Goal: Task Accomplishment & Management: Complete application form

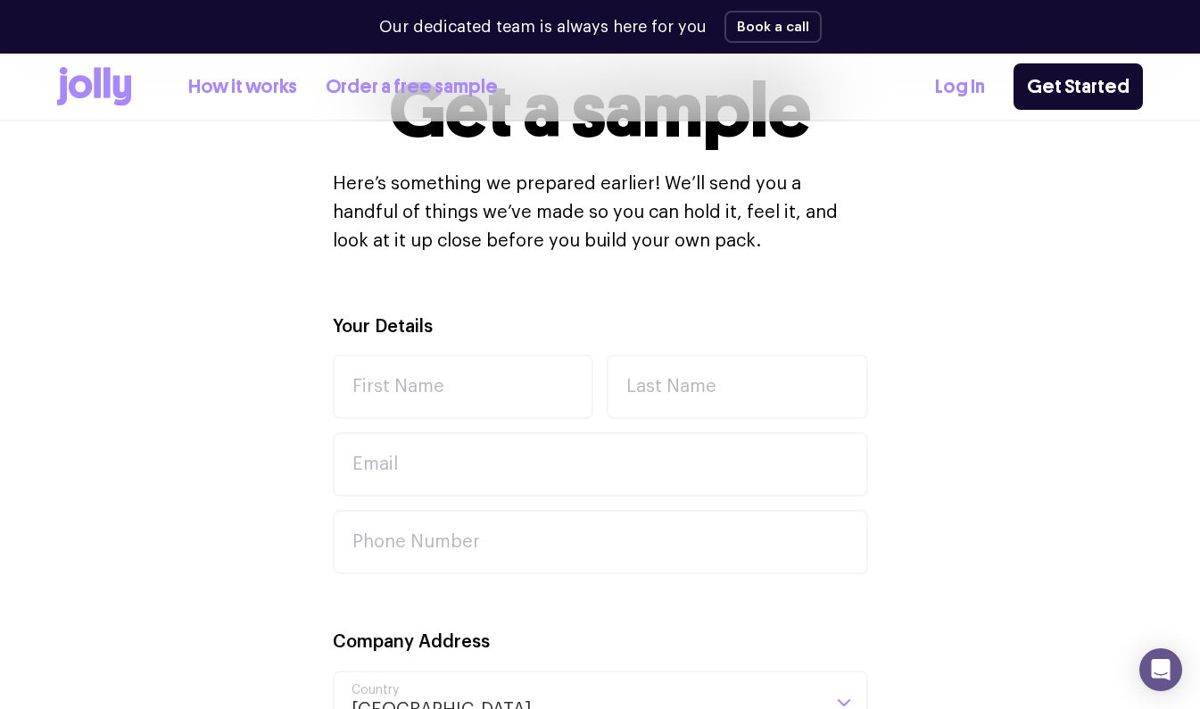
scroll to position [519, 0]
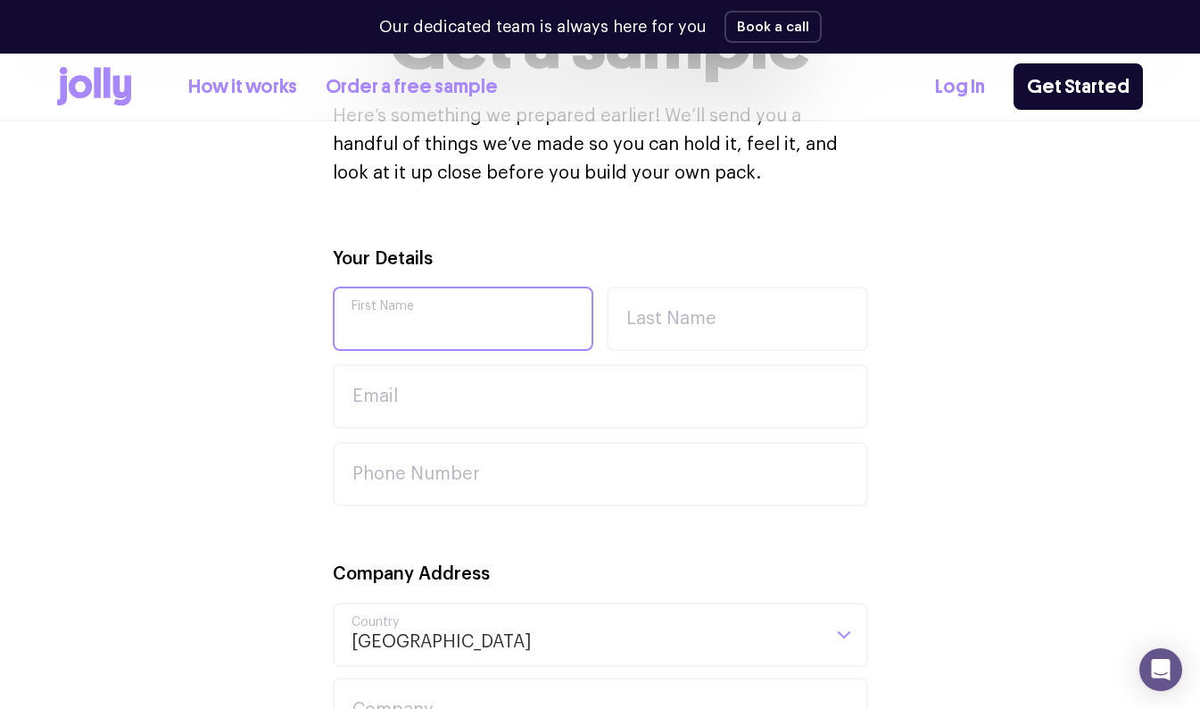
click at [491, 327] on input "First Name" at bounding box center [463, 318] width 261 height 64
type input "k"
type input "Kira"
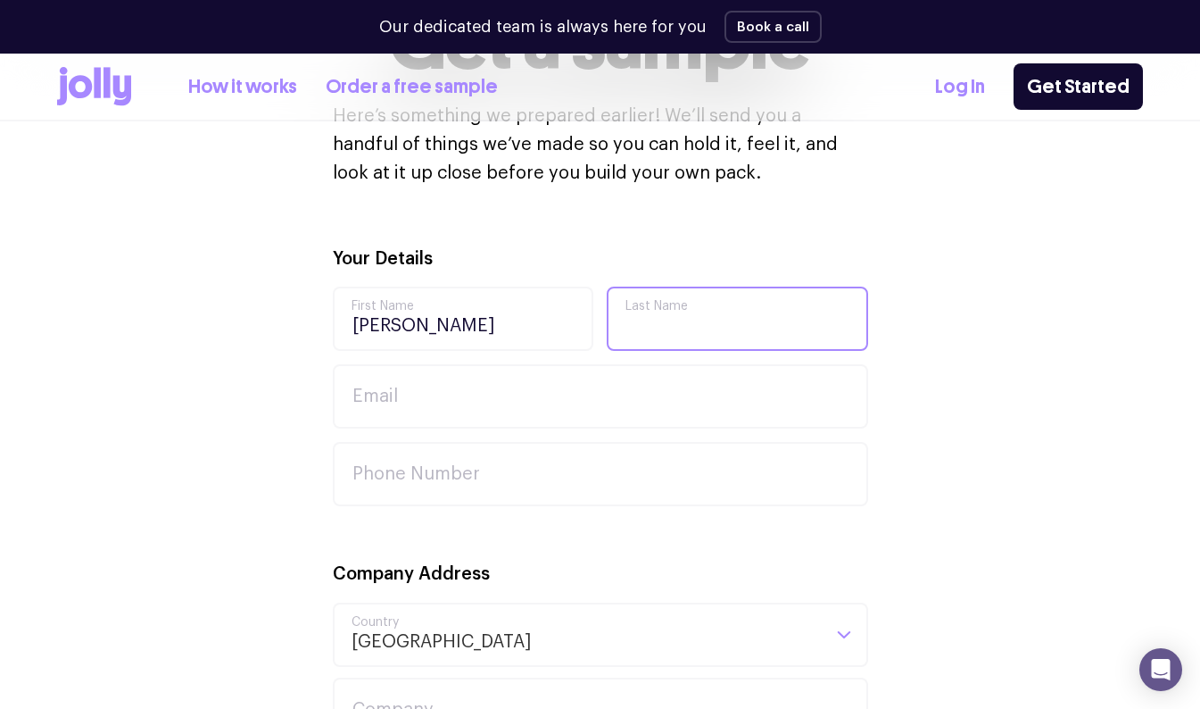
click at [704, 324] on input "Last Name" at bounding box center [737, 318] width 261 height 64
type input "Harry"
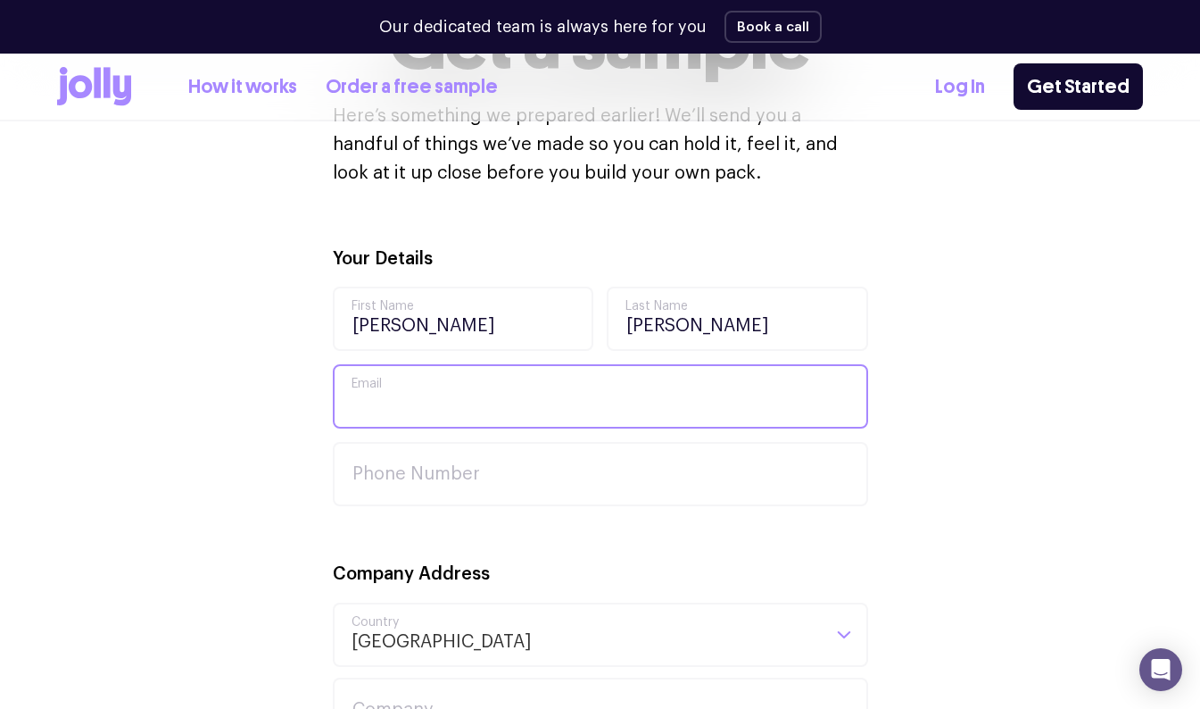
click at [463, 395] on input "Email" at bounding box center [600, 396] width 535 height 64
type input "[EMAIL_ADDRESS][PERSON_NAME][DOMAIN_NAME]"
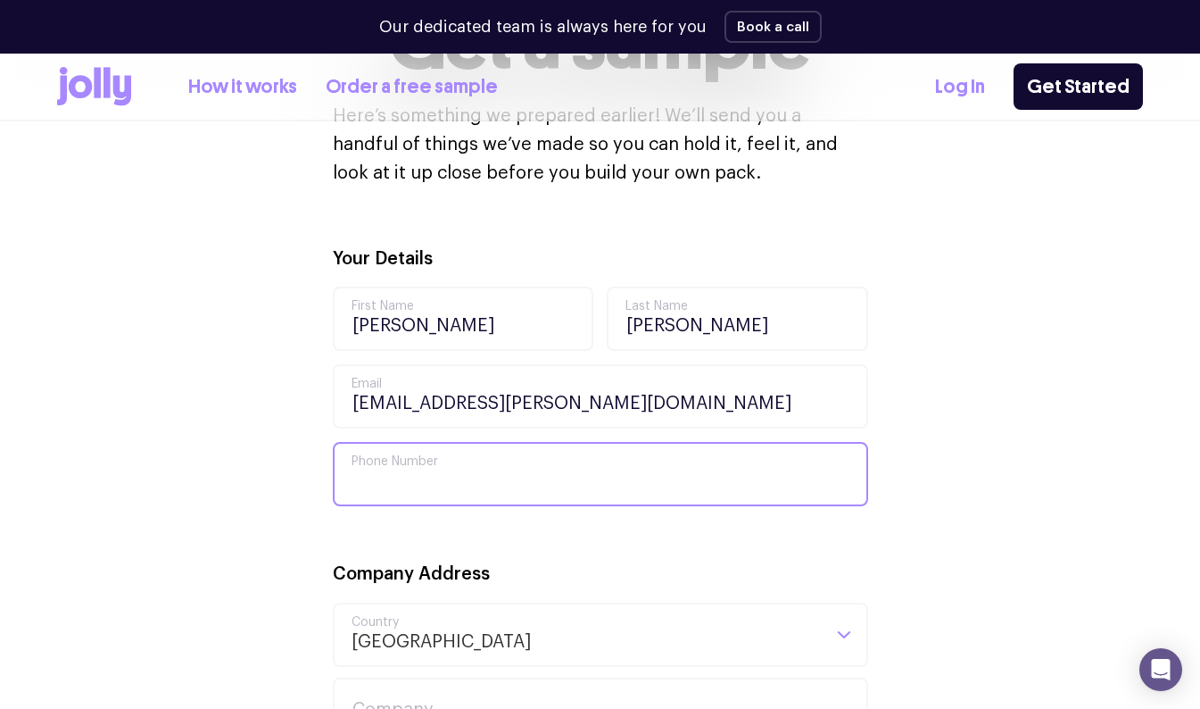
click at [531, 483] on input "Phone Number" at bounding box center [600, 474] width 535 height 64
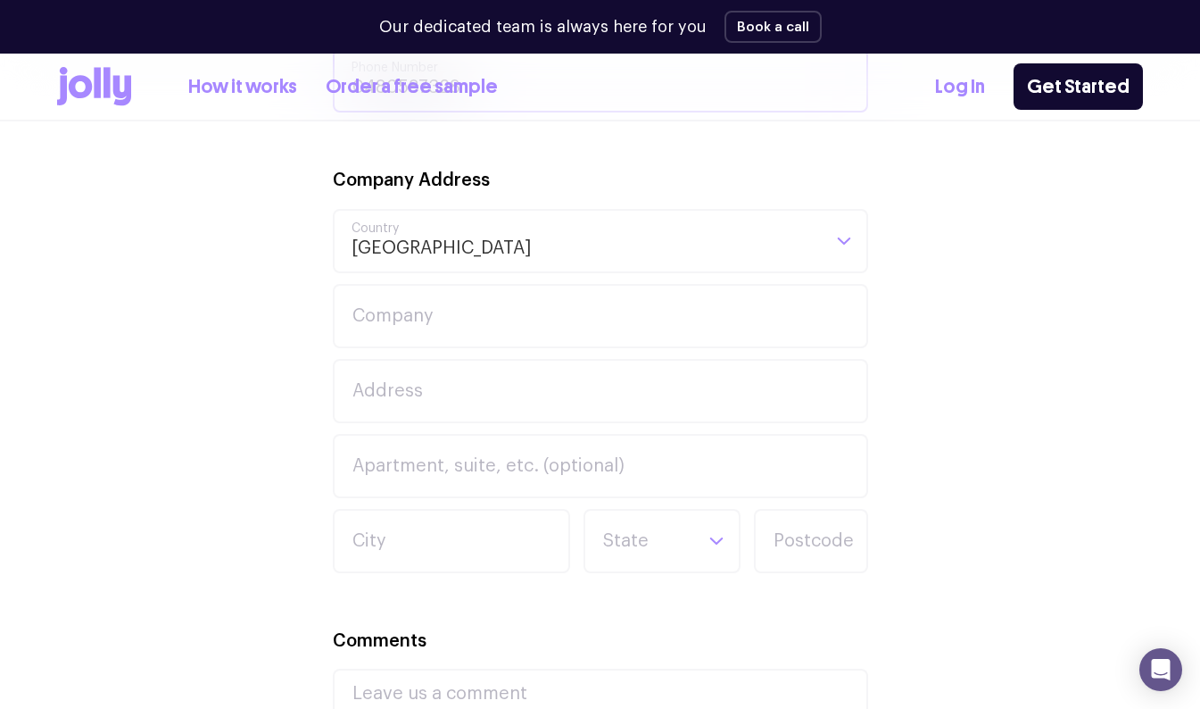
scroll to position [911, 0]
type input "0480587328"
click at [763, 327] on input "Company" at bounding box center [600, 318] width 535 height 64
type input "lil stuff"
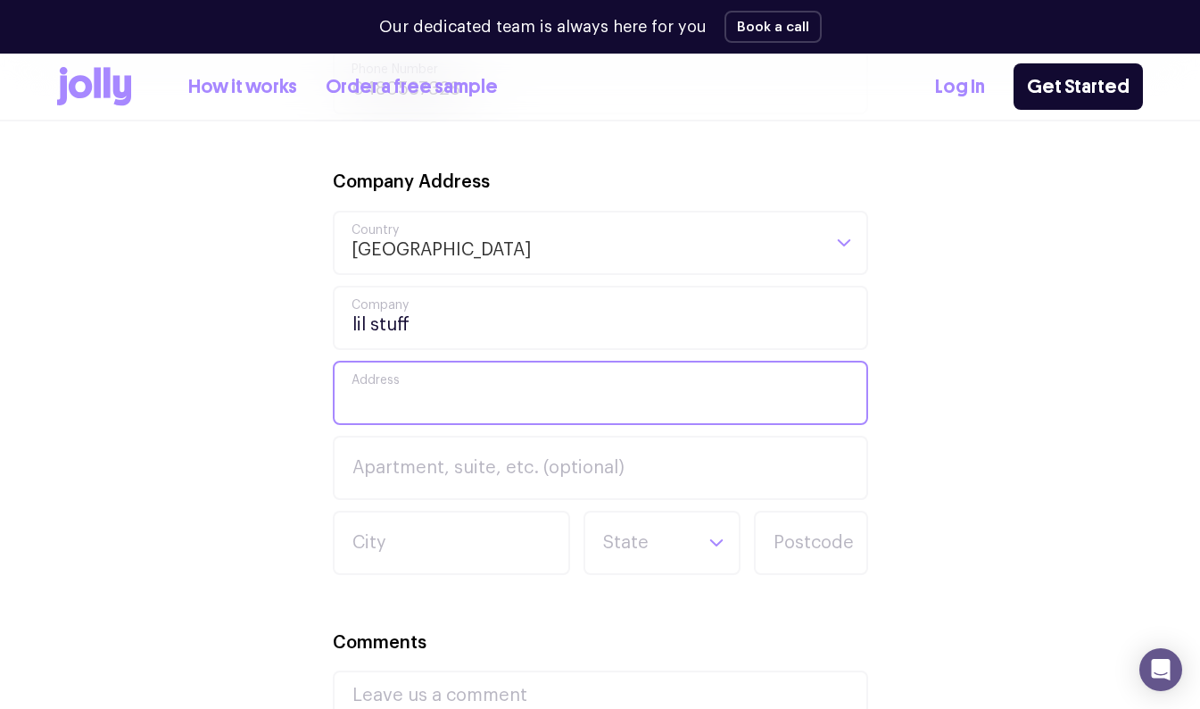
click at [589, 407] on input "Address" at bounding box center [600, 393] width 535 height 64
type input "165 orange valley rd"
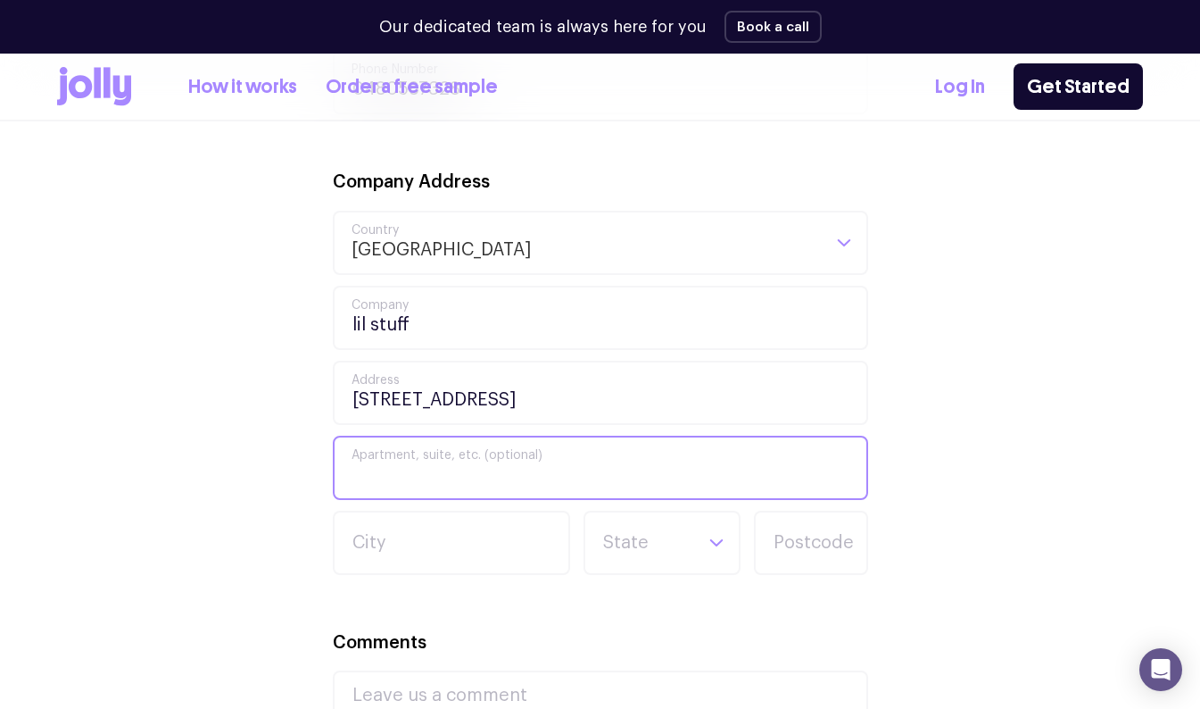
click at [563, 479] on input "Apartment, suite, etc. (optional)" at bounding box center [600, 467] width 535 height 64
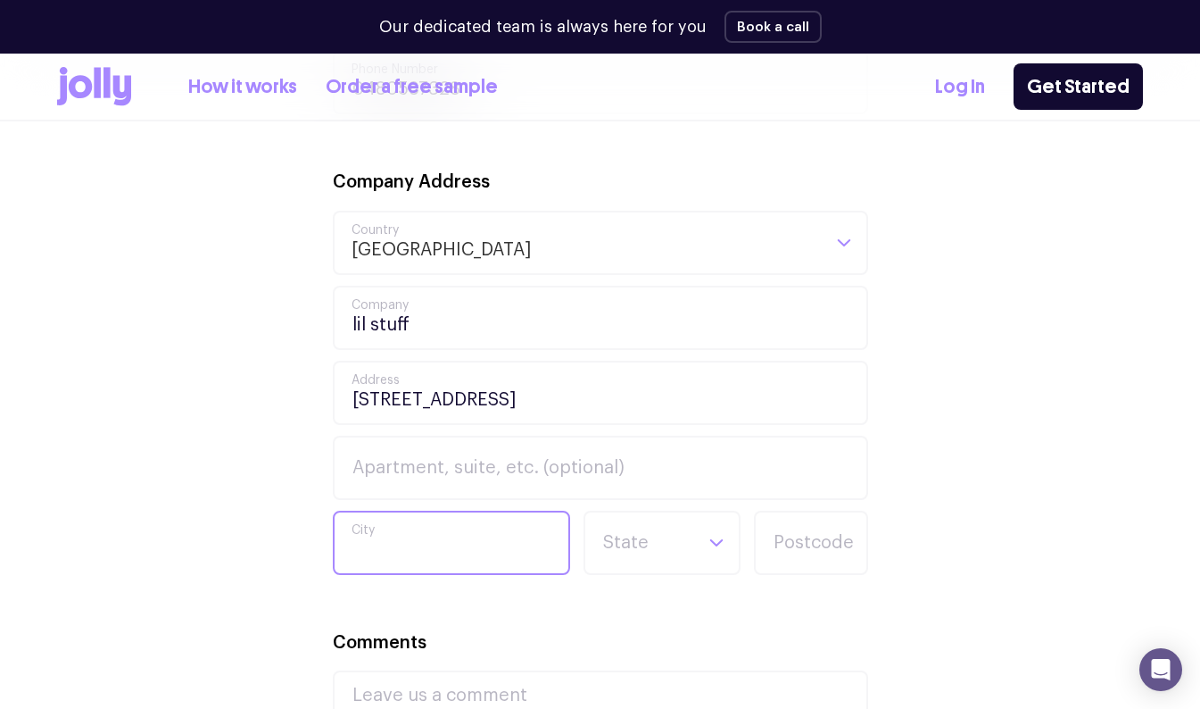
click at [507, 557] on input "City" at bounding box center [451, 542] width 237 height 64
click at [542, 572] on input "City" at bounding box center [451, 542] width 237 height 64
type input "kalamunda"
click at [684, 568] on input "Search for option" at bounding box center [646, 542] width 91 height 61
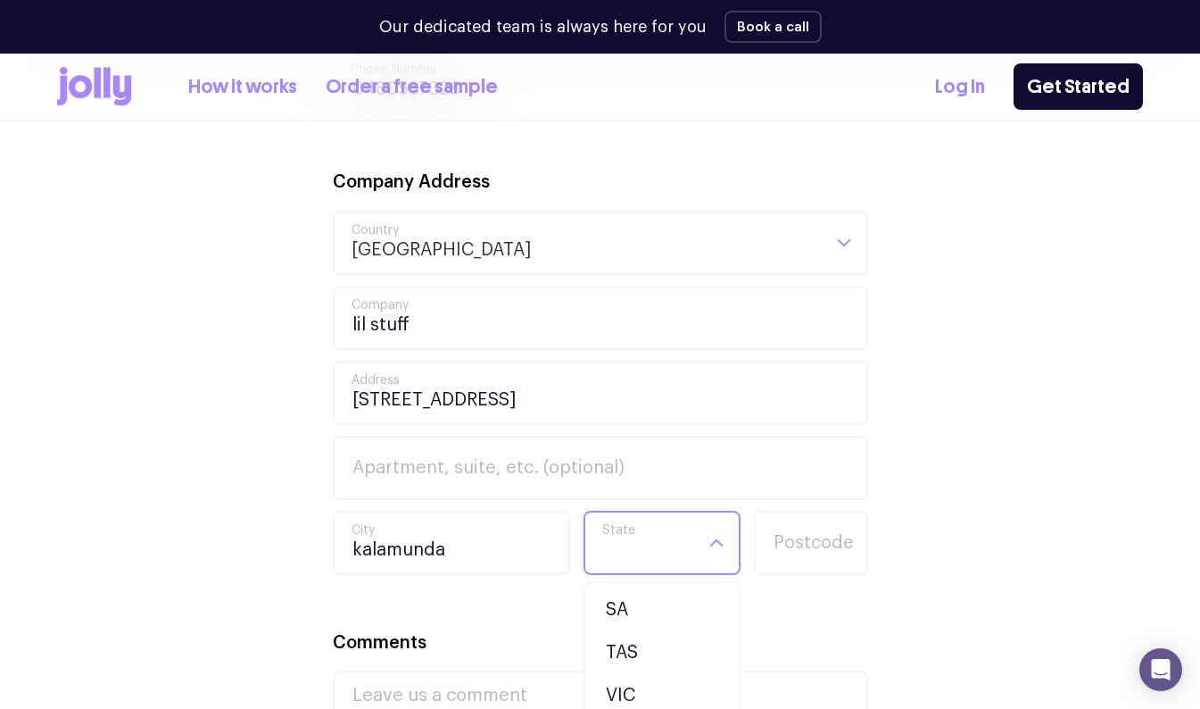
scroll to position [169, 0]
type input "W"
click at [647, 660] on li "WA" at bounding box center [662, 649] width 148 height 43
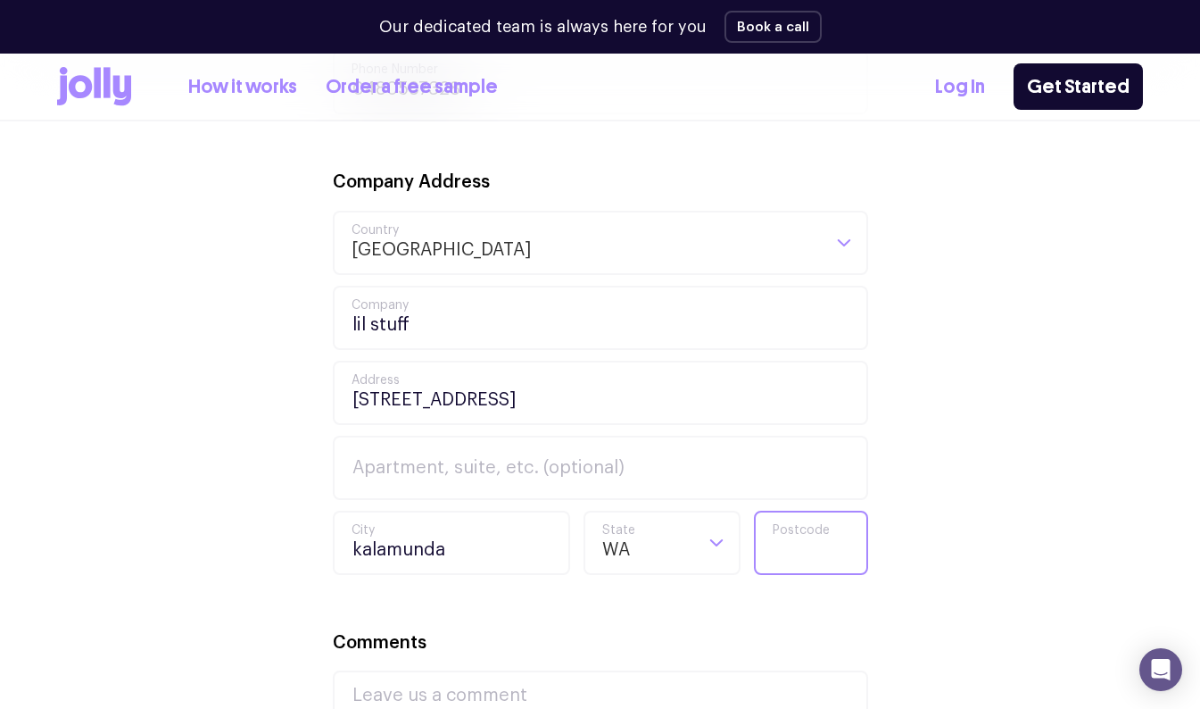
click at [833, 556] on input "Postcode" at bounding box center [811, 542] width 114 height 64
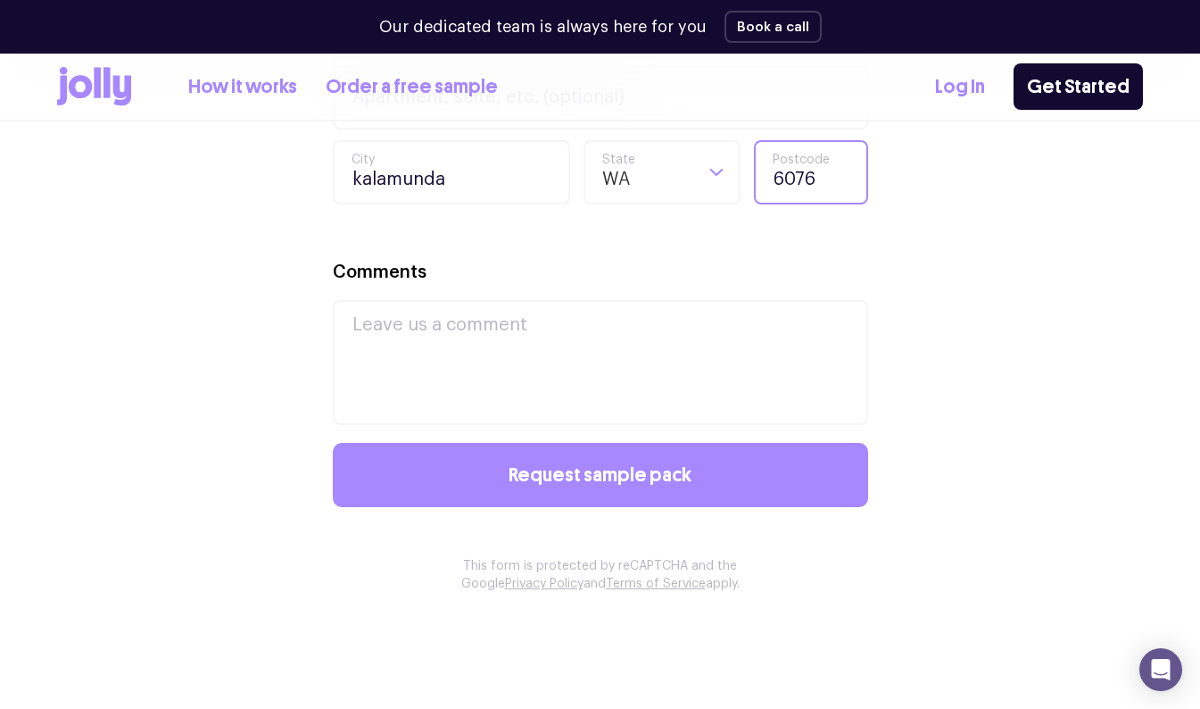
scroll to position [1285, 0]
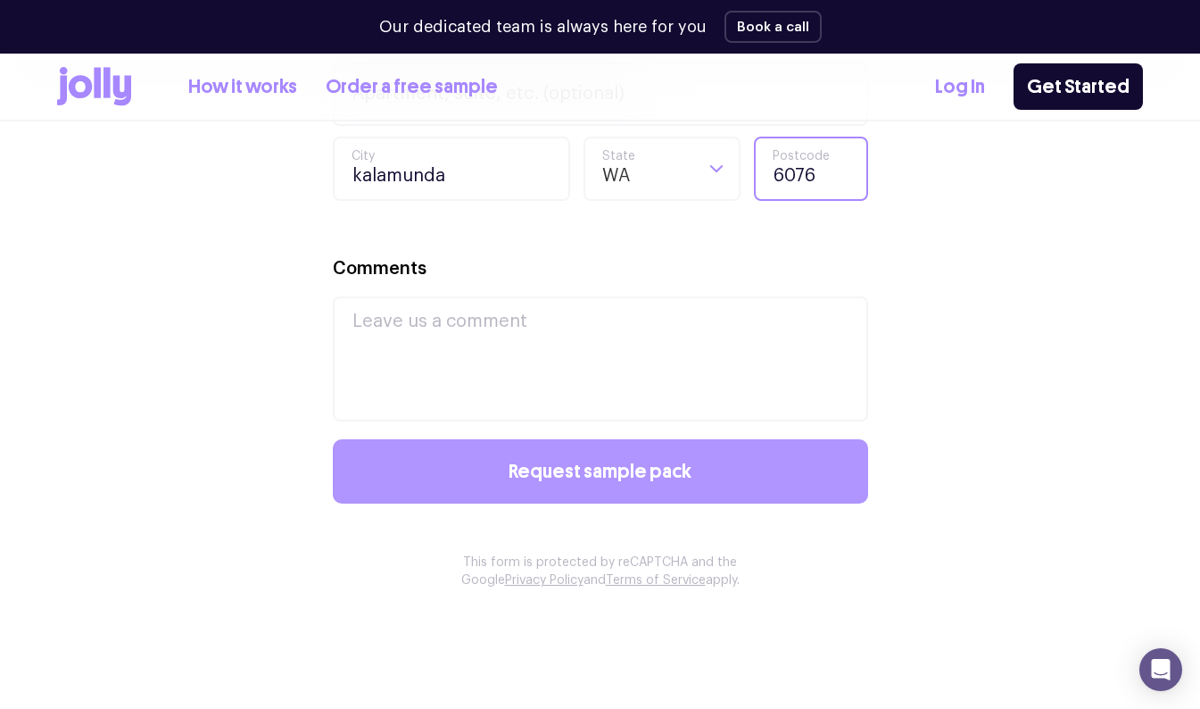
type input "6076"
click at [730, 482] on button "Request sample pack" at bounding box center [600, 471] width 535 height 64
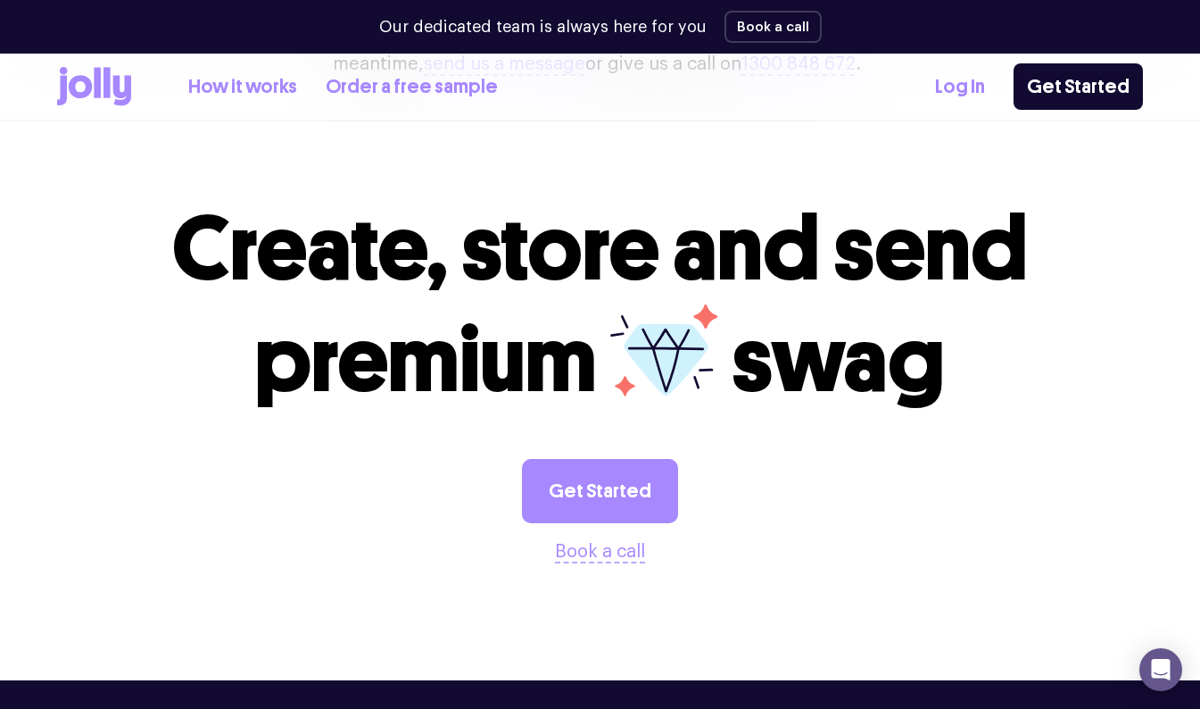
scroll to position [603, 0]
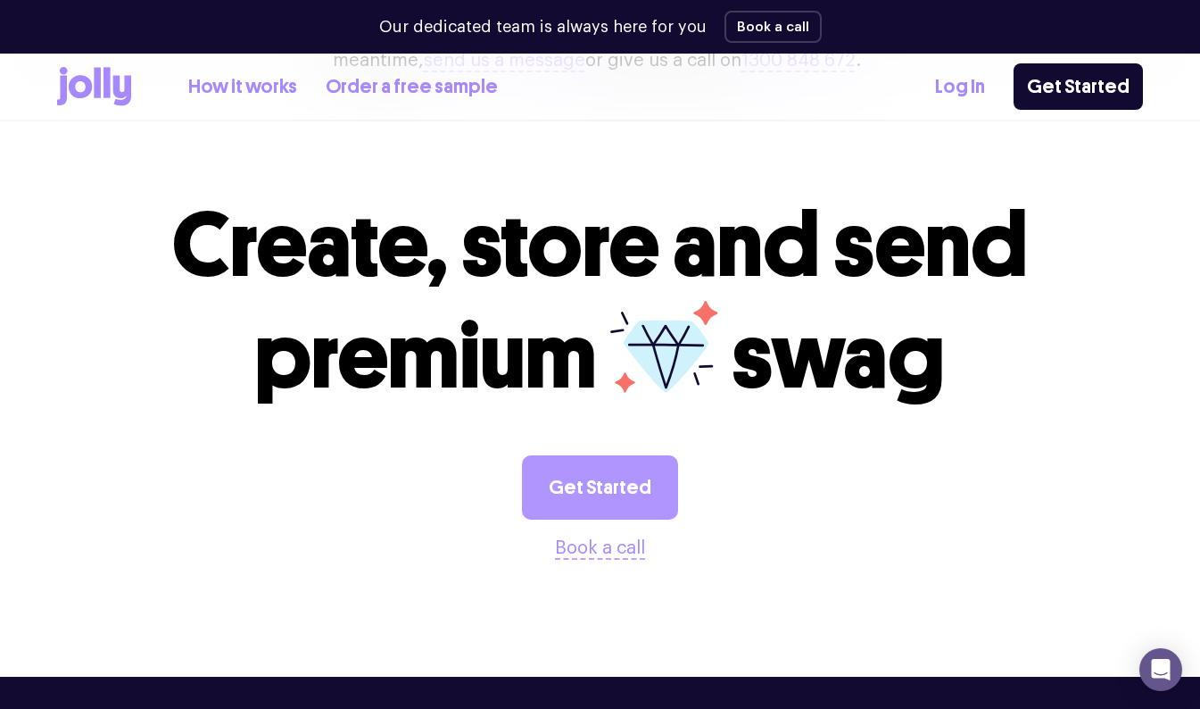
click at [614, 519] on link "Get Started" at bounding box center [600, 487] width 156 height 64
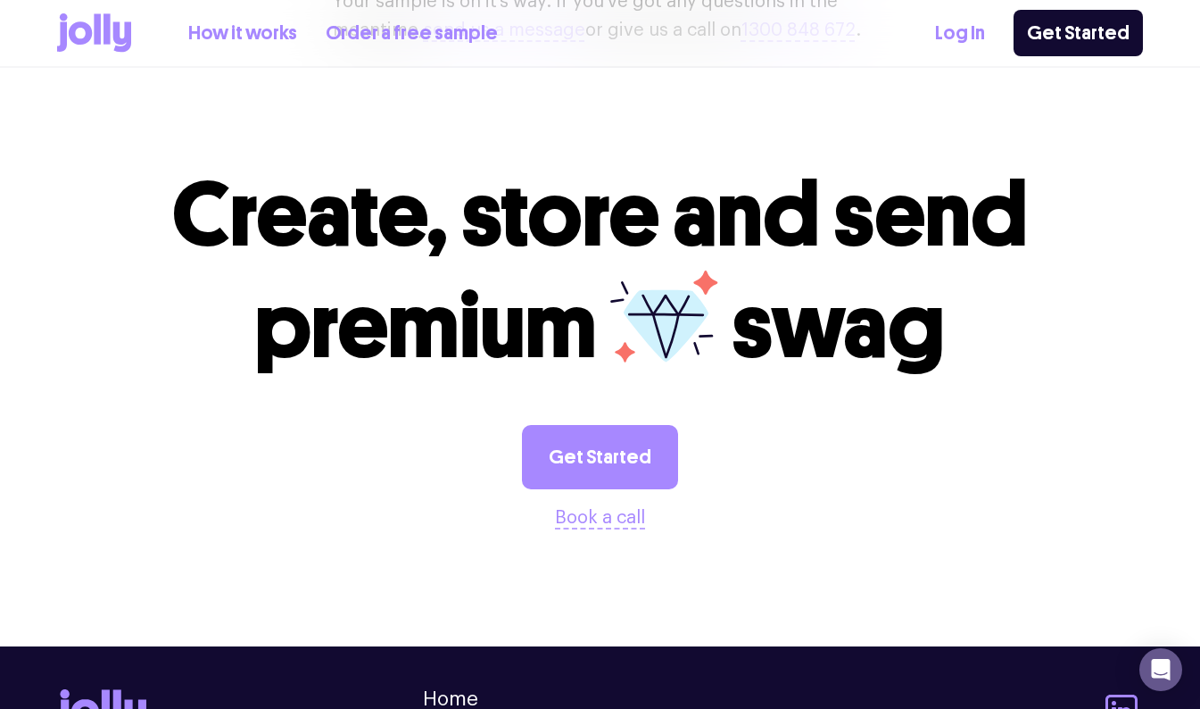
click at [415, 34] on link "Order a free sample" at bounding box center [412, 33] width 172 height 29
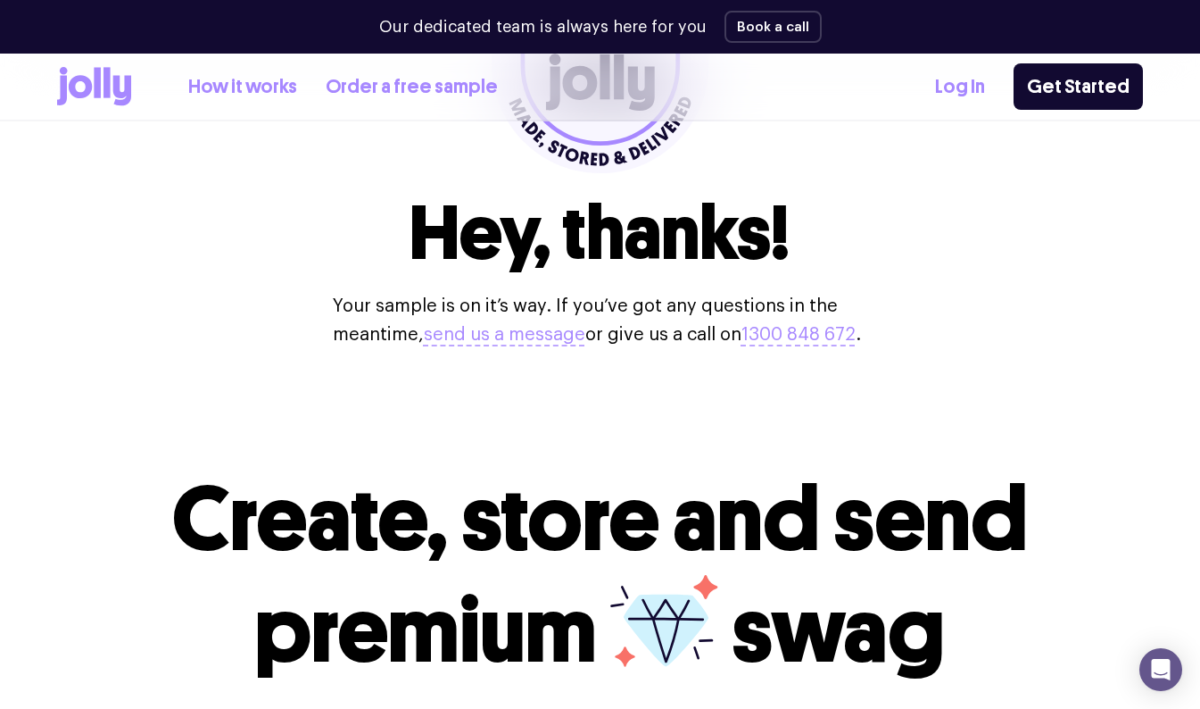
scroll to position [328, 0]
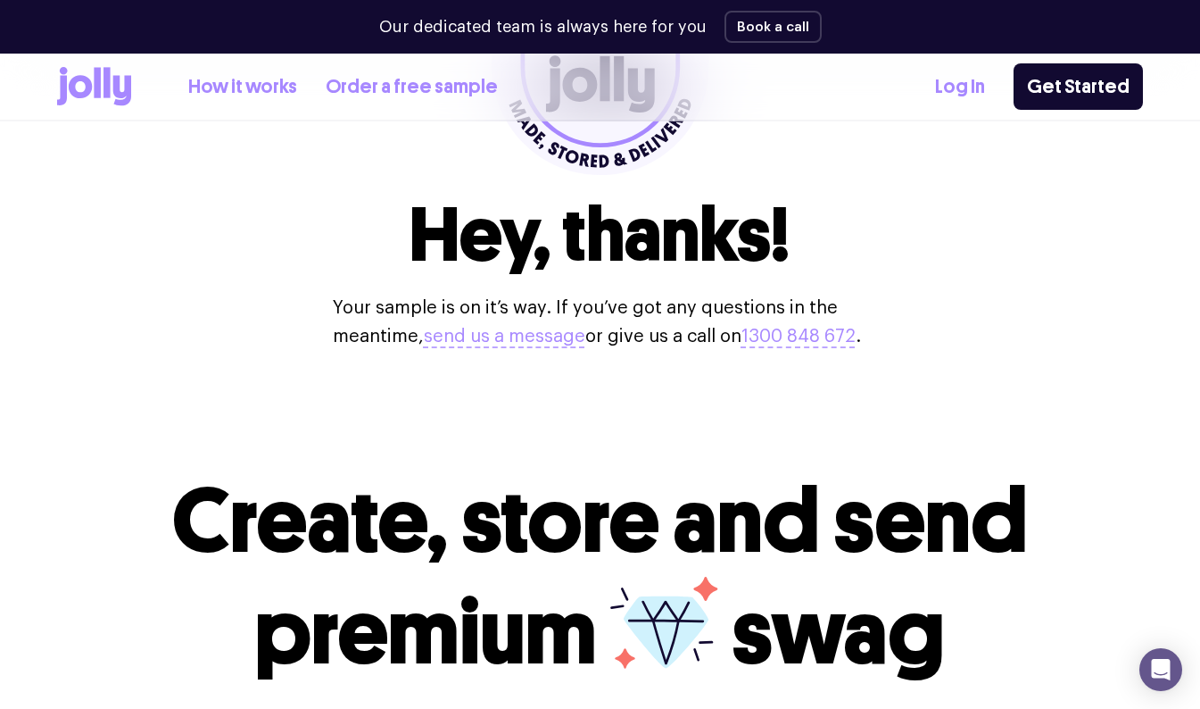
click at [491, 327] on button "send us a message" at bounding box center [505, 336] width 162 height 29
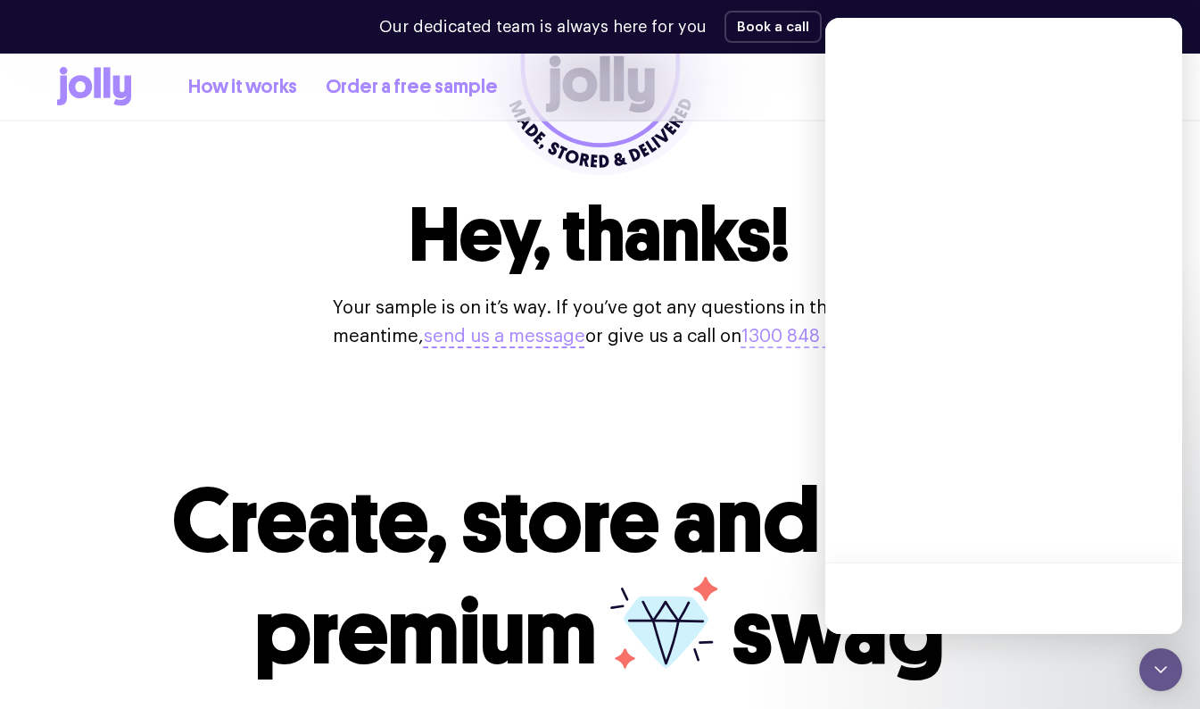
drag, startPoint x: 415, startPoint y: 34, endPoint x: 491, endPoint y: 327, distance: 302.4
click at [491, 327] on button "send us a message" at bounding box center [505, 336] width 162 height 29
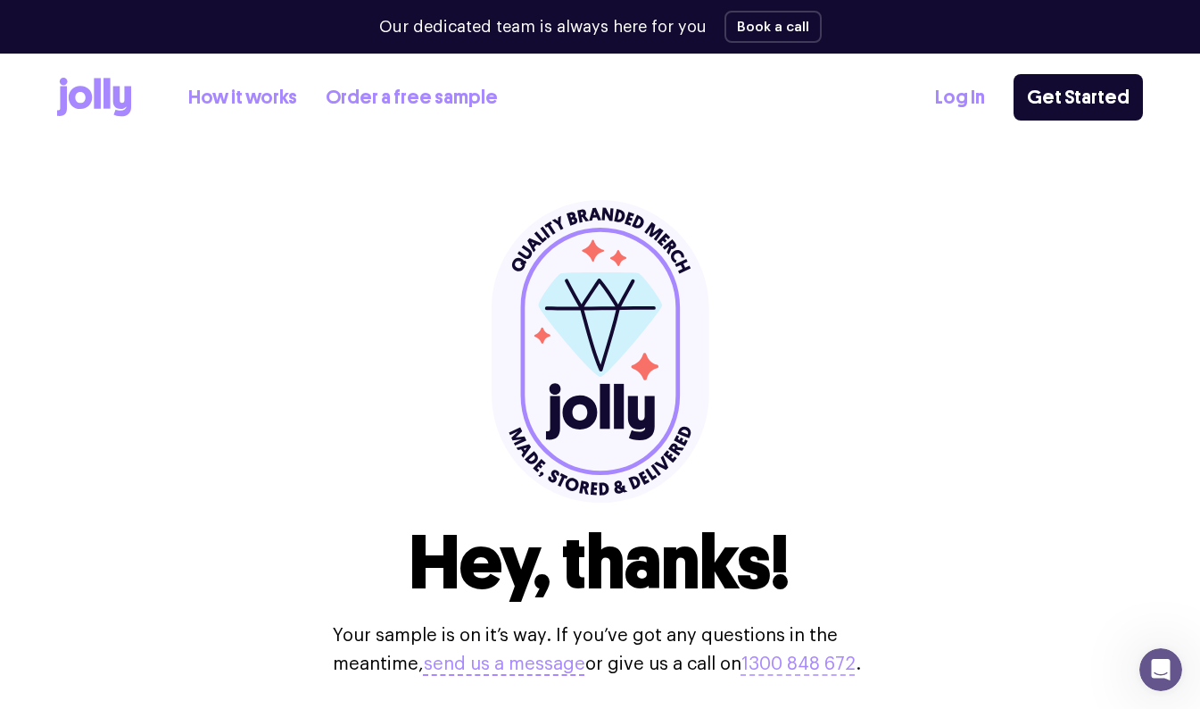
scroll to position [0, 0]
click at [392, 104] on link "Order a free sample" at bounding box center [412, 97] width 172 height 29
click at [85, 88] on icon at bounding box center [80, 97] width 23 height 23
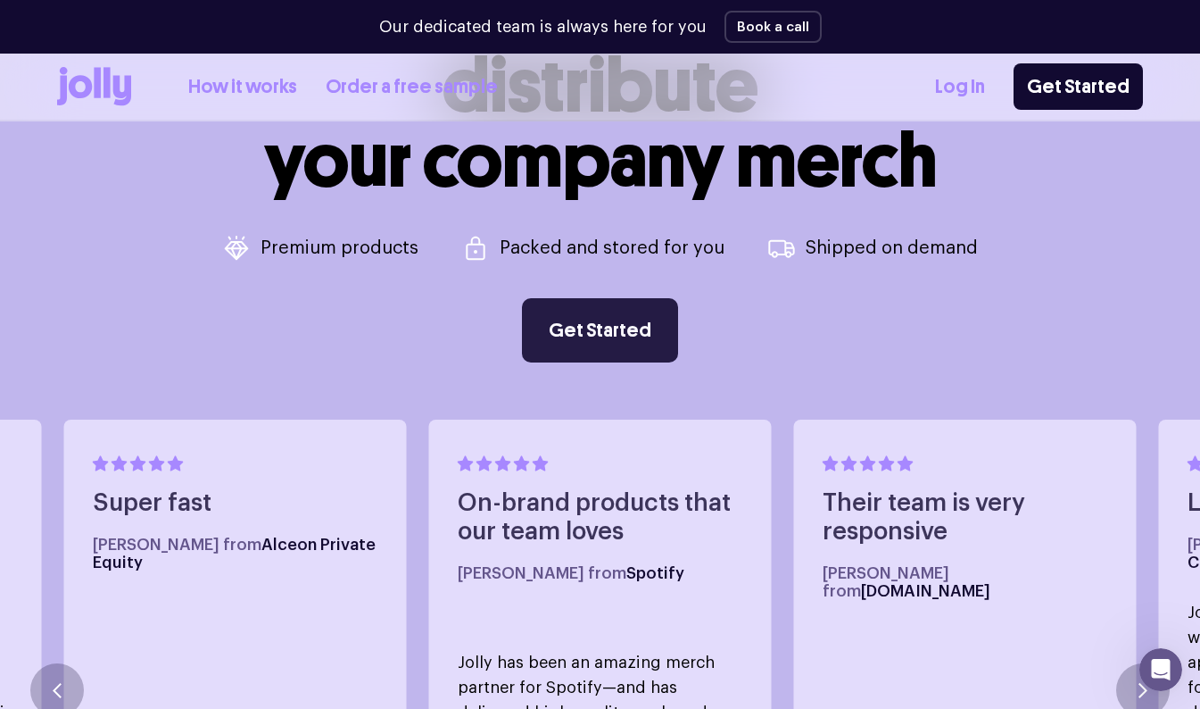
scroll to position [734, 0]
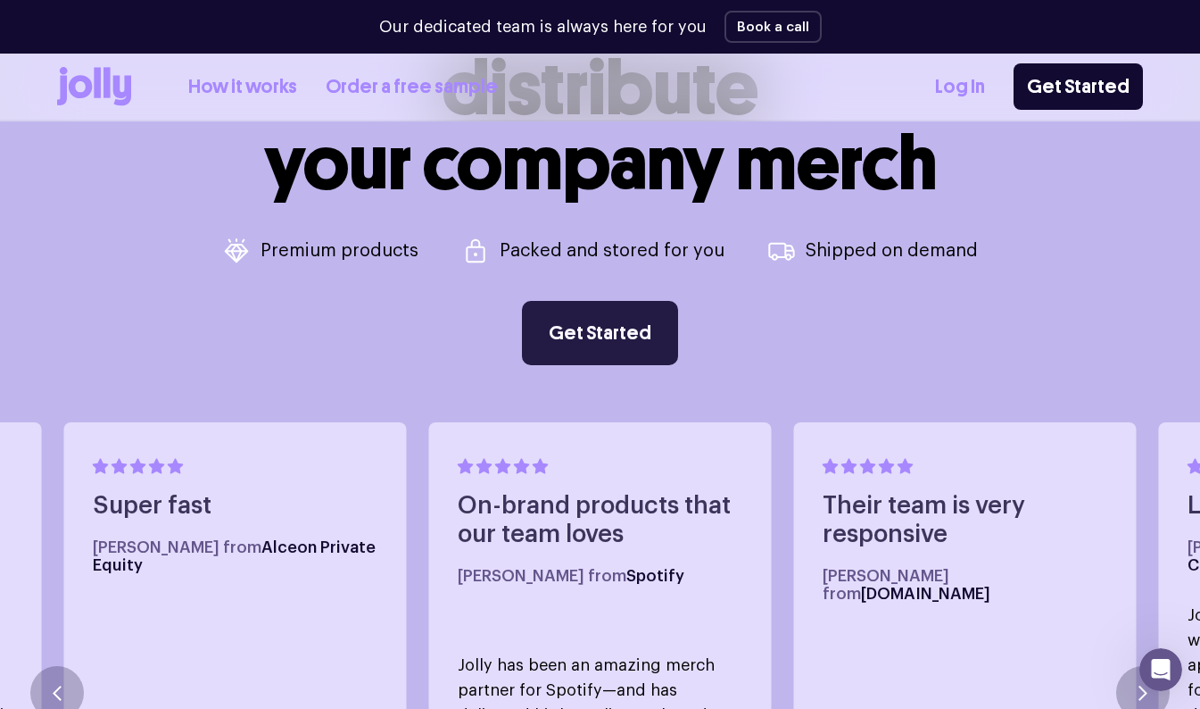
click at [567, 324] on link "Get Started" at bounding box center [600, 333] width 156 height 64
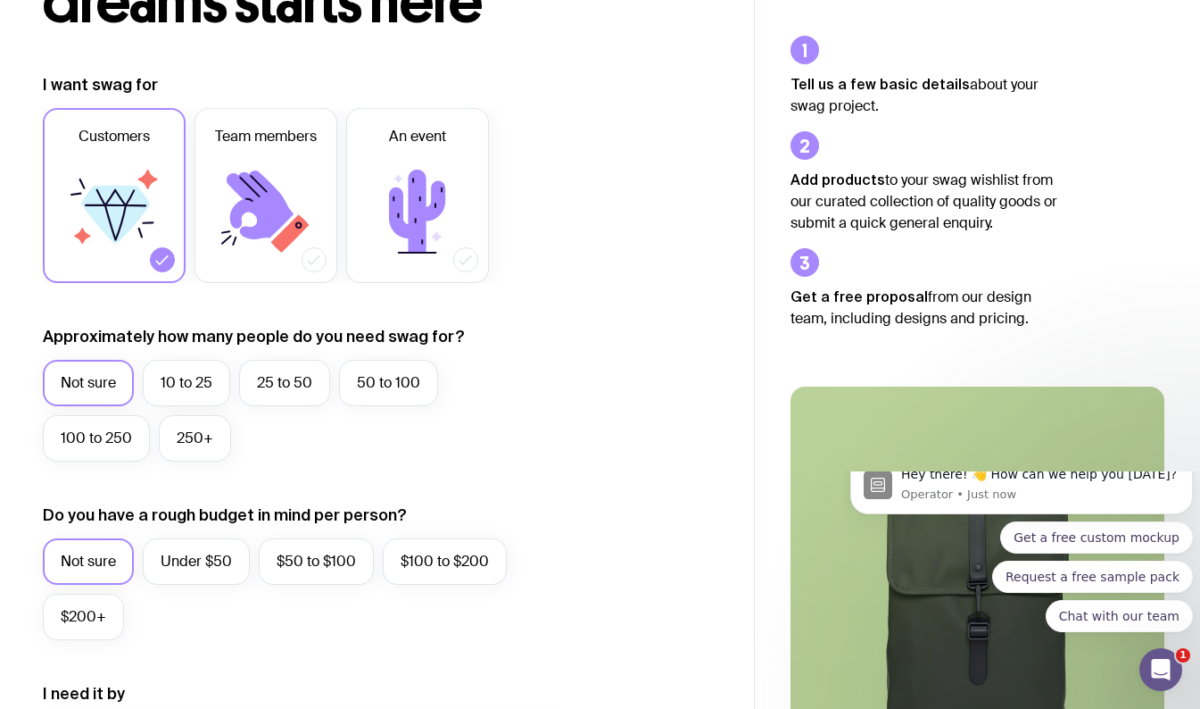
scroll to position [216, 0]
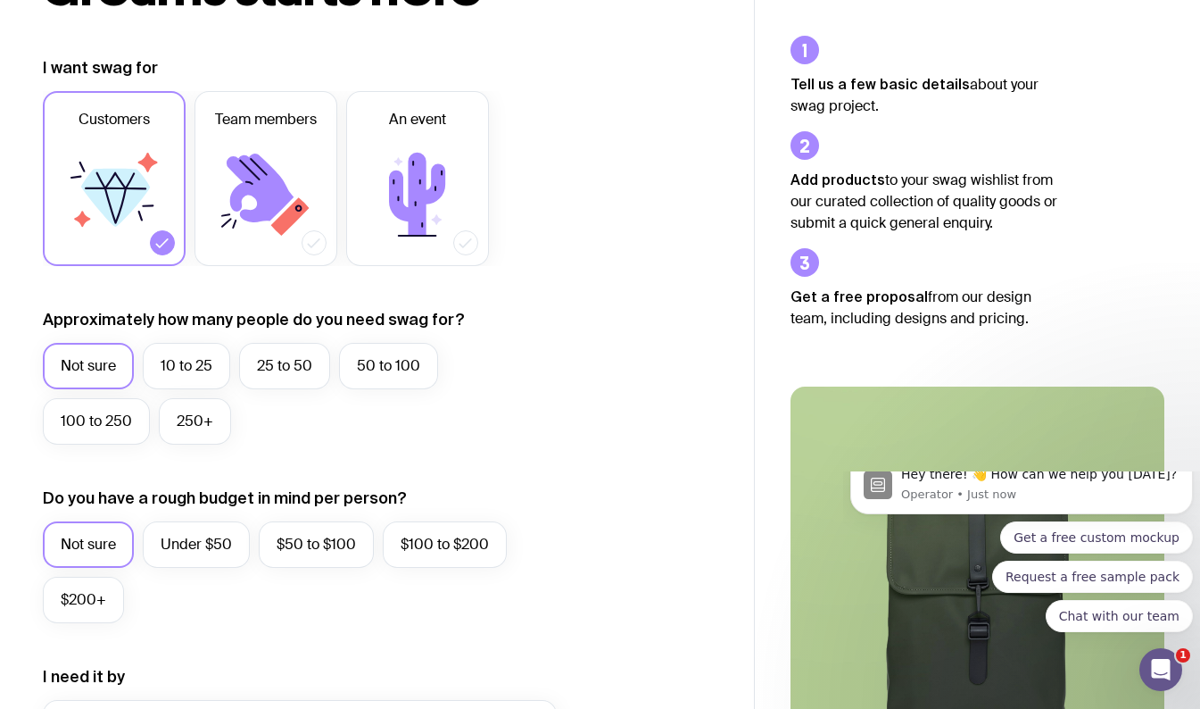
click at [103, 345] on label "Not sure" at bounding box center [88, 366] width 91 height 46
click at [0, 0] on input "Not sure" at bounding box center [0, 0] width 0 height 0
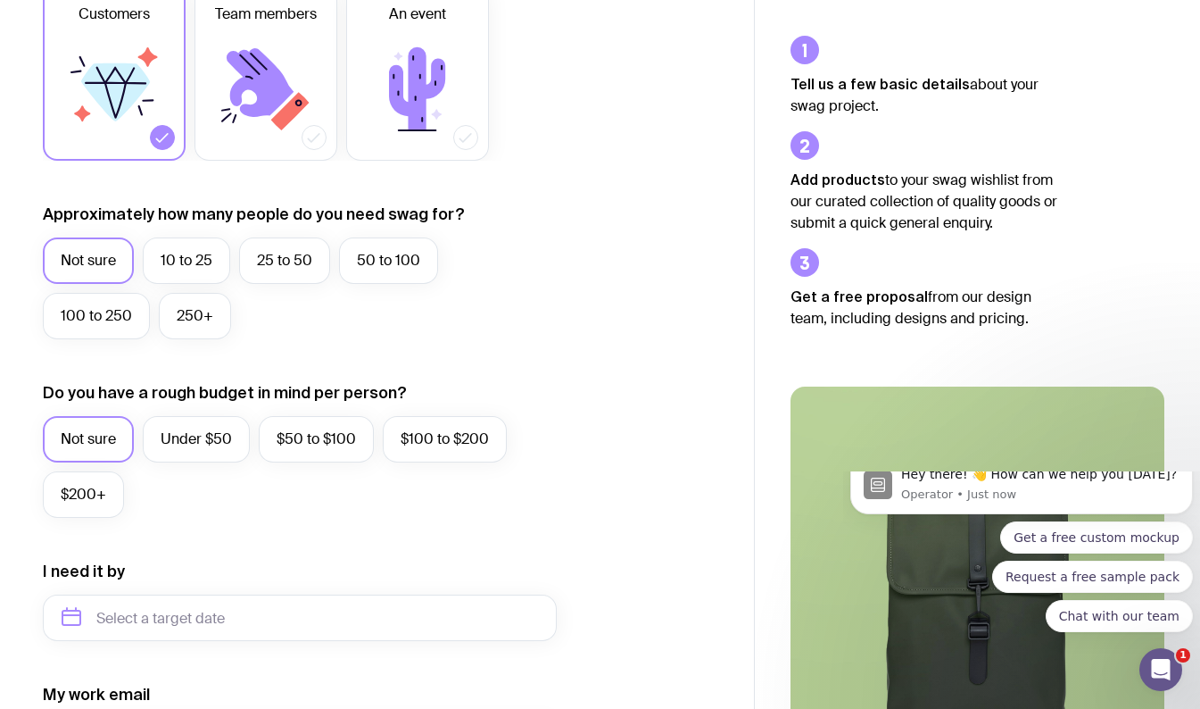
scroll to position [322, 0]
click at [155, 423] on label "Under $50" at bounding box center [196, 438] width 107 height 46
click at [0, 0] on input "Under $50" at bounding box center [0, 0] width 0 height 0
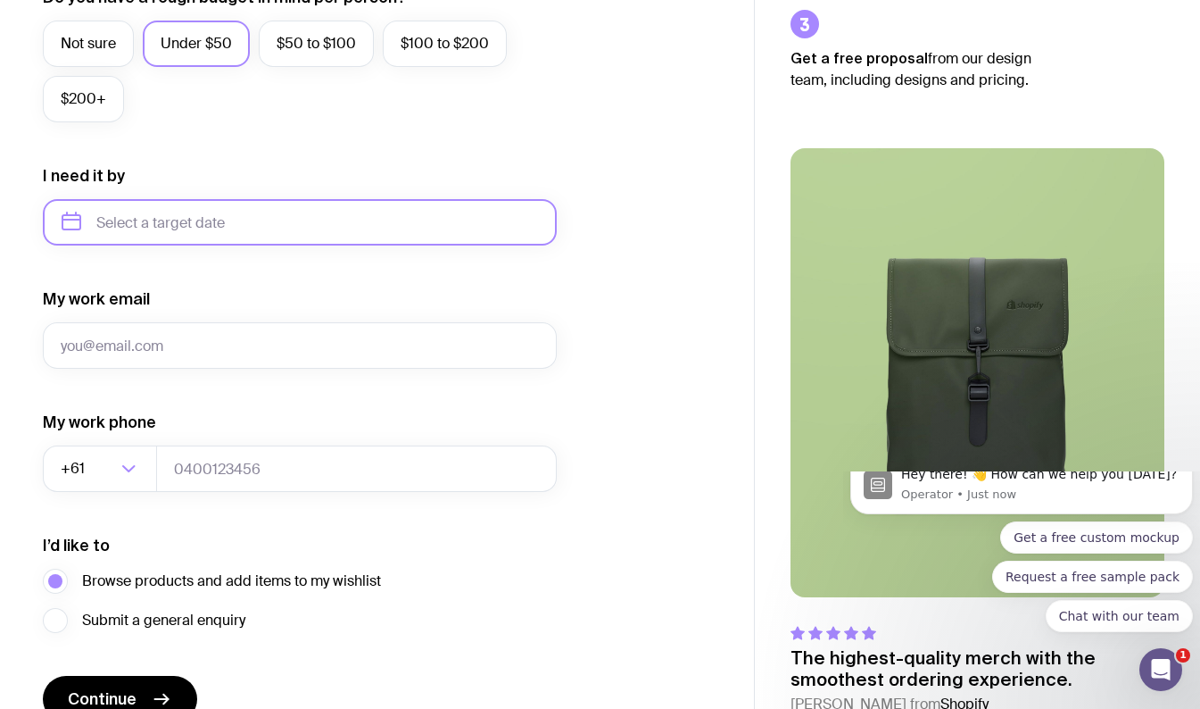
scroll to position [809, 0]
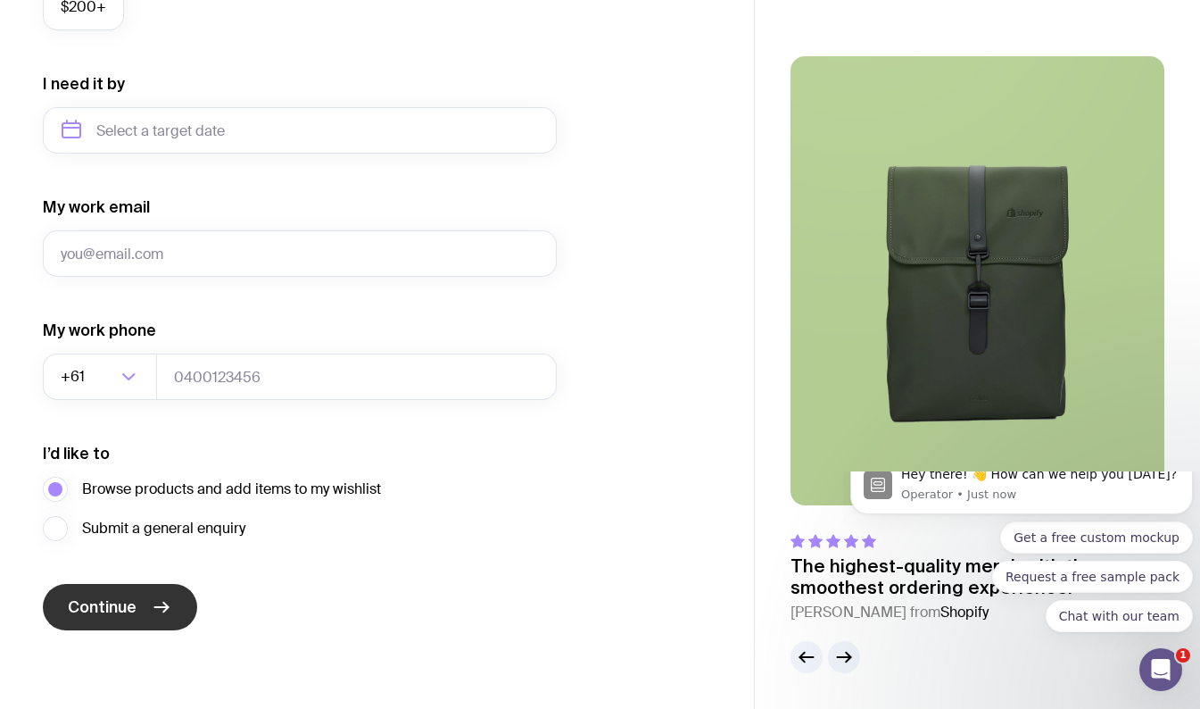
click at [141, 585] on button "Continue" at bounding box center [120, 607] width 154 height 46
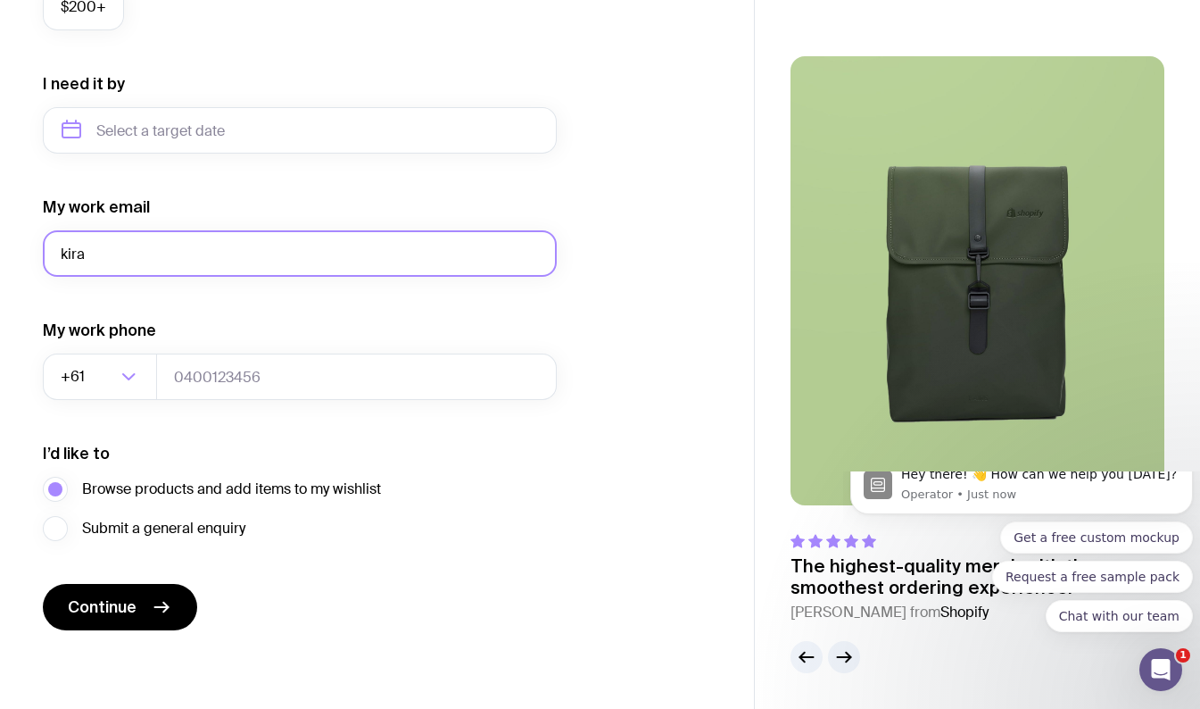
type input "[EMAIL_ADDRESS][PERSON_NAME][DOMAIN_NAME]"
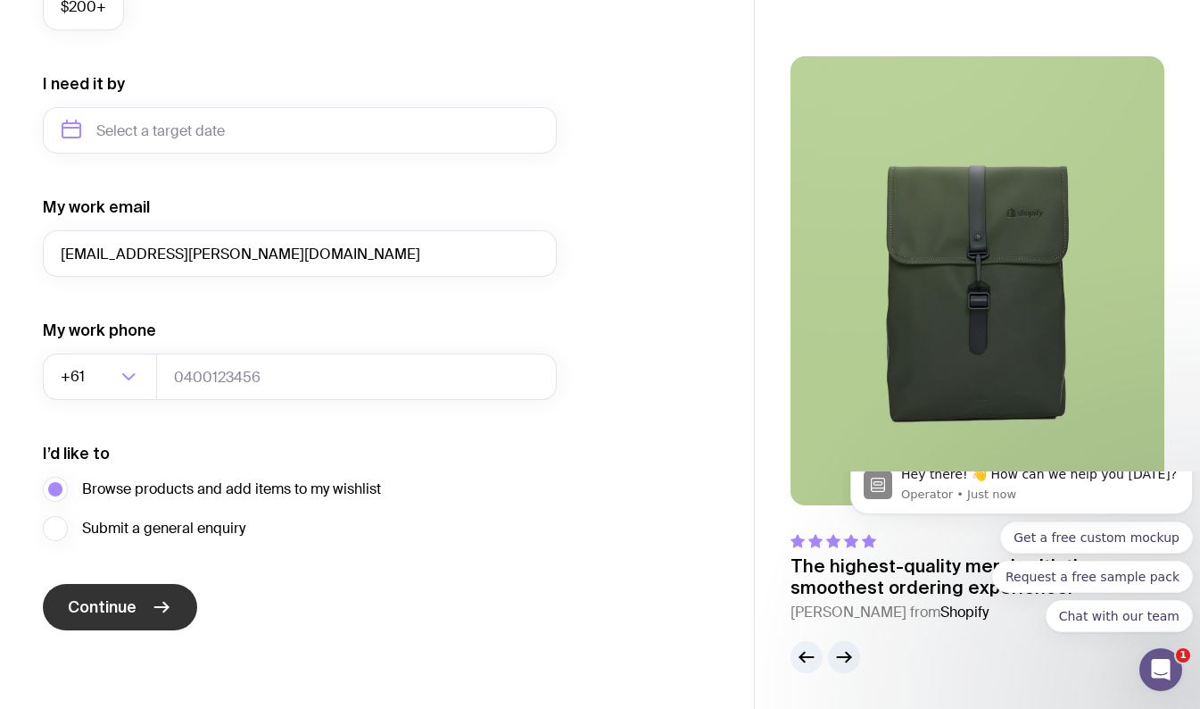
click at [145, 597] on button "Continue" at bounding box center [120, 607] width 154 height 46
type input "0480587328"
click at [155, 611] on icon "submit" at bounding box center [161, 606] width 21 height 21
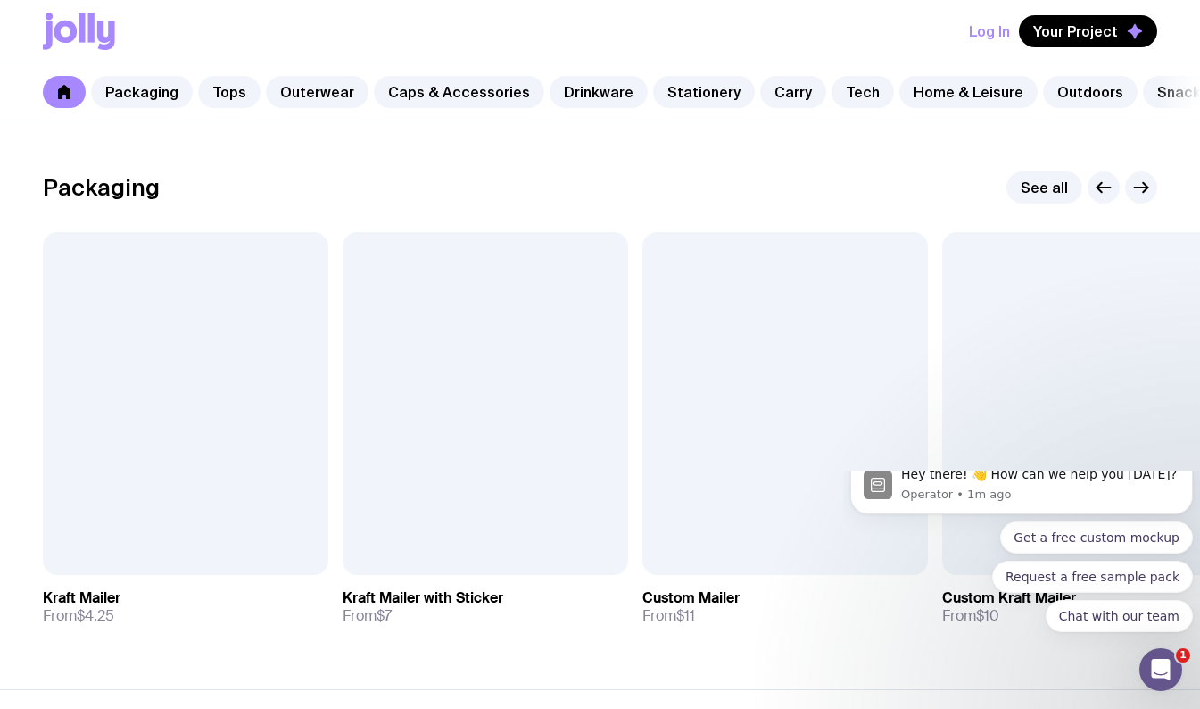
scroll to position [253, 0]
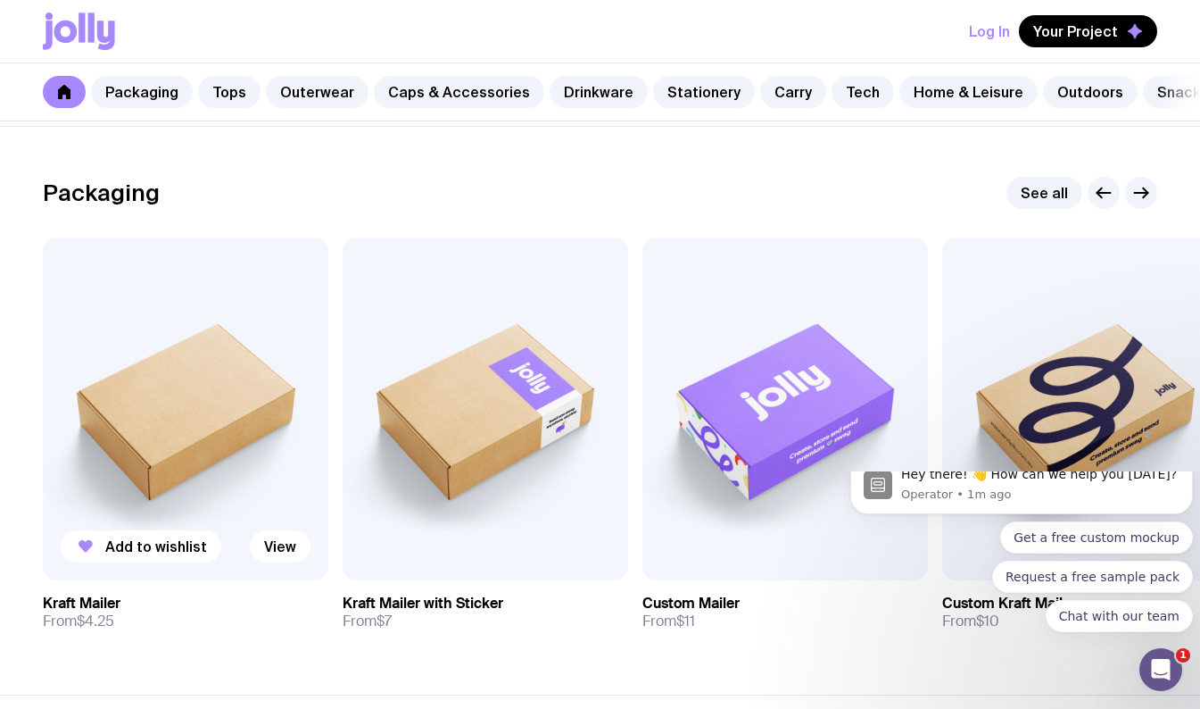
click at [219, 518] on img at bounding box center [186, 408] width 286 height 343
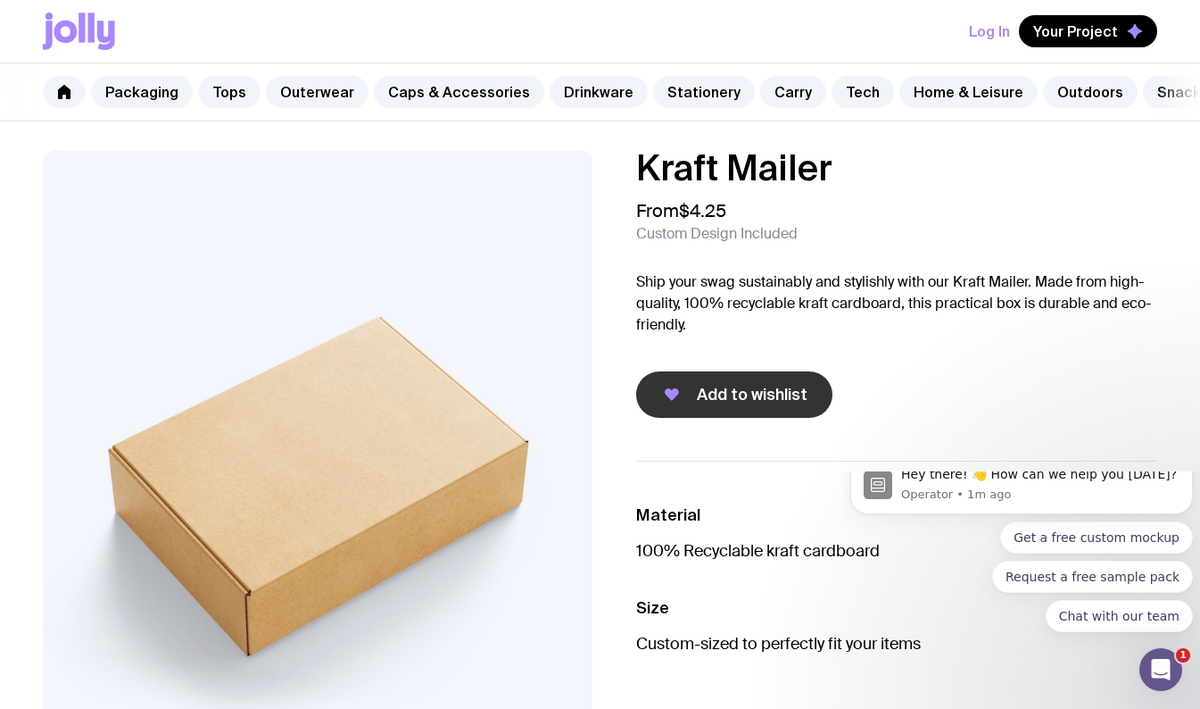
click at [777, 405] on span "Add to wishlist" at bounding box center [752, 394] width 111 height 21
click at [157, 94] on link "Packaging" at bounding box center [142, 92] width 102 height 32
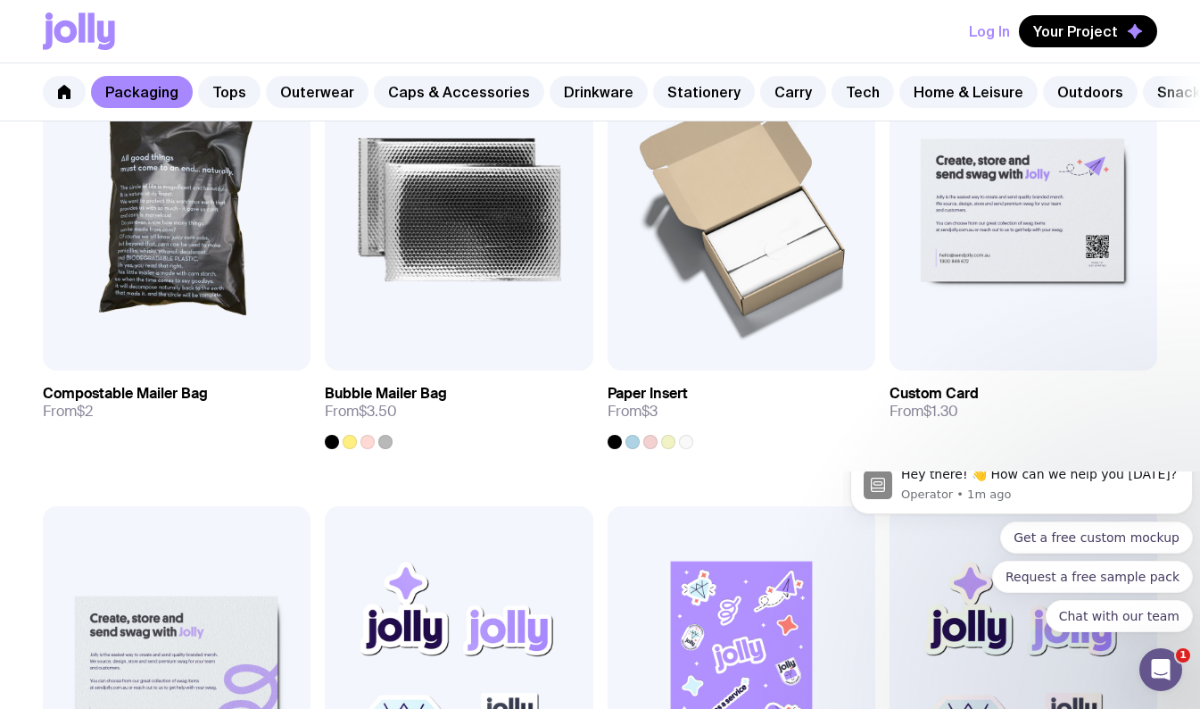
scroll to position [1301, 0]
click at [811, 281] on img at bounding box center [742, 210] width 268 height 321
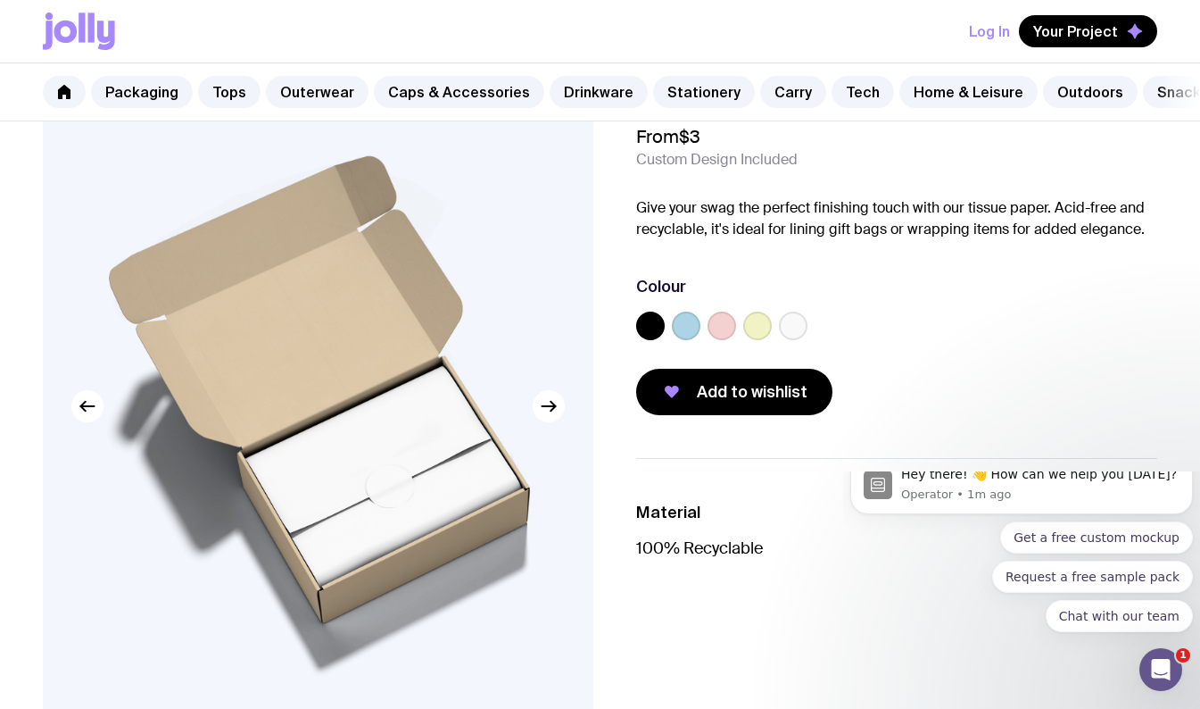
scroll to position [107, 0]
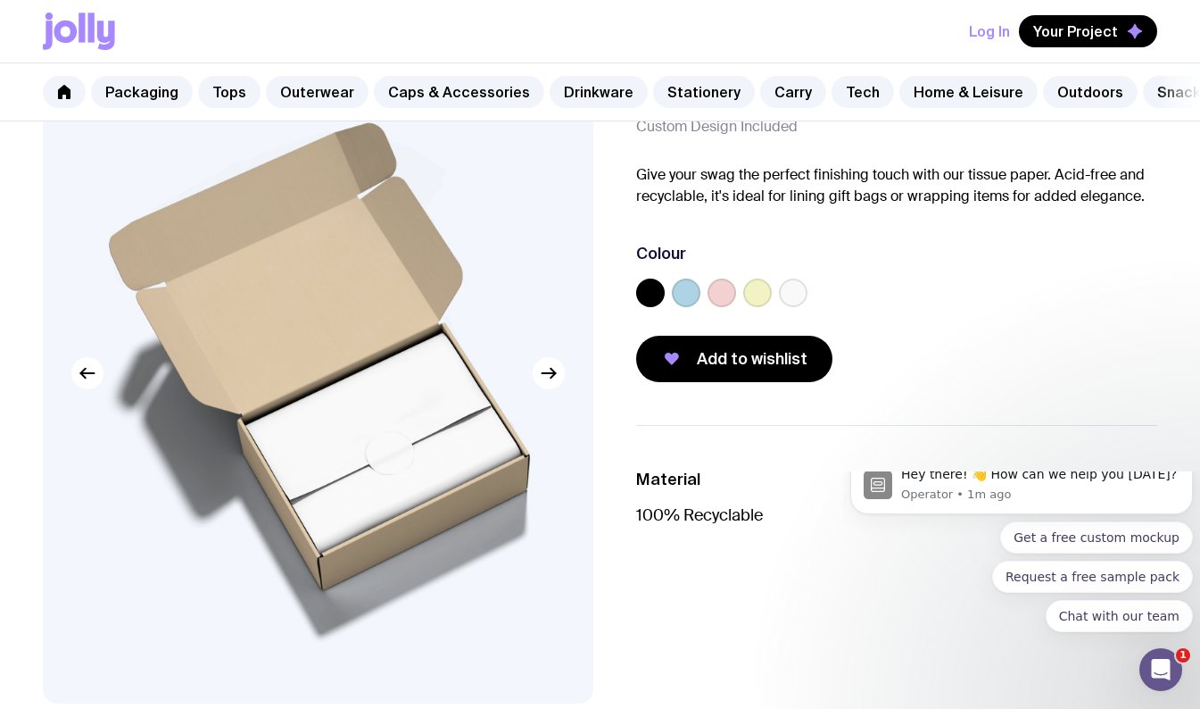
click at [693, 307] on label at bounding box center [686, 292] width 29 height 29
click at [0, 0] on input "radio" at bounding box center [0, 0] width 0 height 0
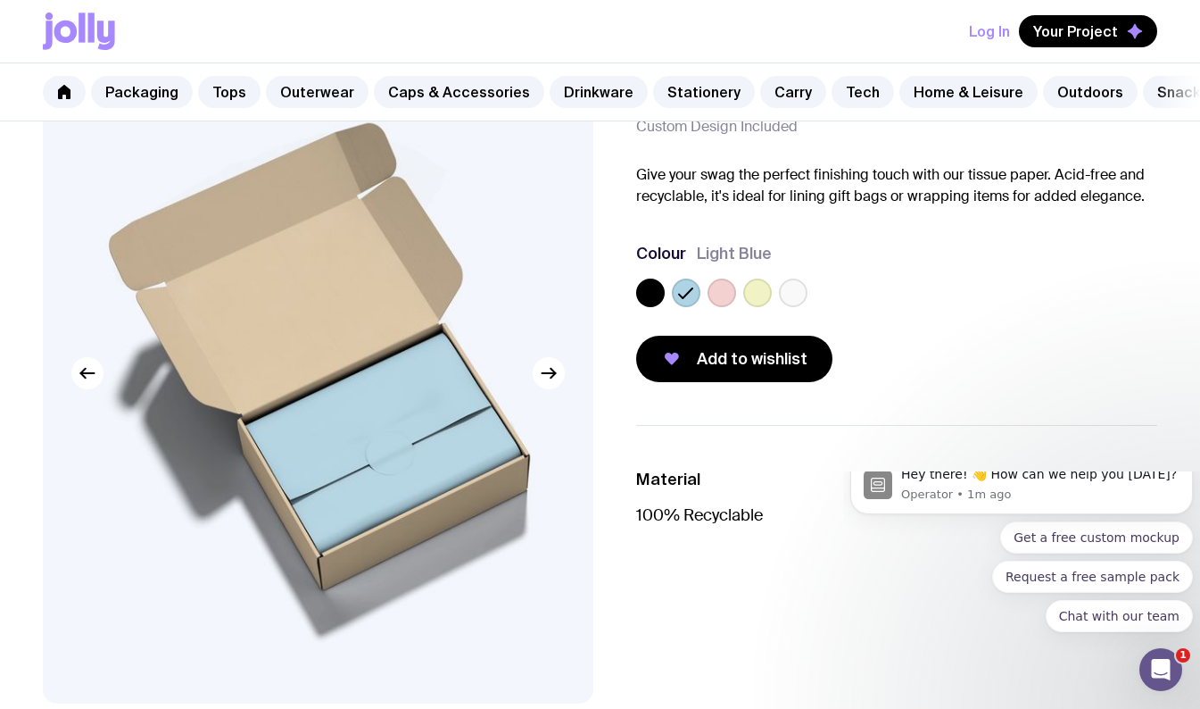
click at [730, 307] on label at bounding box center [722, 292] width 29 height 29
click at [0, 0] on input "radio" at bounding box center [0, 0] width 0 height 0
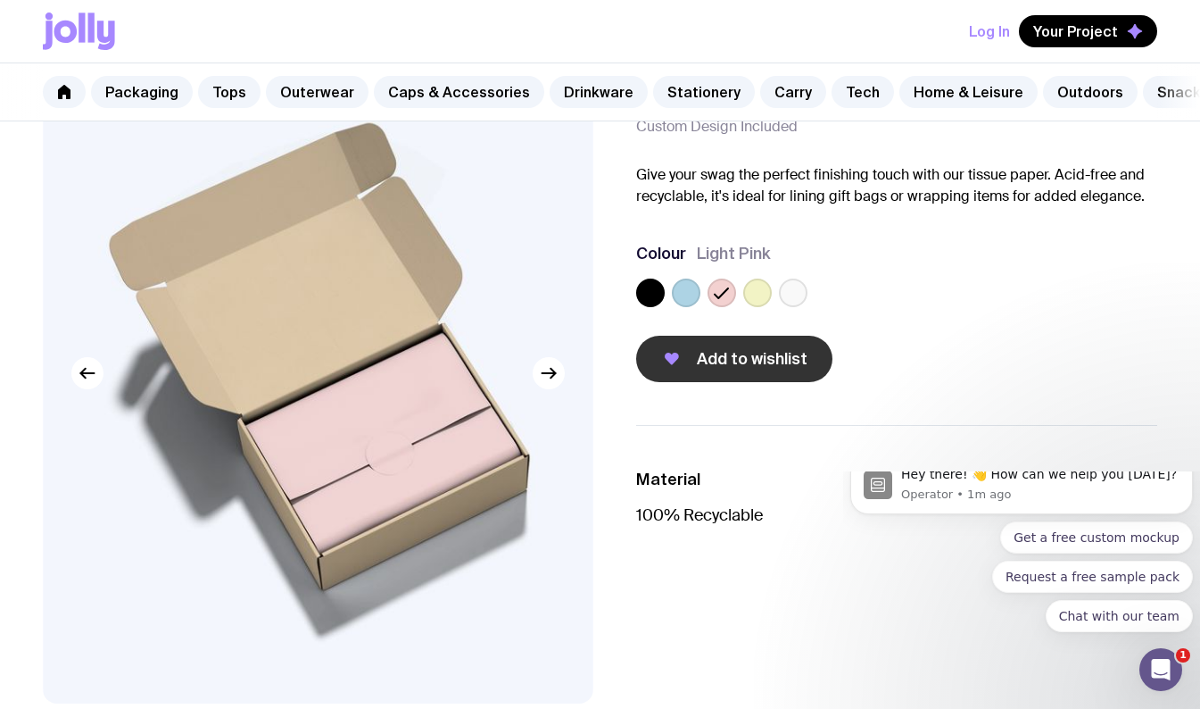
click at [767, 369] on span "Add to wishlist" at bounding box center [752, 358] width 111 height 21
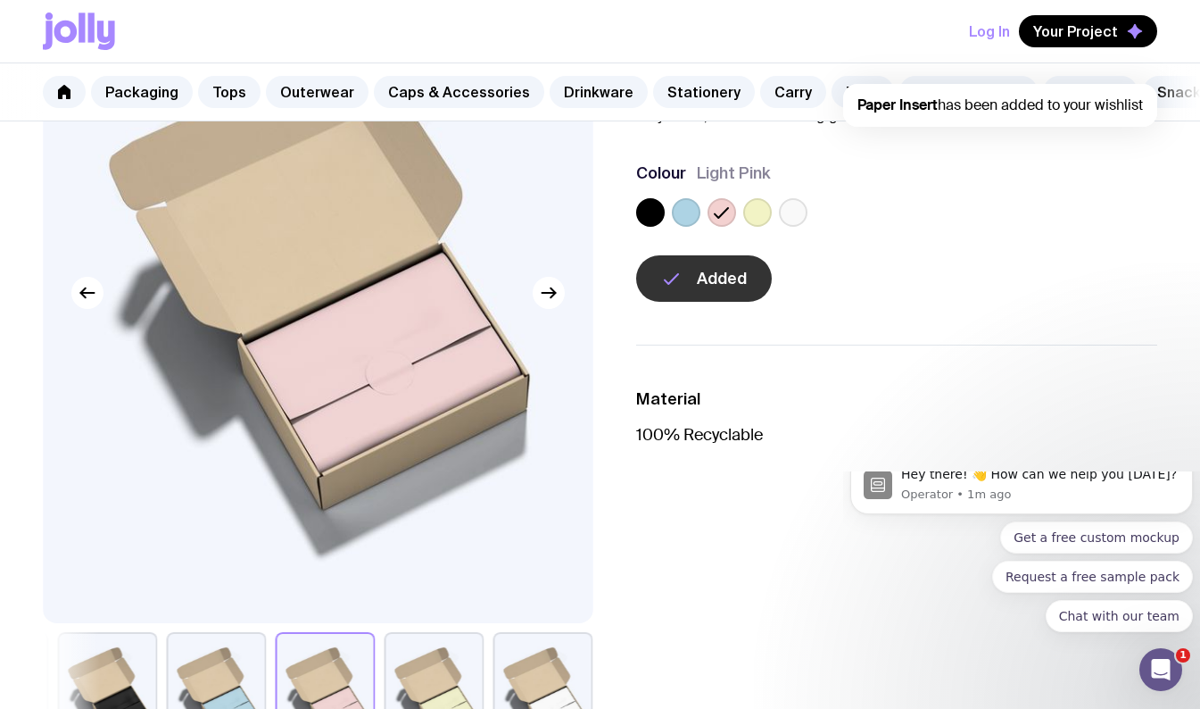
scroll to position [0, 0]
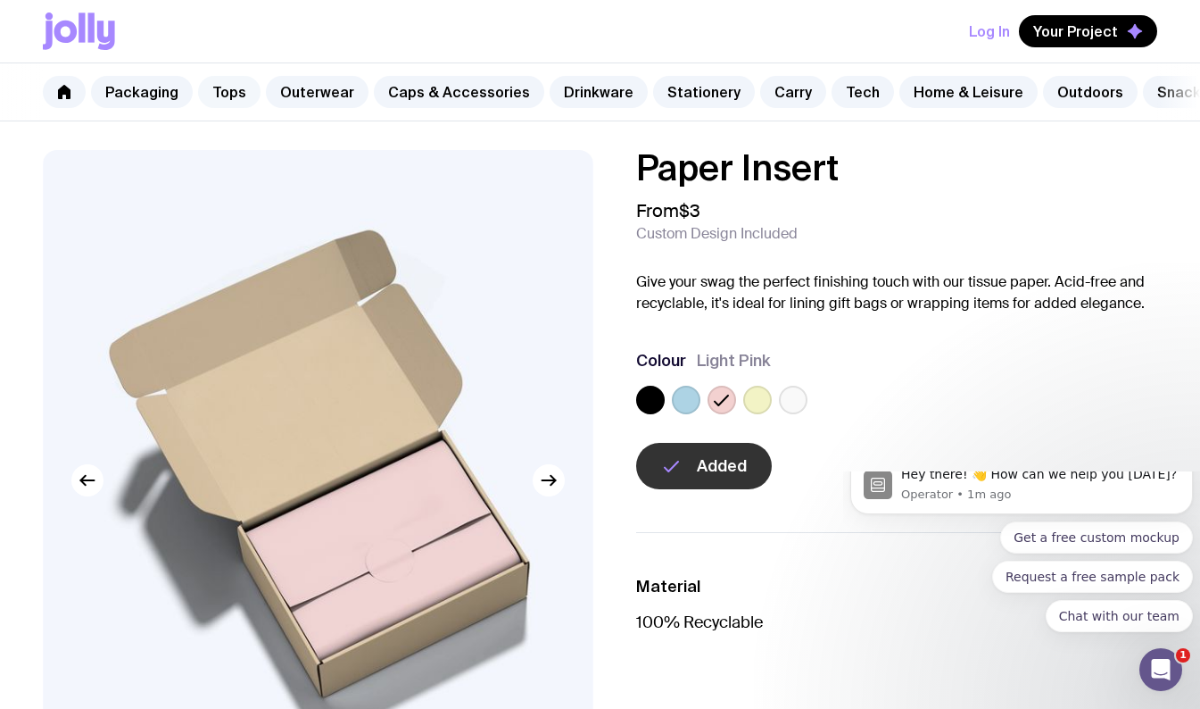
click at [225, 91] on link "Tops" at bounding box center [229, 92] width 62 height 32
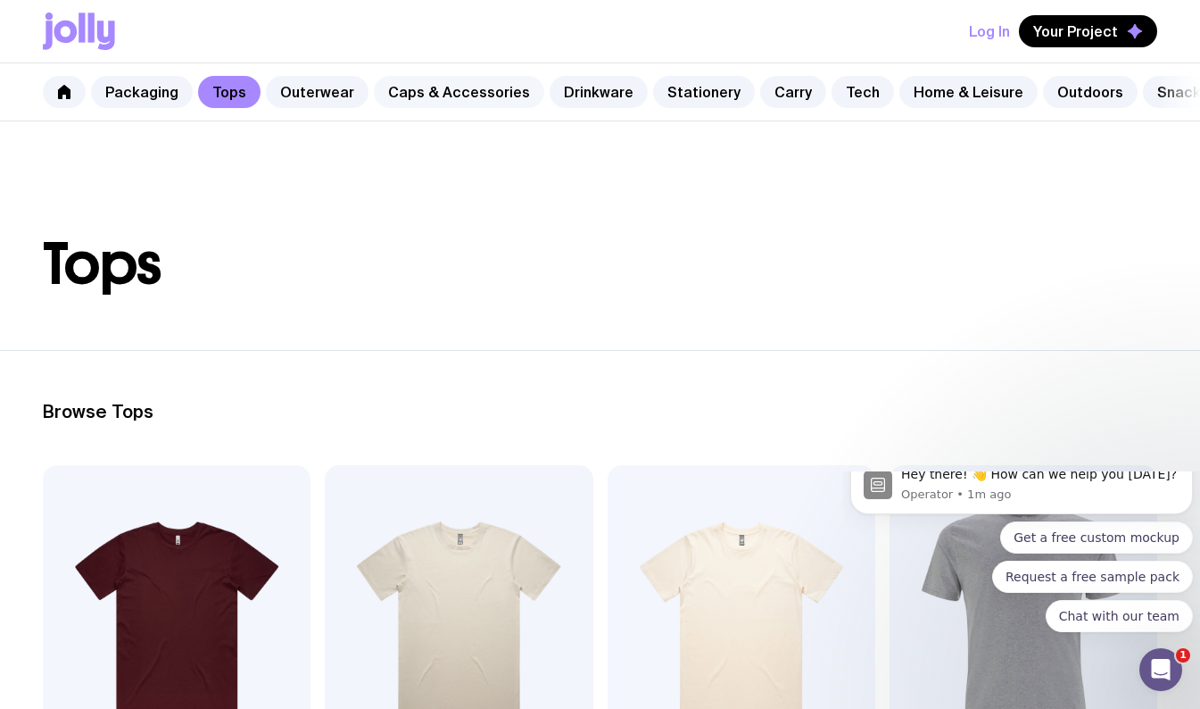
click at [477, 93] on link "Caps & Accessories" at bounding box center [459, 92] width 170 height 32
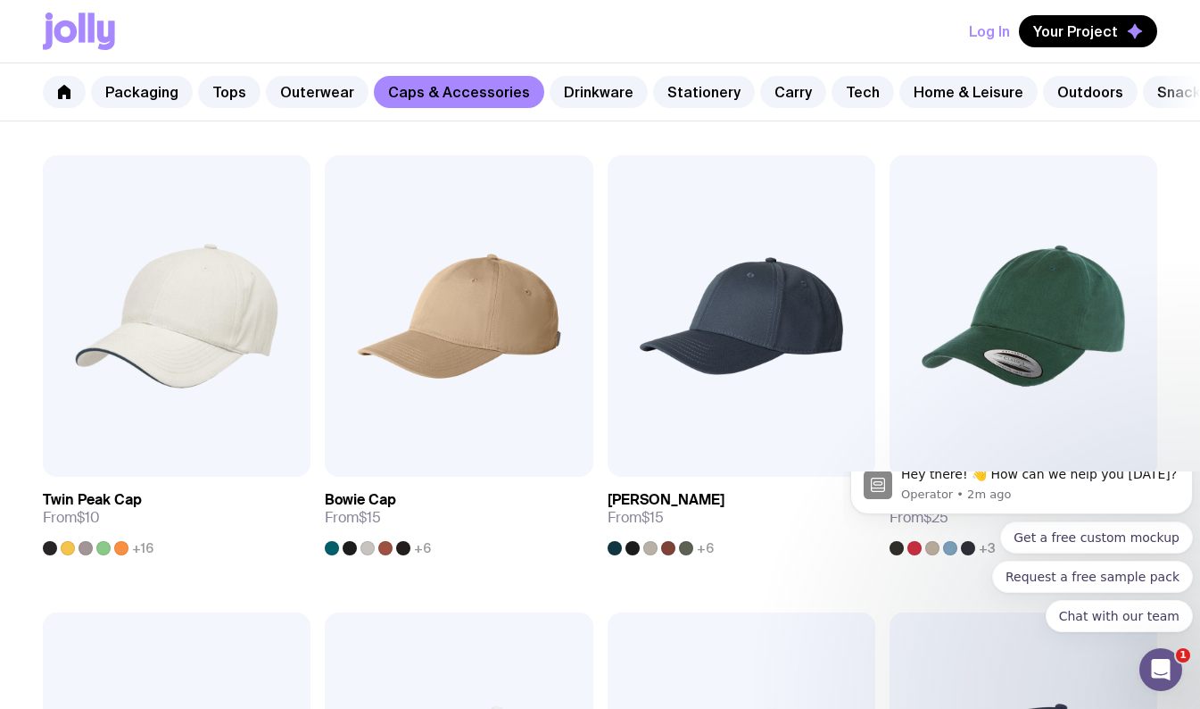
scroll to position [310, 0]
click at [668, 90] on link "Stationery" at bounding box center [704, 92] width 102 height 32
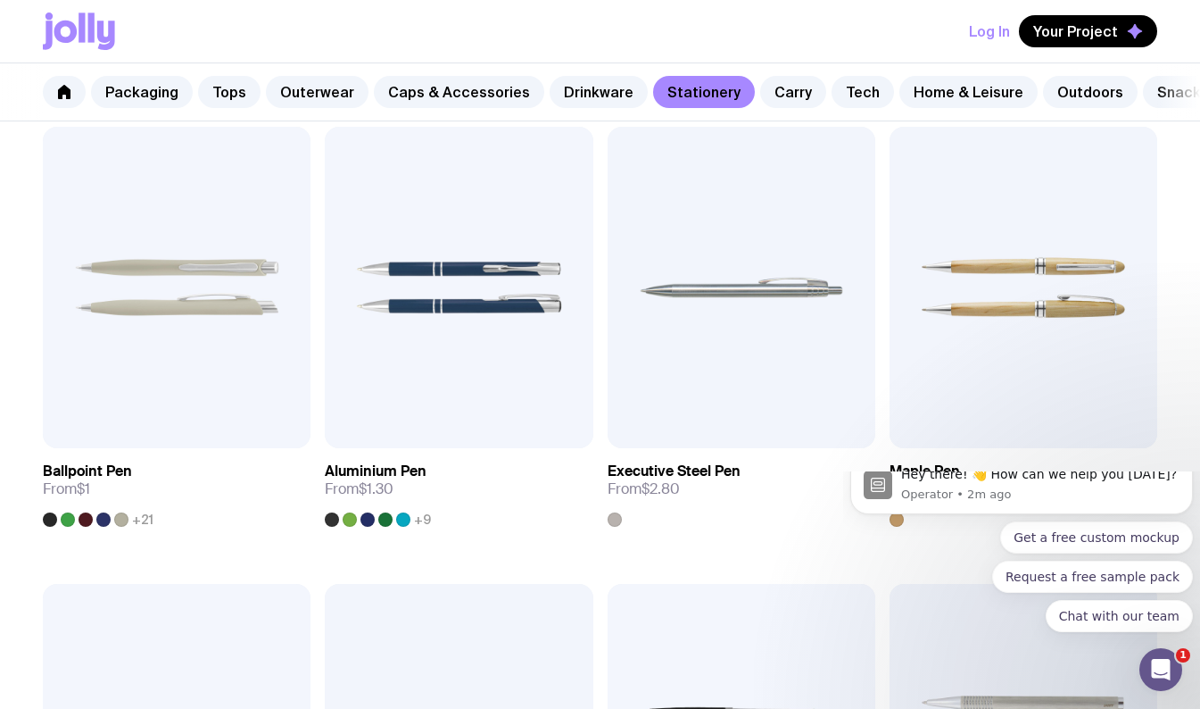
scroll to position [338, 0]
click at [257, 322] on img at bounding box center [177, 287] width 268 height 321
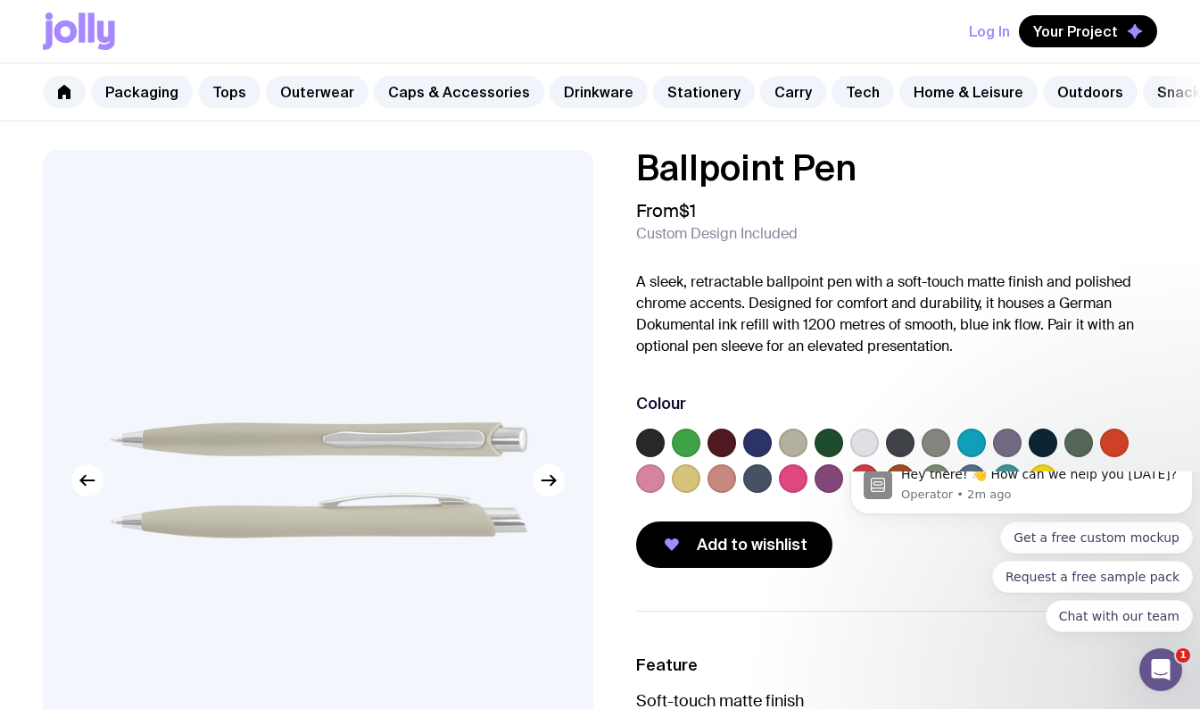
click at [647, 492] on label at bounding box center [650, 478] width 29 height 29
click at [0, 0] on input "radio" at bounding box center [0, 0] width 0 height 0
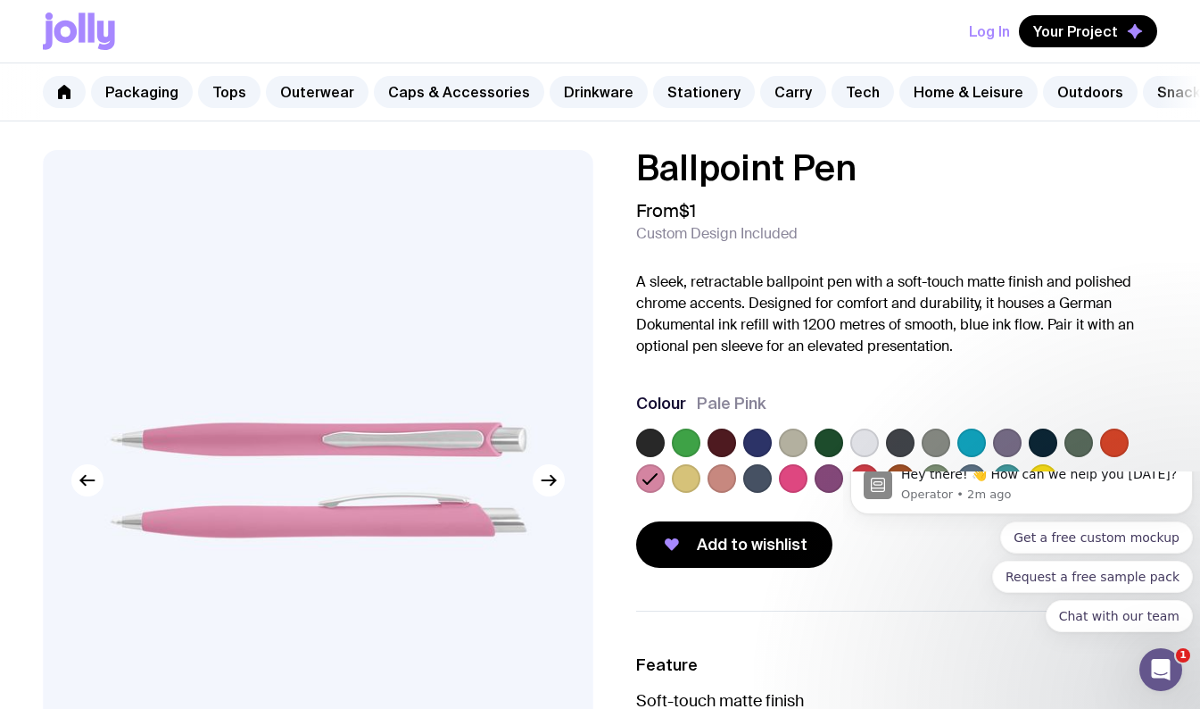
click at [722, 493] on label at bounding box center [722, 478] width 29 height 29
click at [0, 0] on input "radio" at bounding box center [0, 0] width 0 height 0
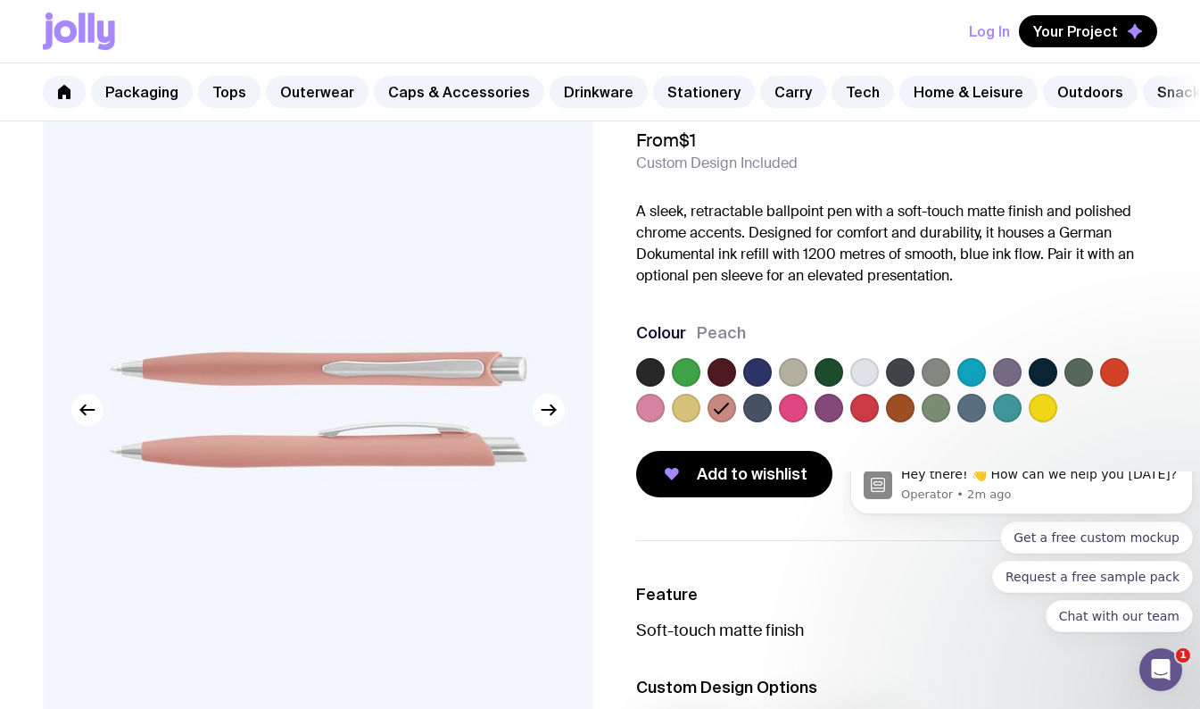
scroll to position [70, 0]
click at [850, 378] on div at bounding box center [864, 373] width 29 height 29
click at [638, 423] on label at bounding box center [650, 408] width 29 height 29
click at [0, 0] on input "radio" at bounding box center [0, 0] width 0 height 0
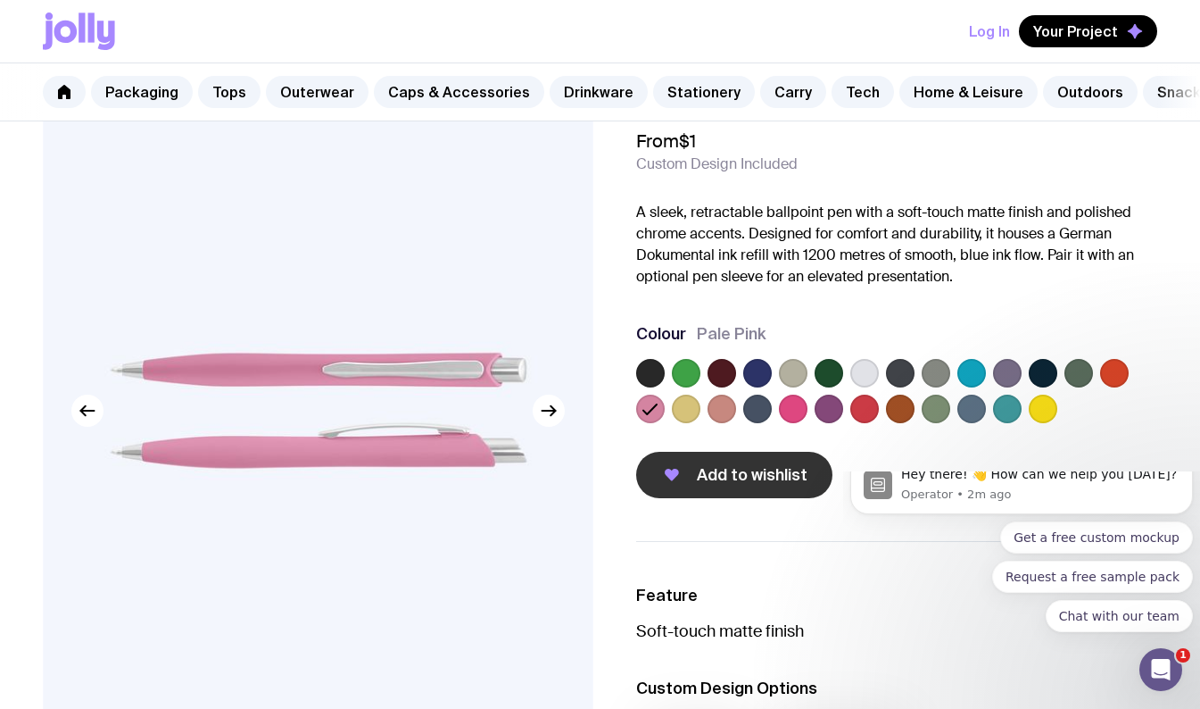
click at [718, 485] on span "Add to wishlist" at bounding box center [752, 474] width 111 height 21
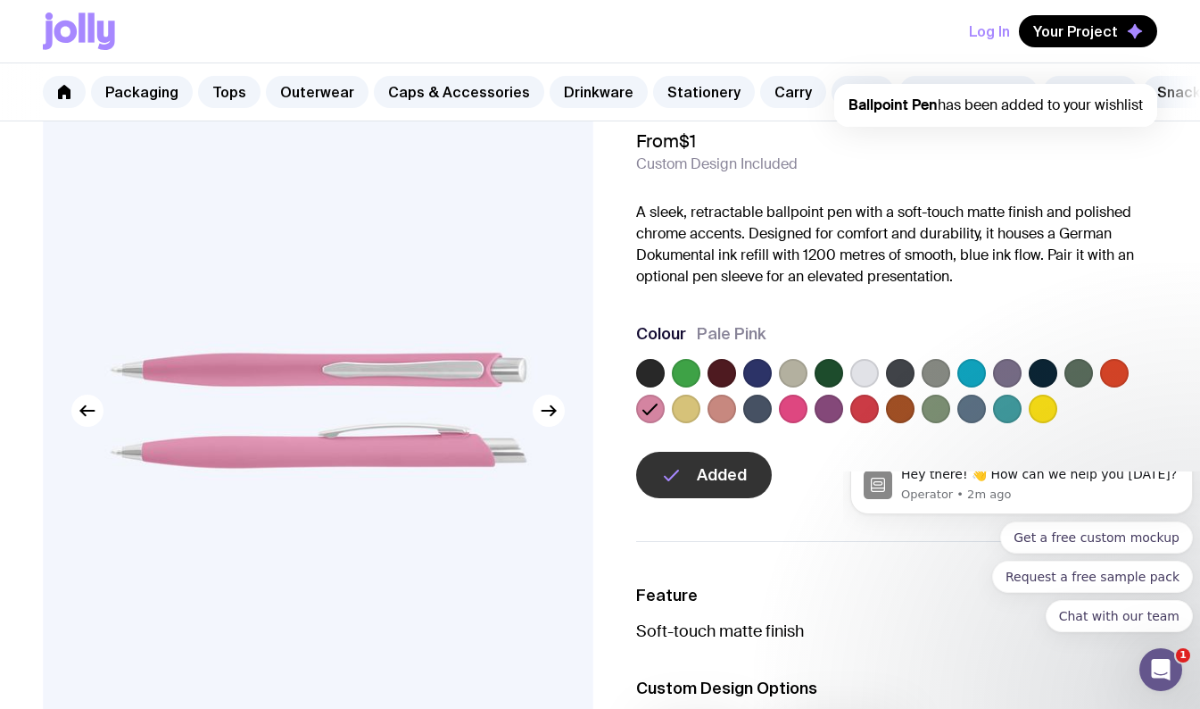
click at [721, 423] on label at bounding box center [722, 408] width 29 height 29
click at [0, 0] on input "radio" at bounding box center [0, 0] width 0 height 0
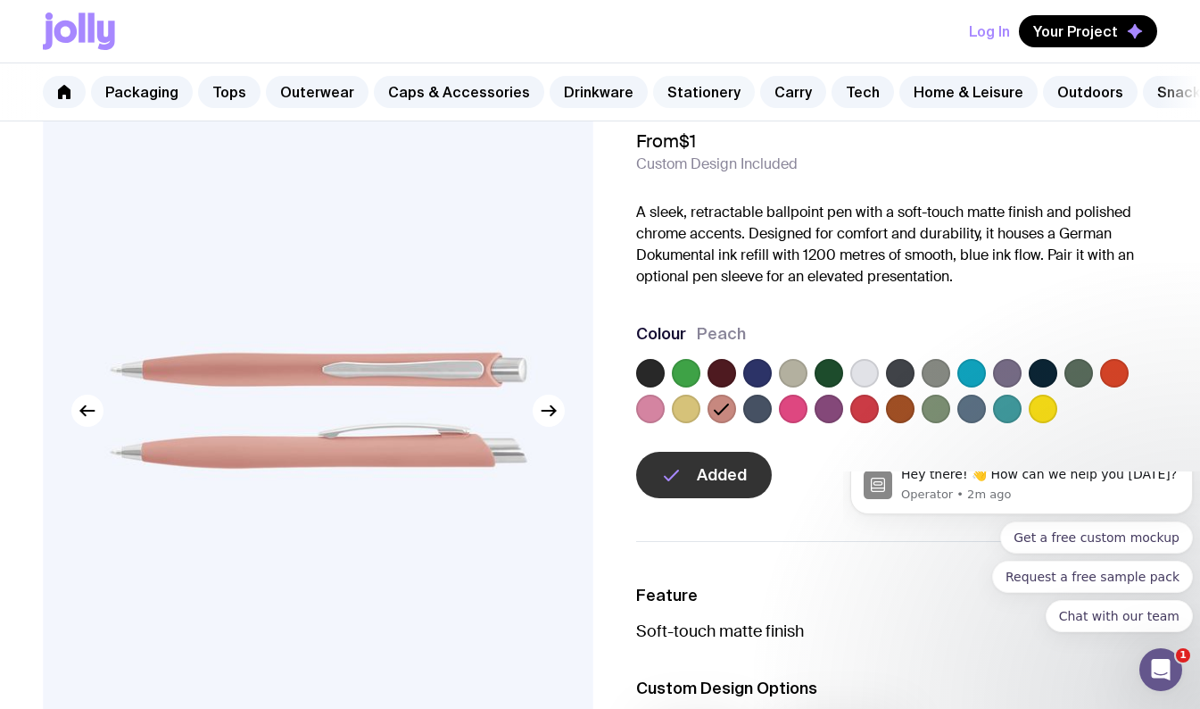
click at [661, 93] on link "Stationery" at bounding box center [704, 92] width 102 height 32
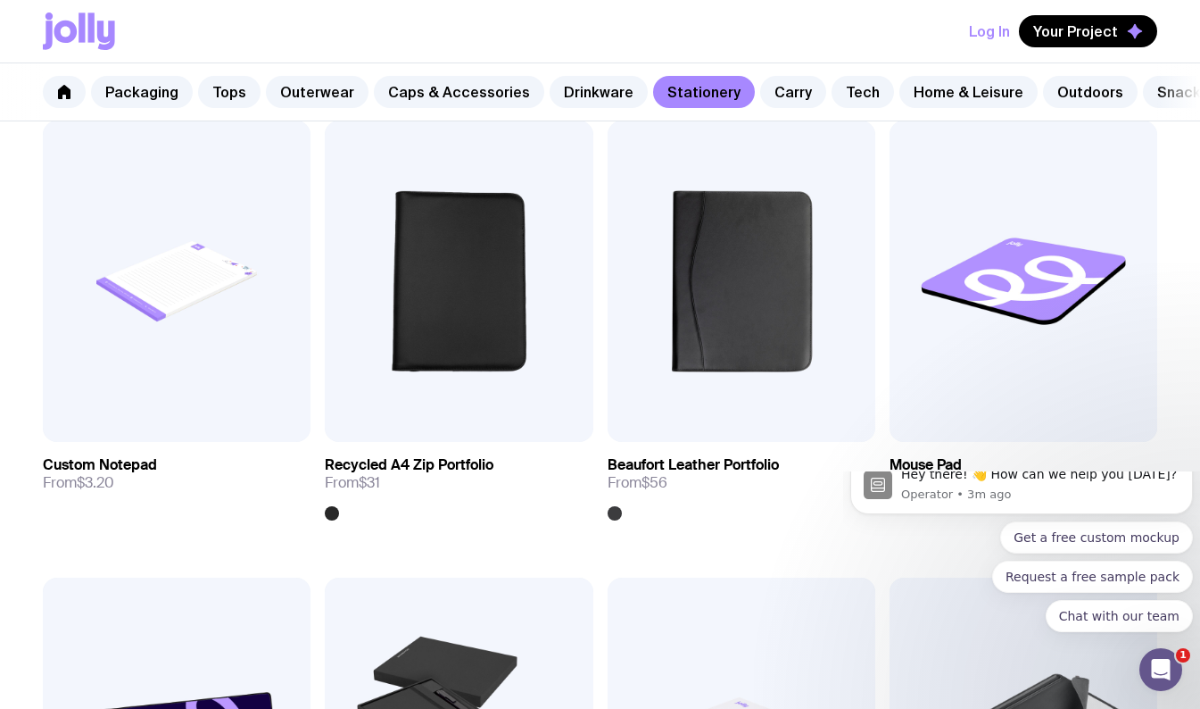
scroll to position [2169, 0]
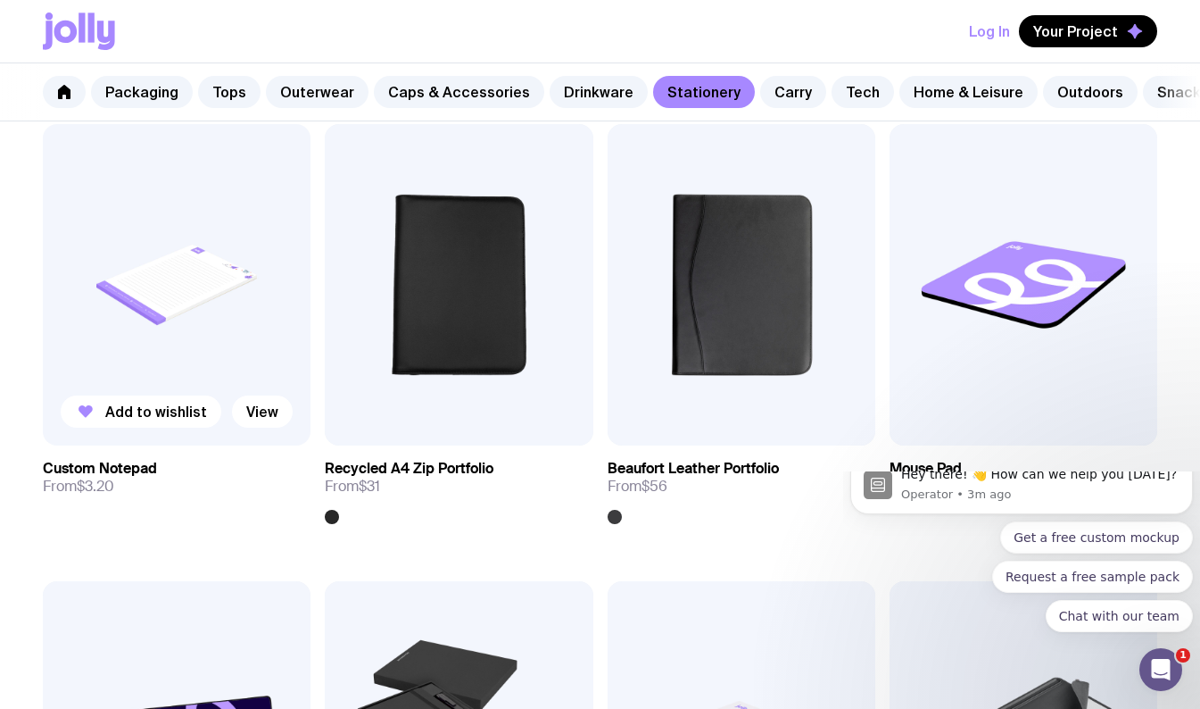
click at [274, 372] on img at bounding box center [177, 284] width 268 height 321
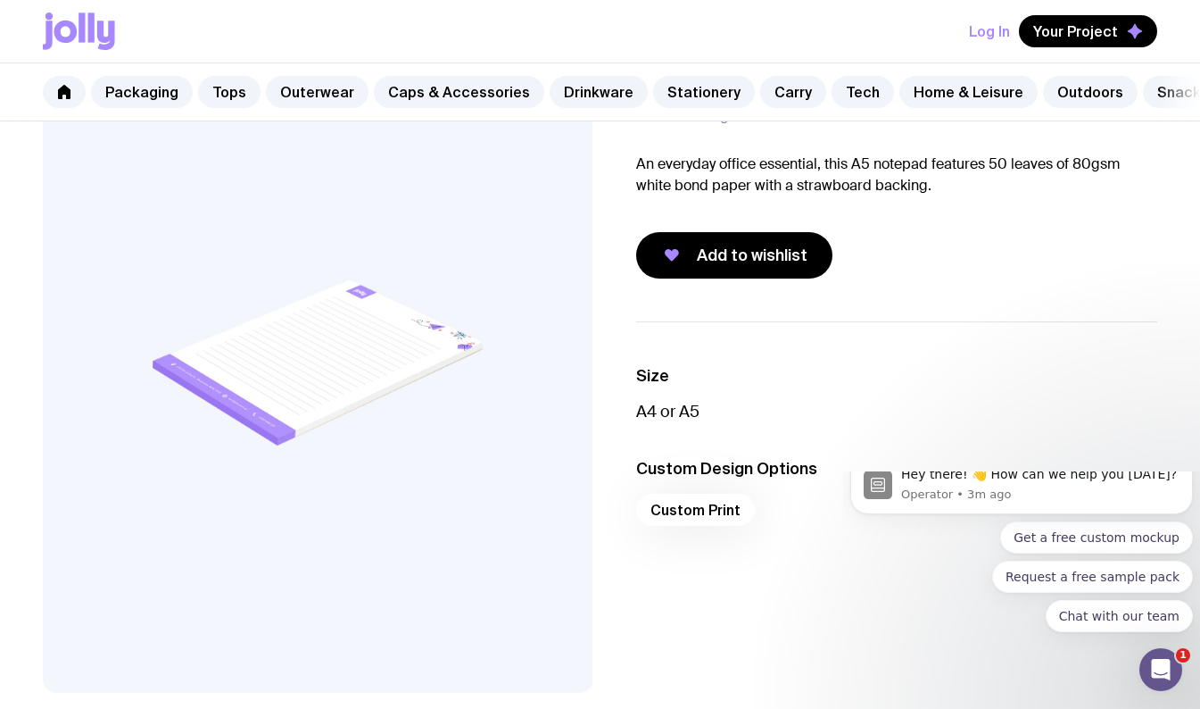
scroll to position [115, 0]
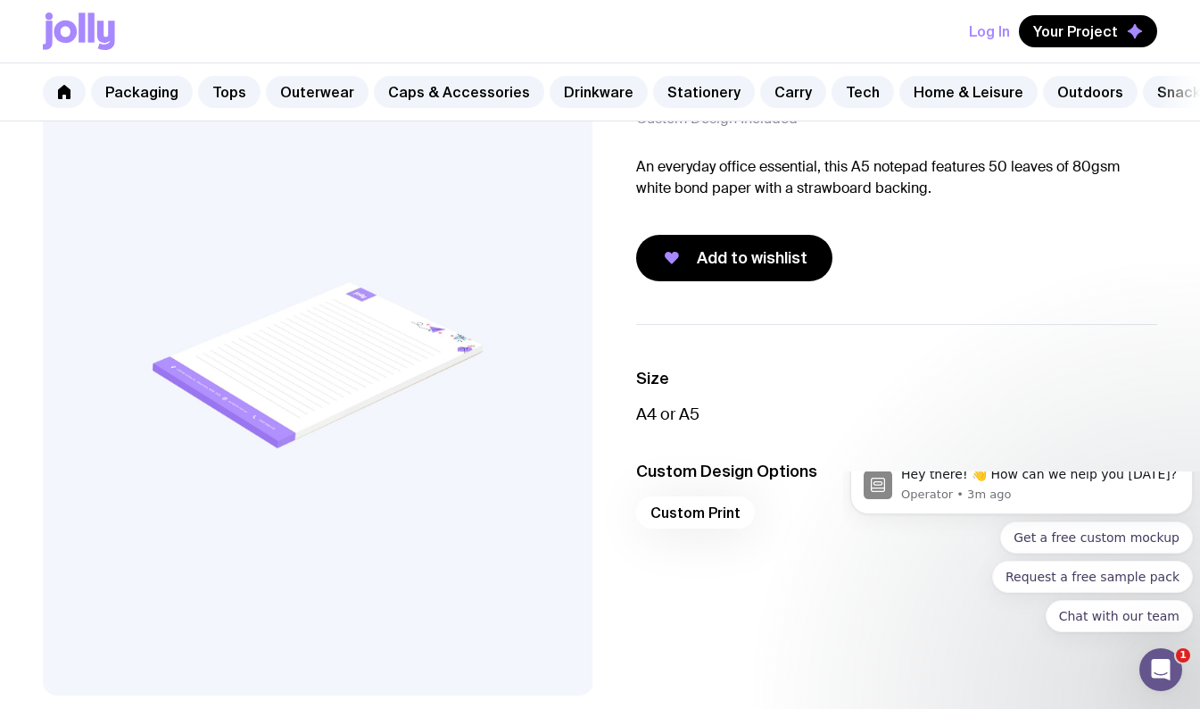
click at [648, 420] on p "A4 or A5" at bounding box center [897, 413] width 522 height 21
click at [760, 281] on button "Add to wishlist" at bounding box center [734, 258] width 196 height 46
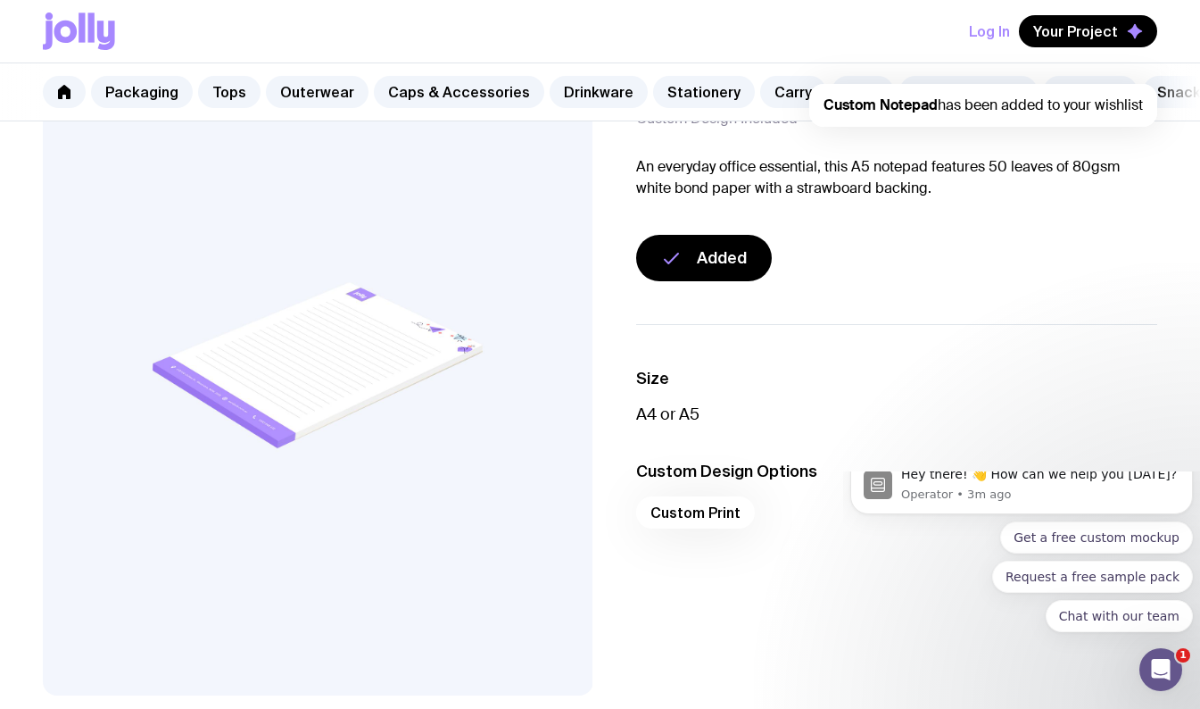
click at [709, 525] on div "Custom Print" at bounding box center [897, 517] width 522 height 43
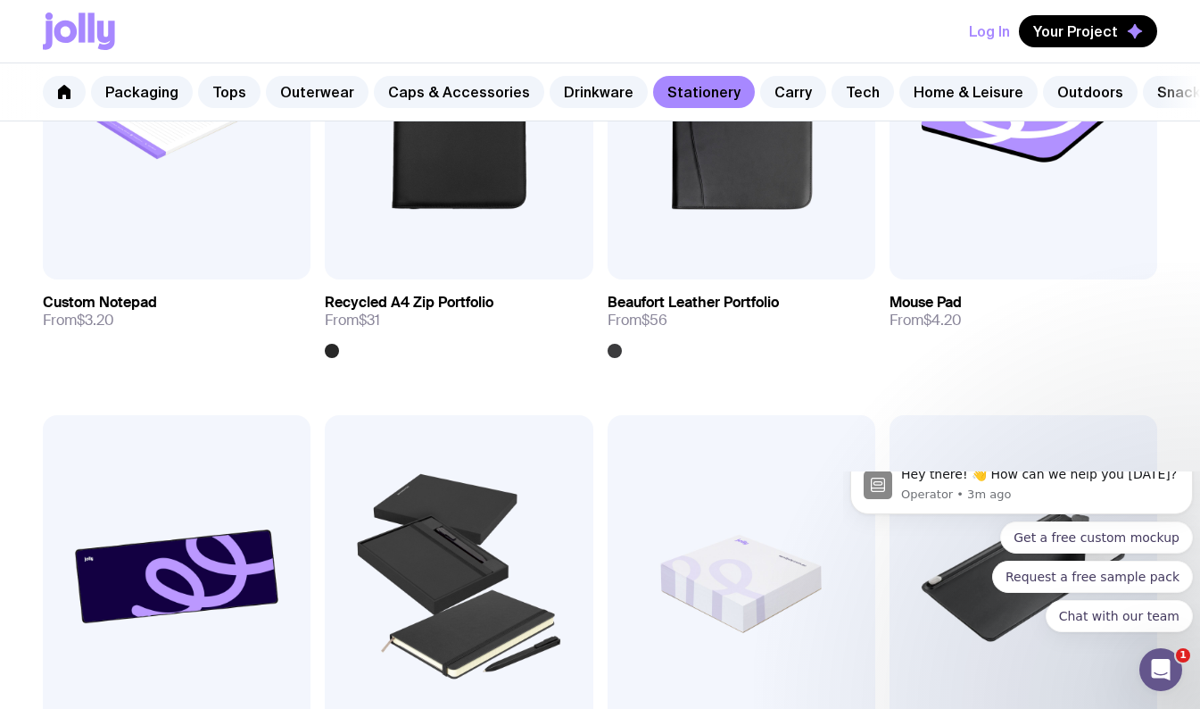
scroll to position [2273, 0]
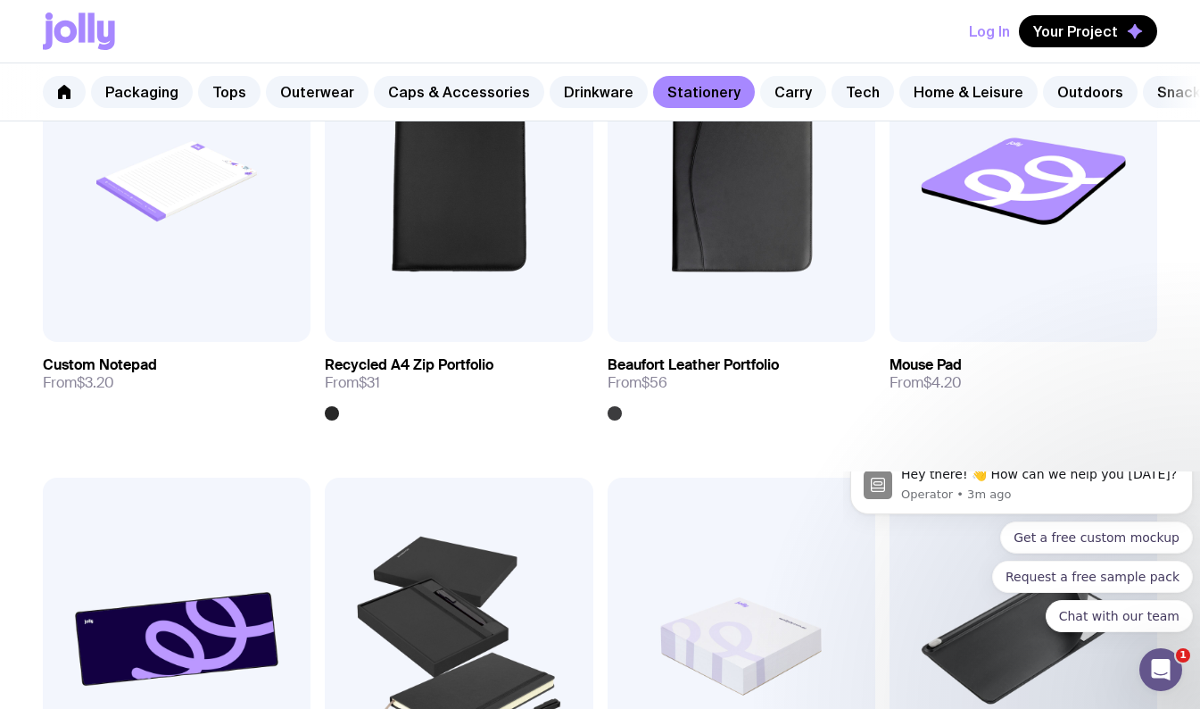
click at [777, 90] on link "Carry" at bounding box center [793, 92] width 66 height 32
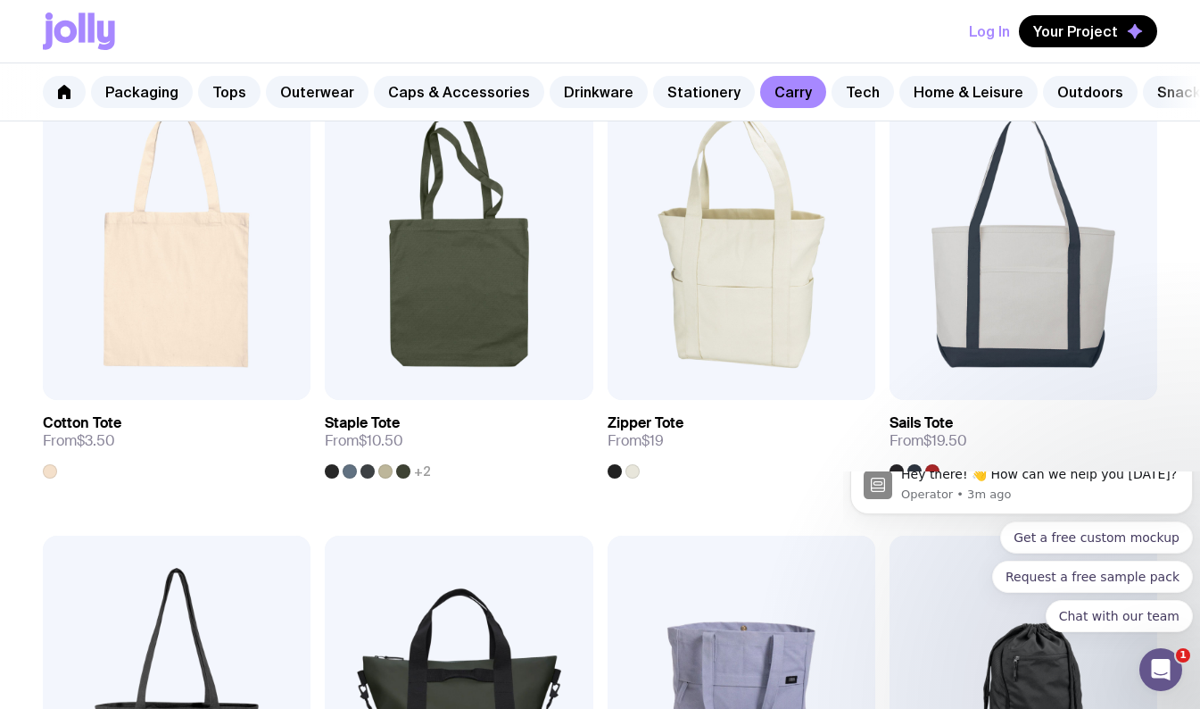
scroll to position [365, 0]
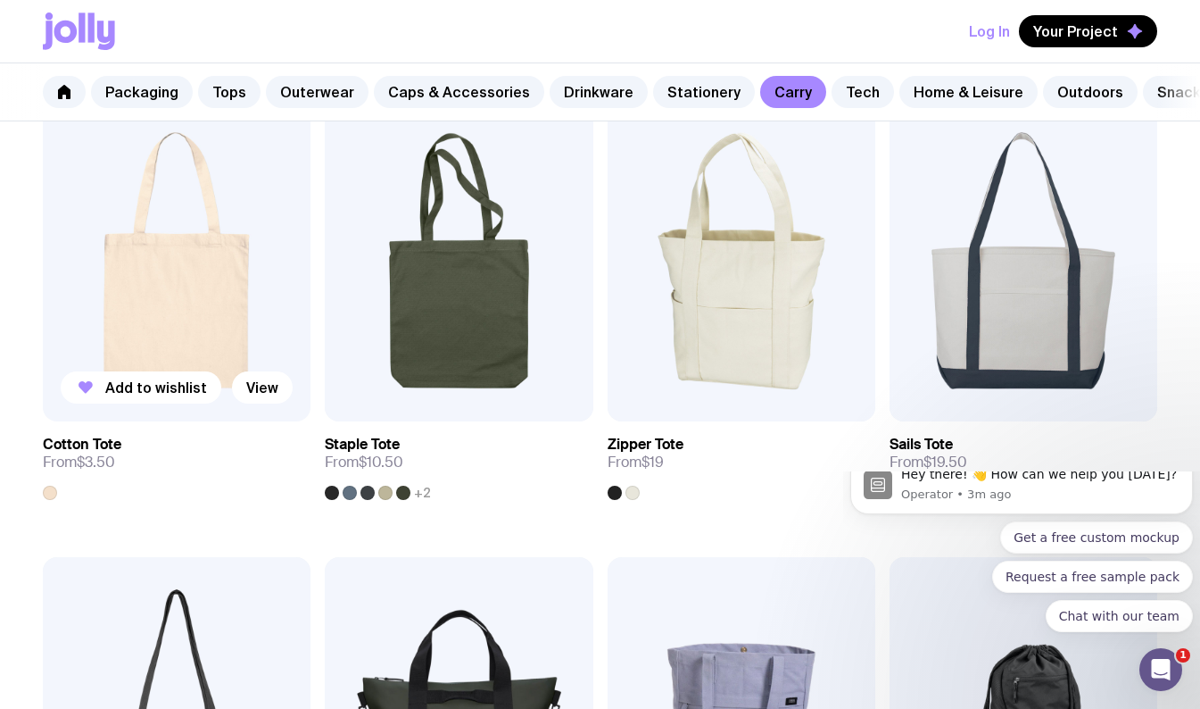
click at [233, 356] on img at bounding box center [177, 260] width 268 height 321
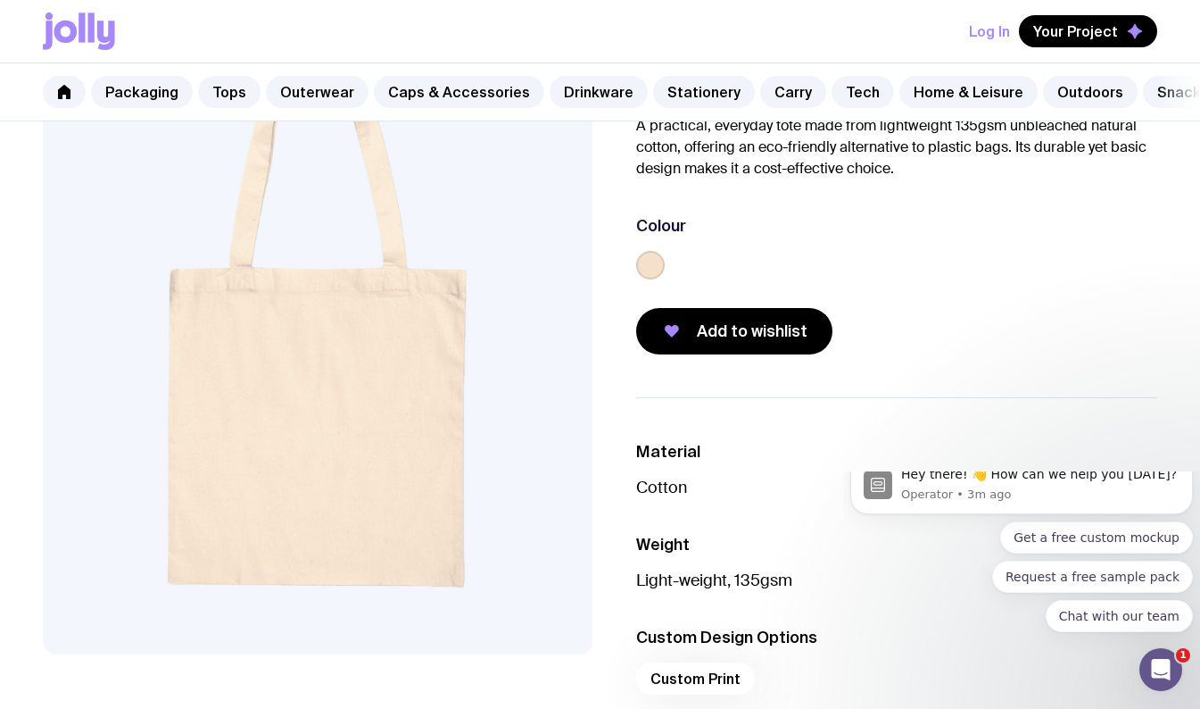
scroll to position [158, 0]
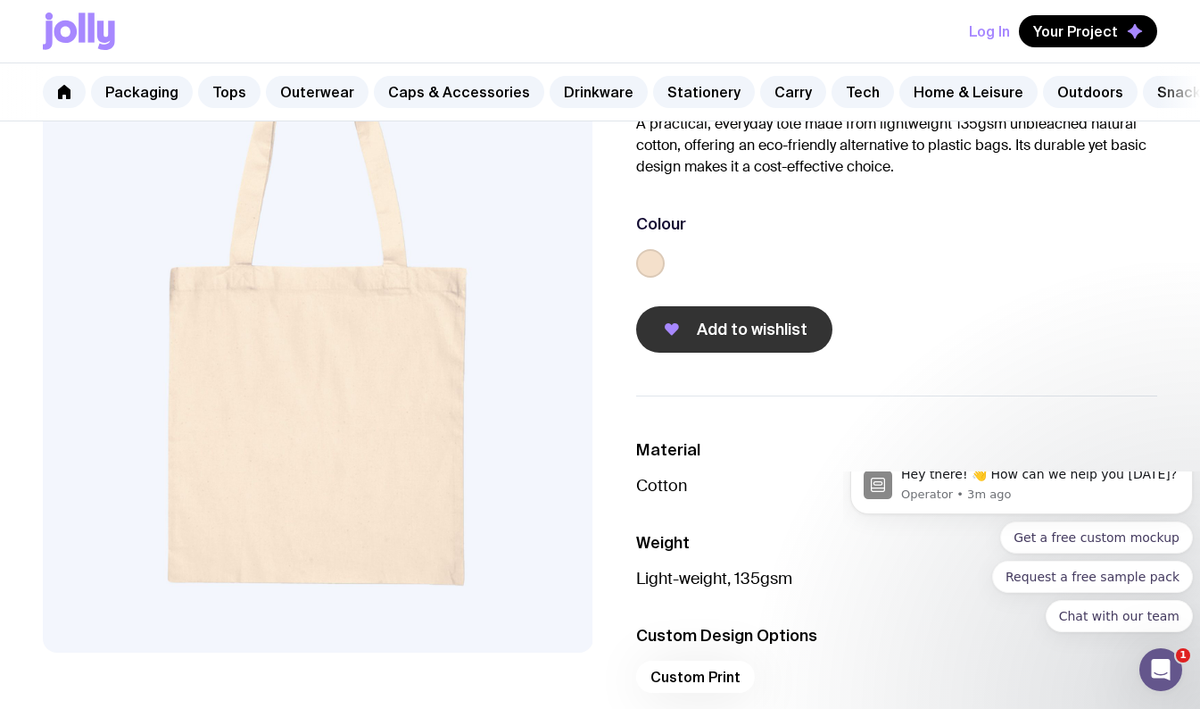
click at [787, 353] on button "Add to wishlist" at bounding box center [734, 329] width 196 height 46
click at [767, 104] on link "Carry" at bounding box center [793, 92] width 66 height 32
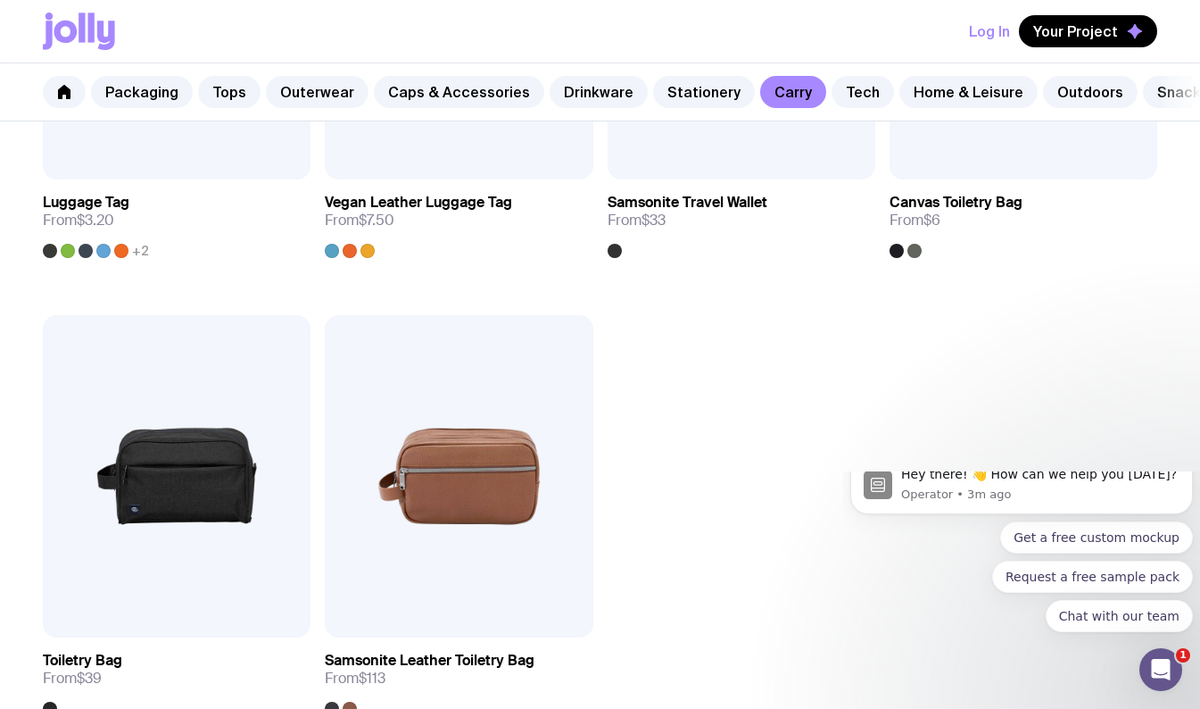
scroll to position [3802, 0]
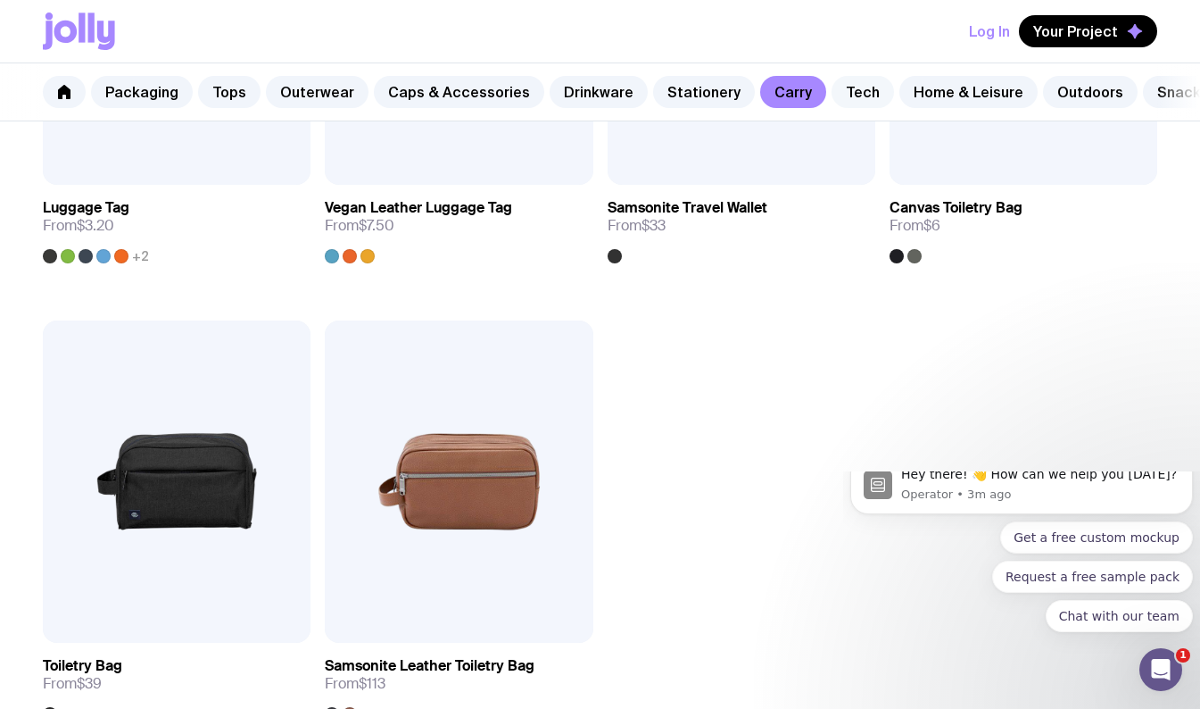
click at [836, 95] on link "Tech" at bounding box center [863, 92] width 62 height 32
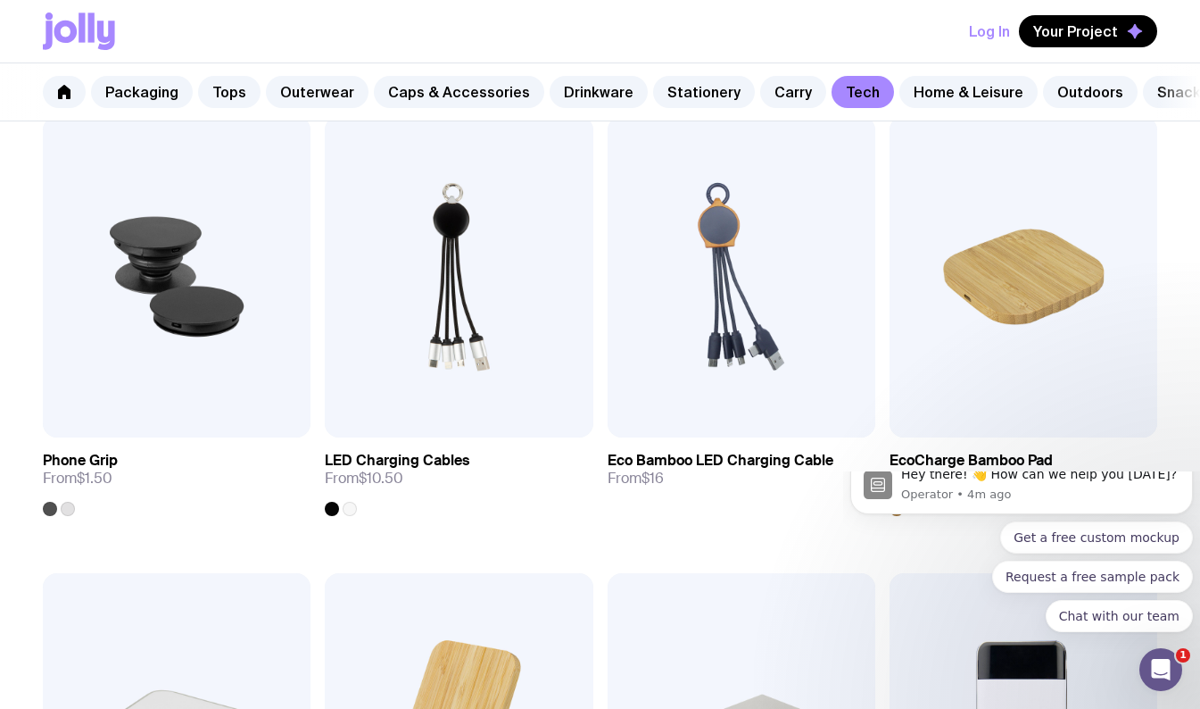
scroll to position [346, 0]
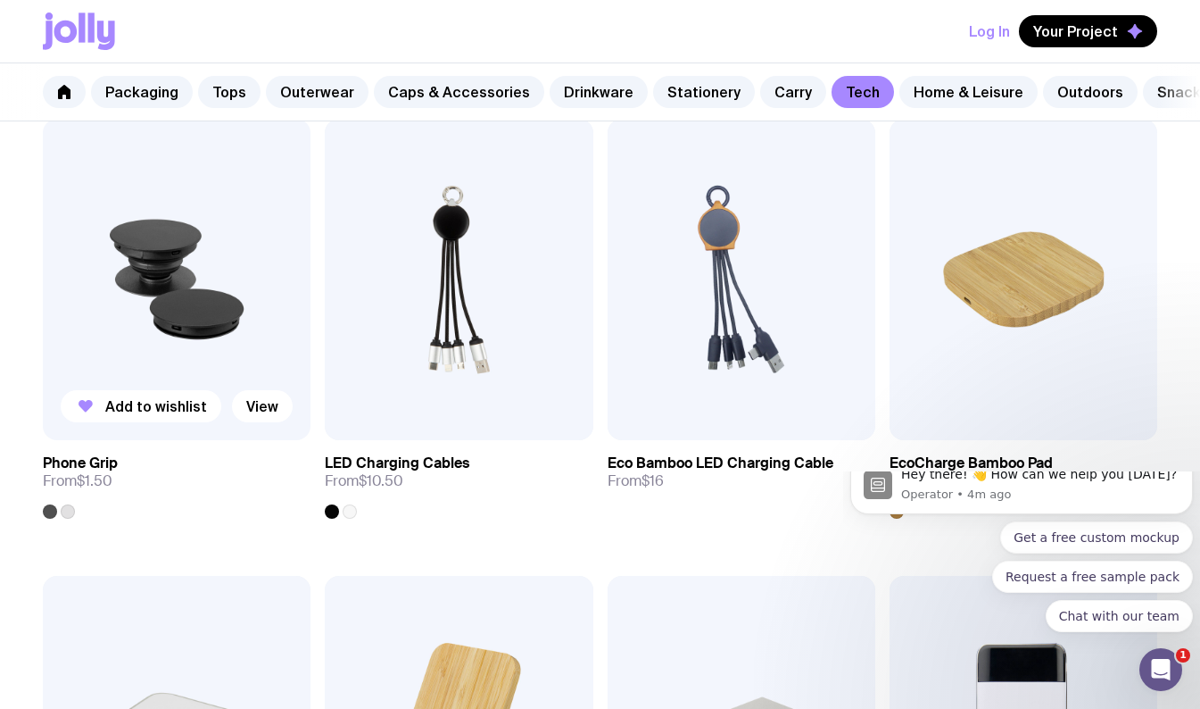
click at [130, 364] on img at bounding box center [177, 279] width 268 height 321
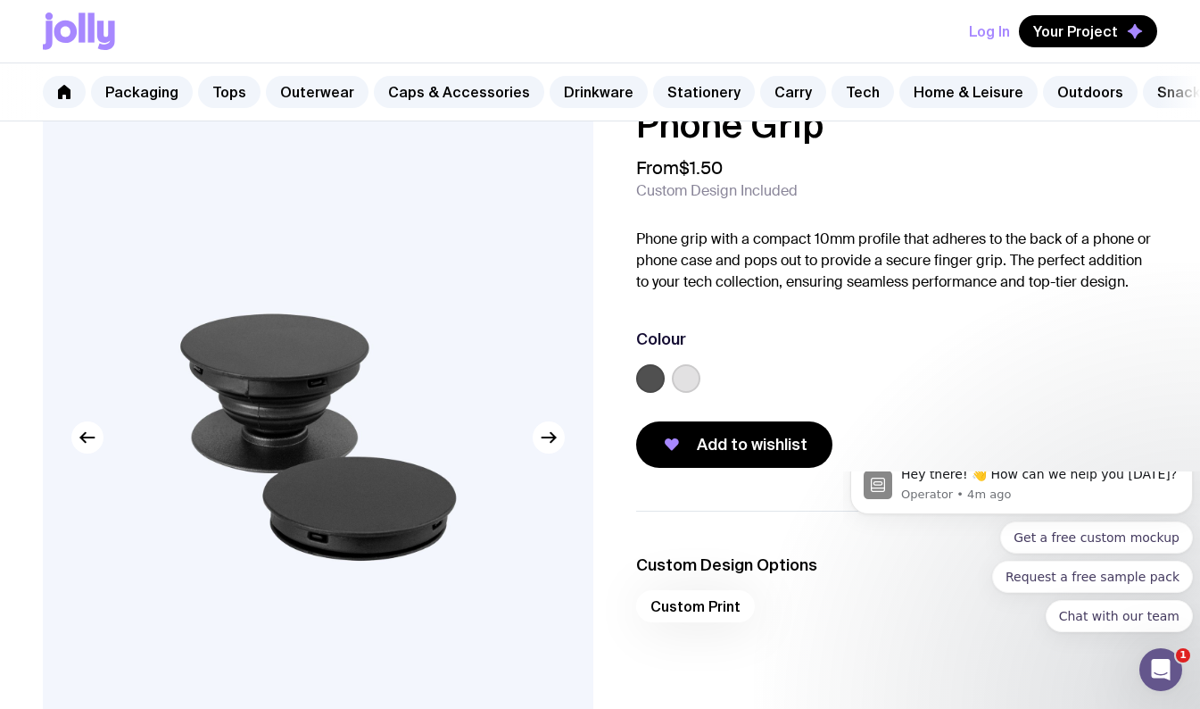
scroll to position [77, 0]
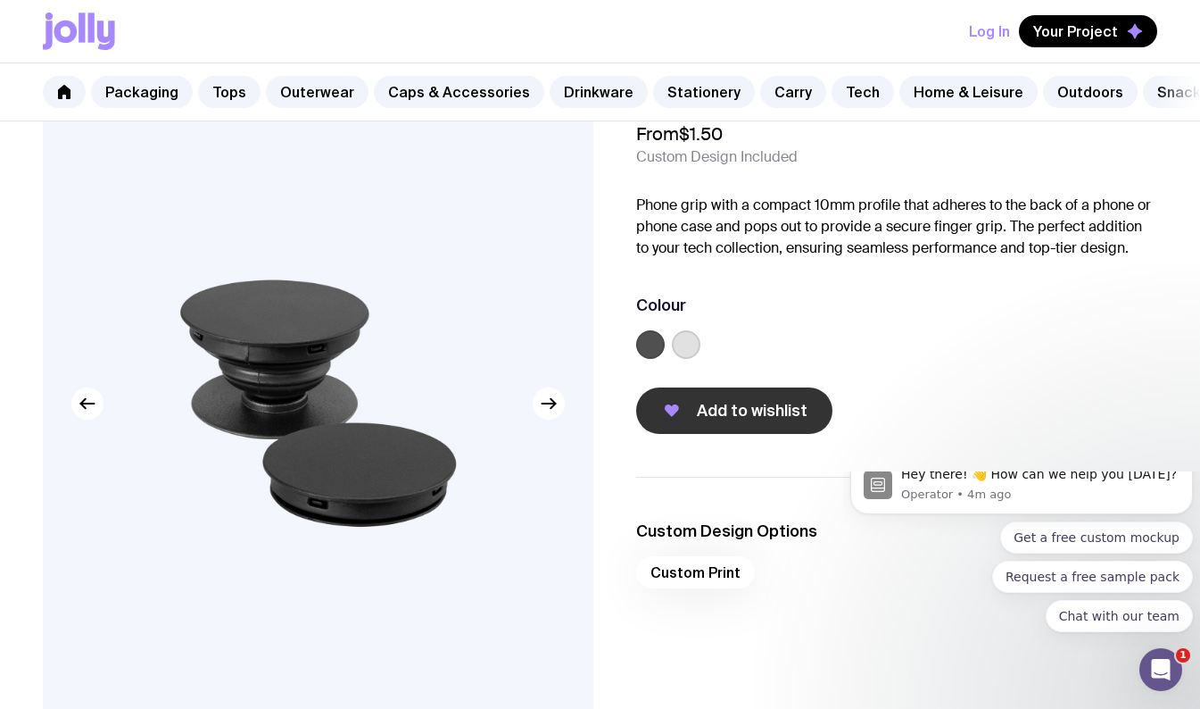
click at [797, 421] on span "Add to wishlist" at bounding box center [752, 410] width 111 height 21
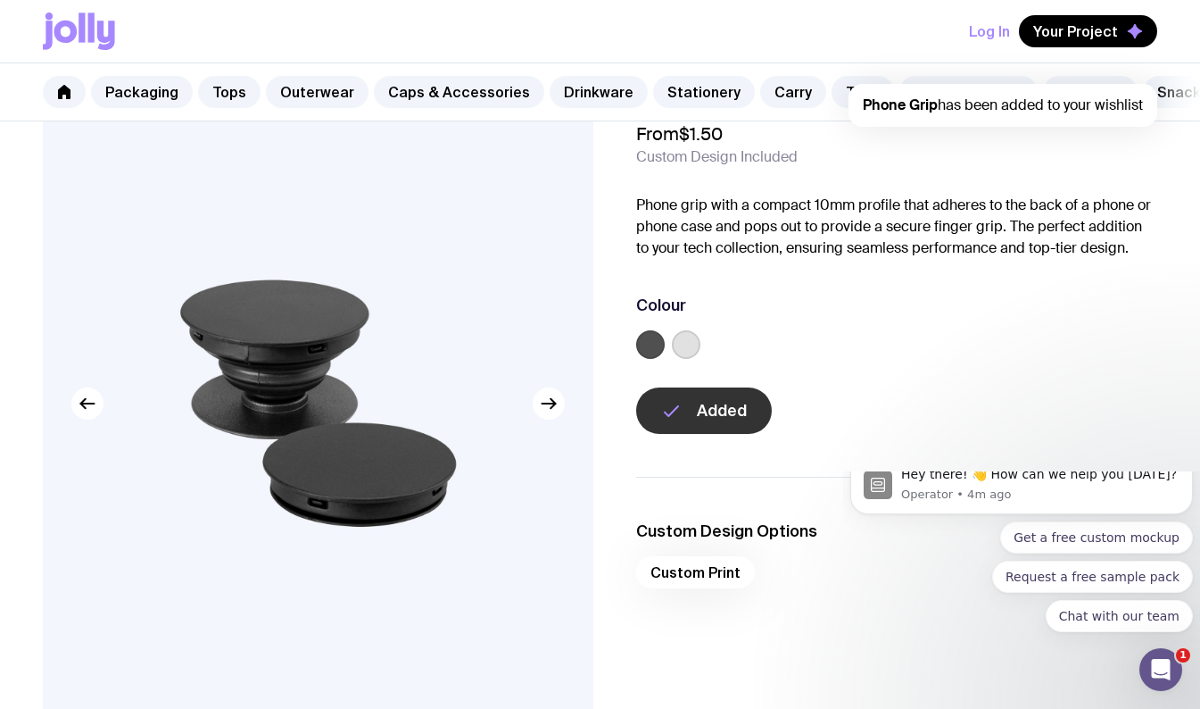
click at [687, 356] on label at bounding box center [686, 344] width 29 height 29
click at [0, 0] on input "radio" at bounding box center [0, 0] width 0 height 0
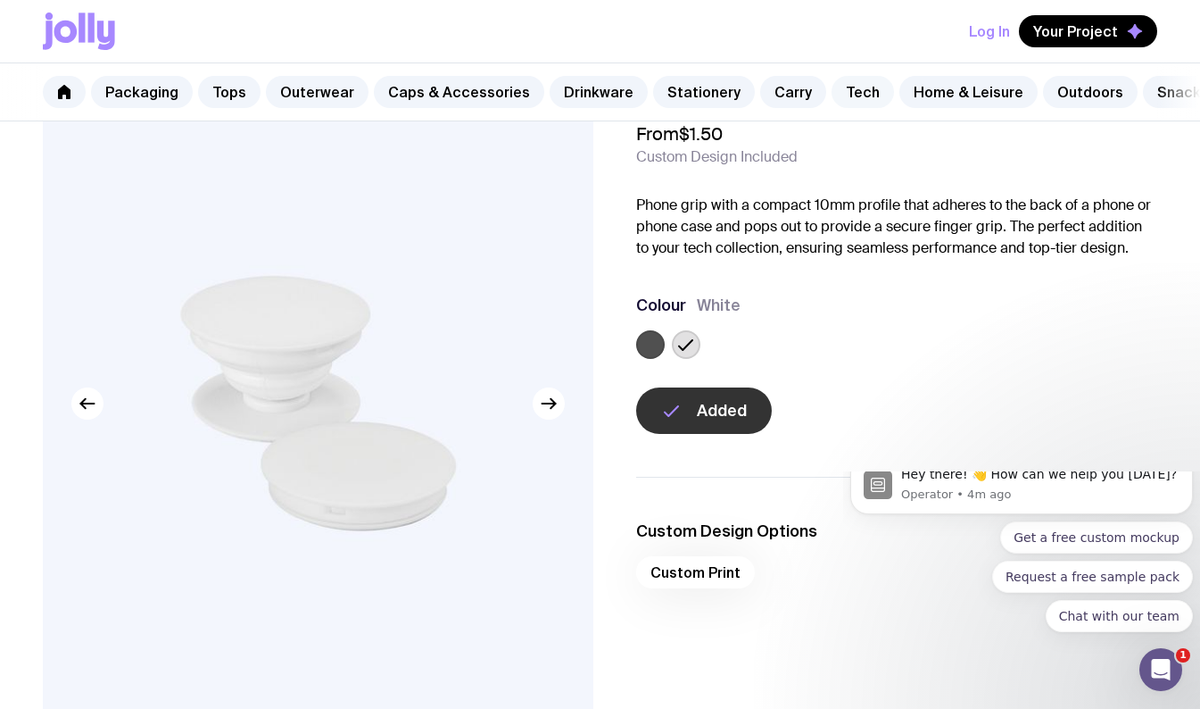
click at [834, 92] on link "Tech" at bounding box center [863, 92] width 62 height 32
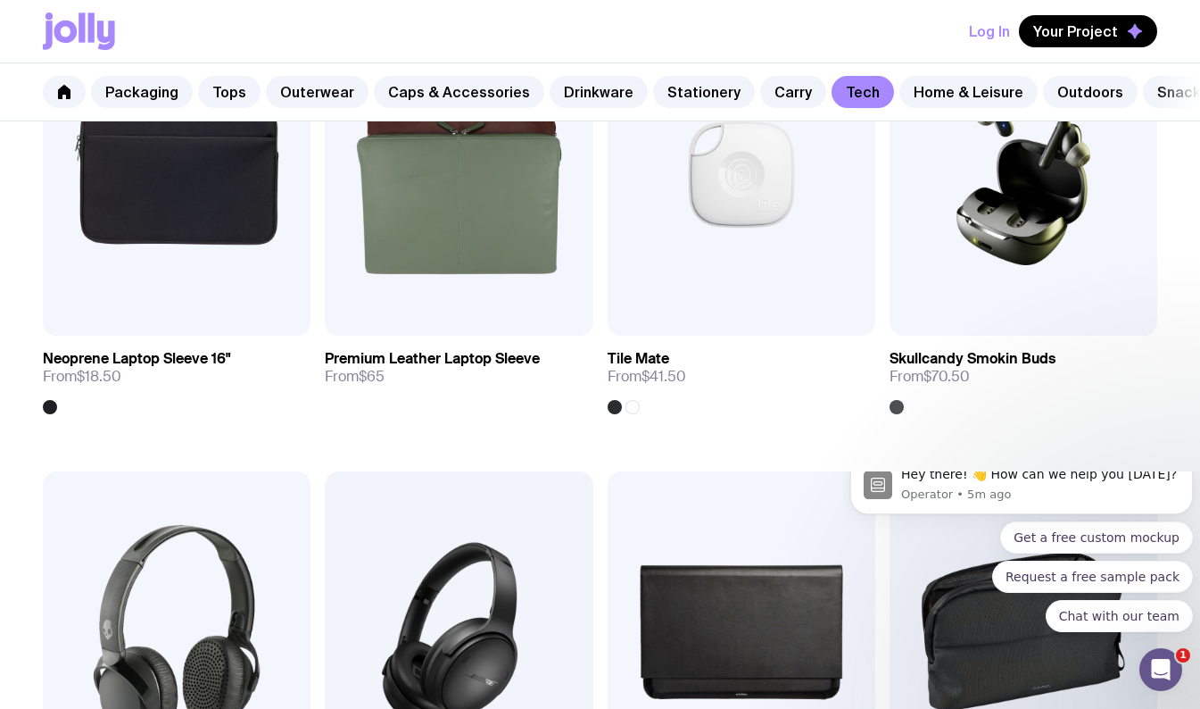
scroll to position [2247, 0]
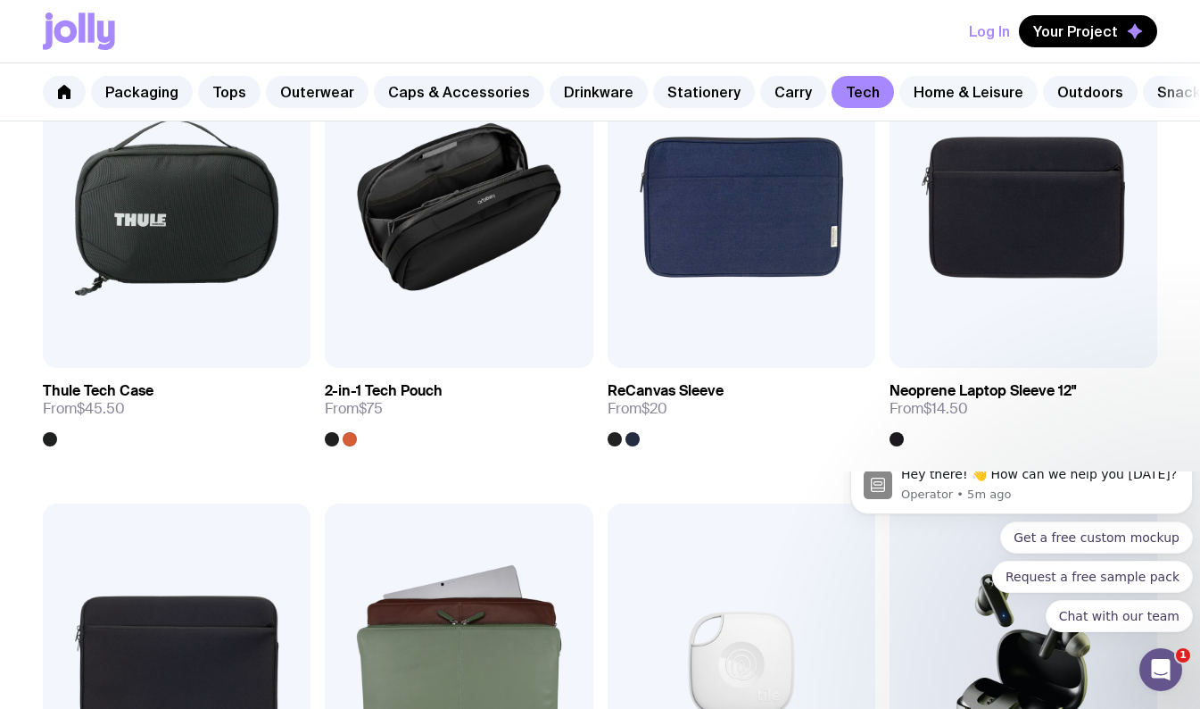
click at [947, 77] on link "Home & Leisure" at bounding box center [969, 92] width 138 height 32
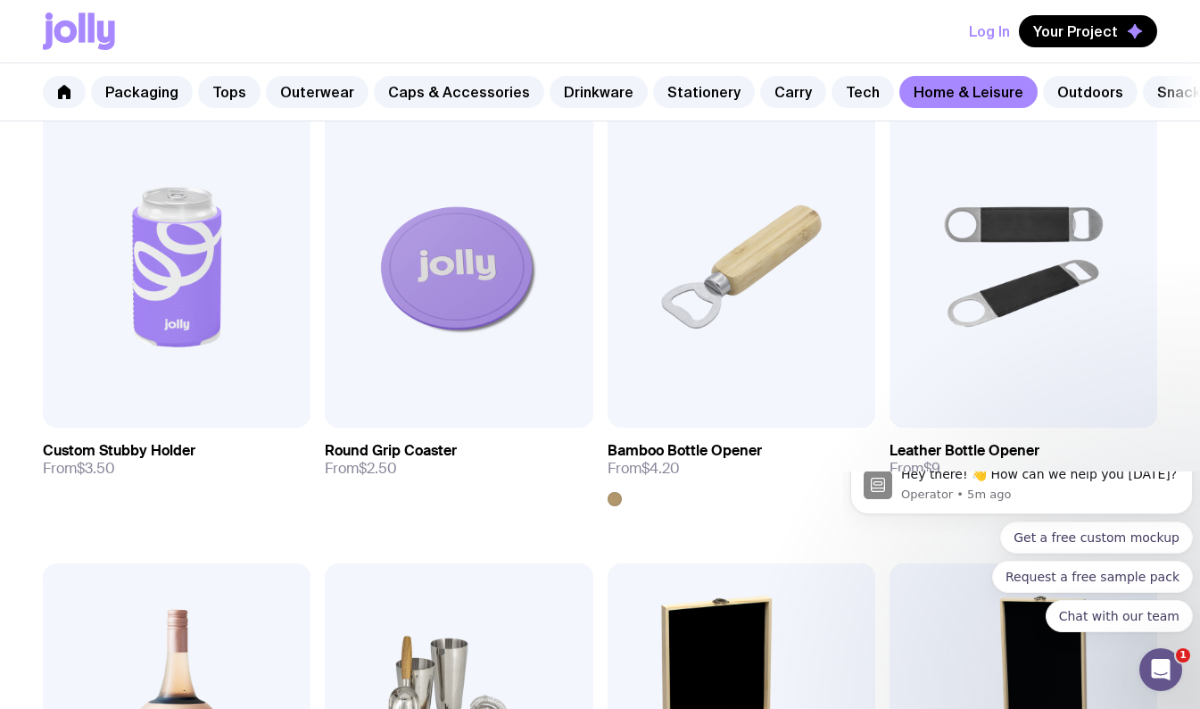
scroll to position [362, 0]
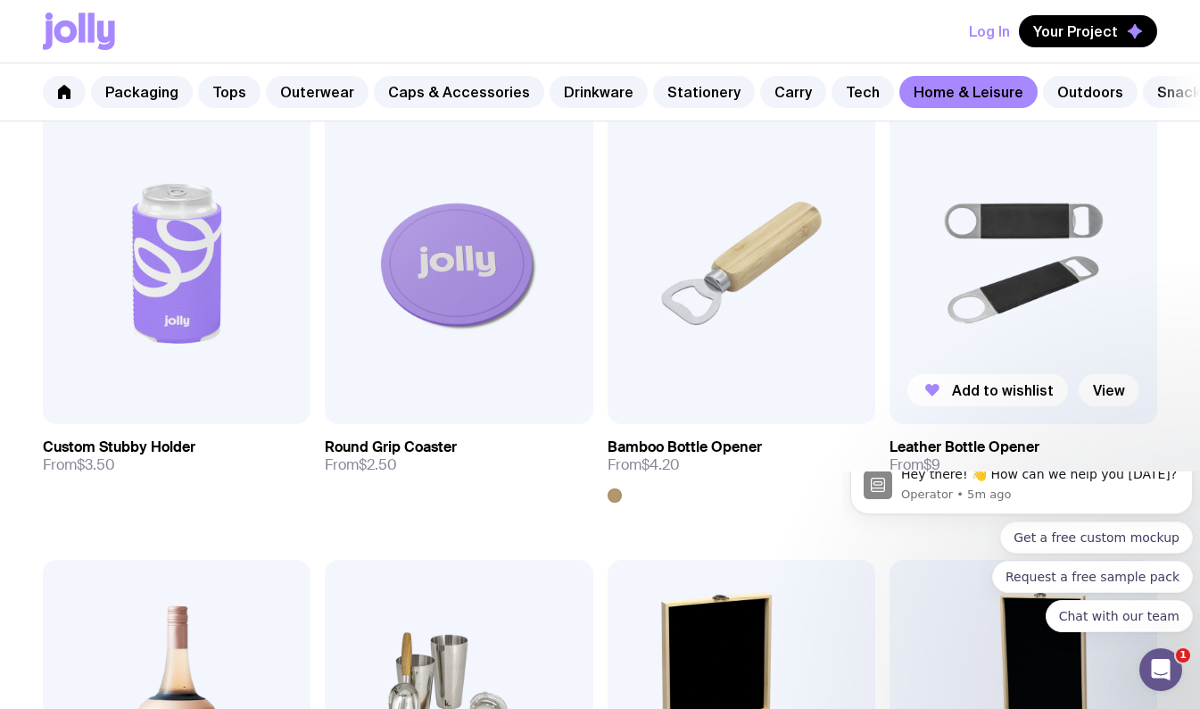
click at [1138, 344] on img at bounding box center [1024, 263] width 268 height 321
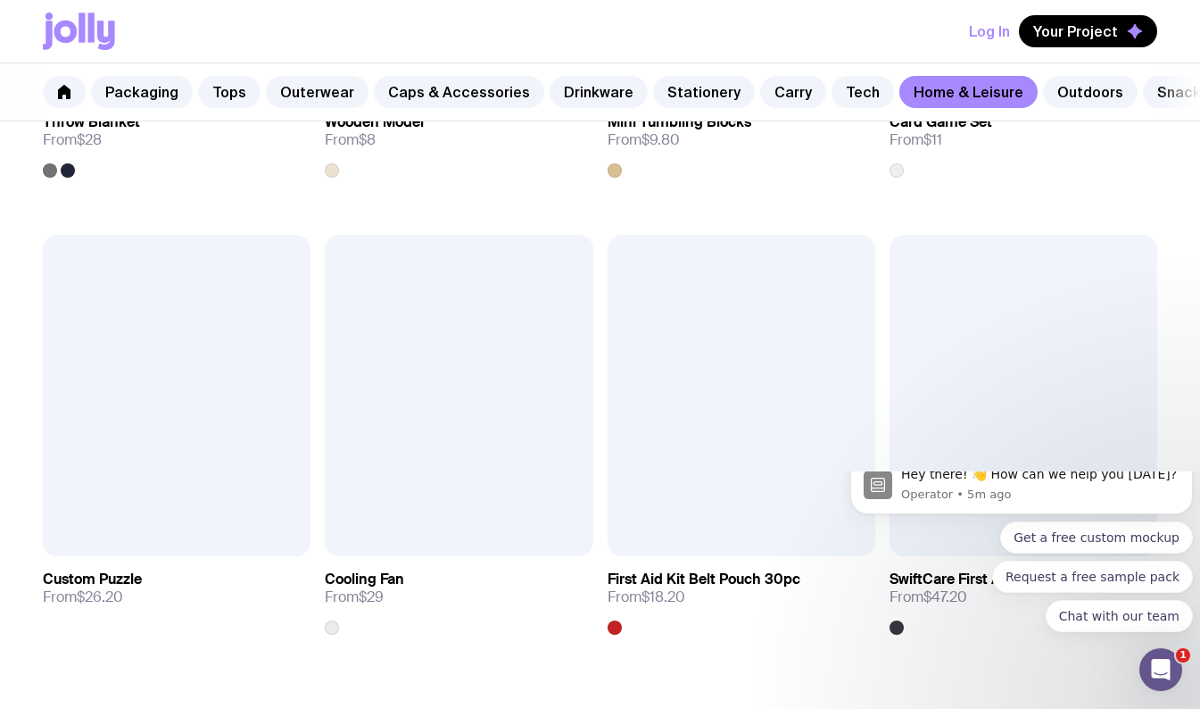
scroll to position [3430, 0]
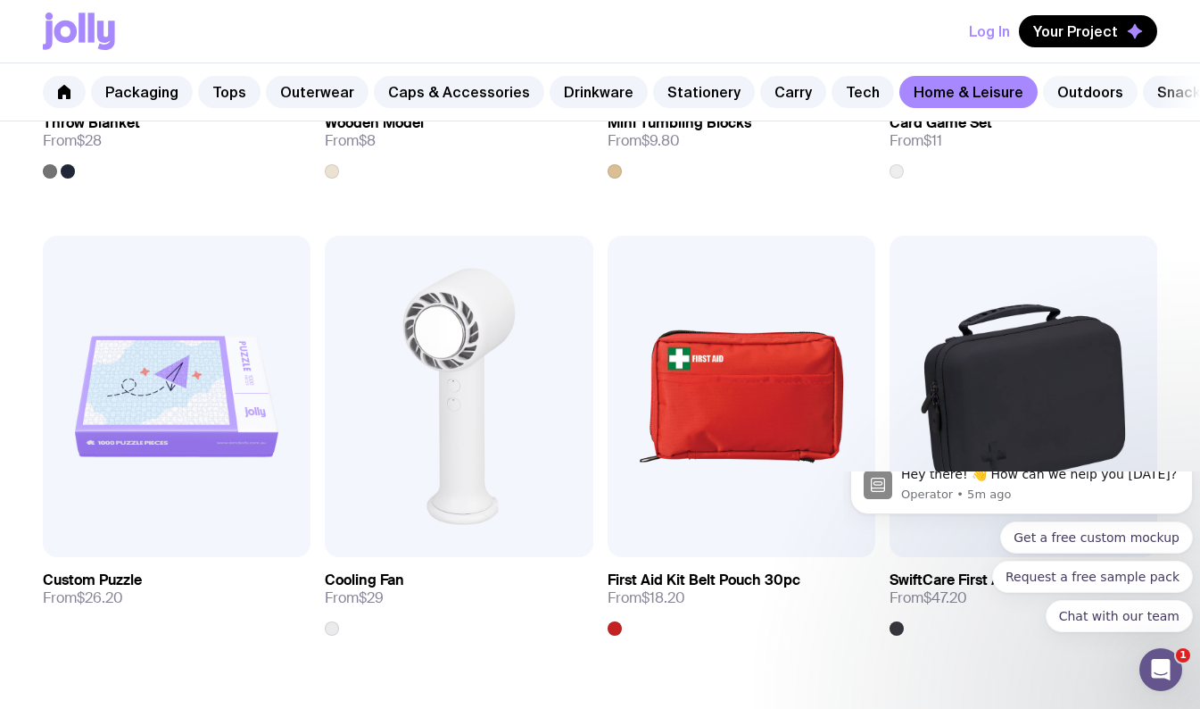
click at [1066, 82] on link "Outdoors" at bounding box center [1090, 92] width 95 height 32
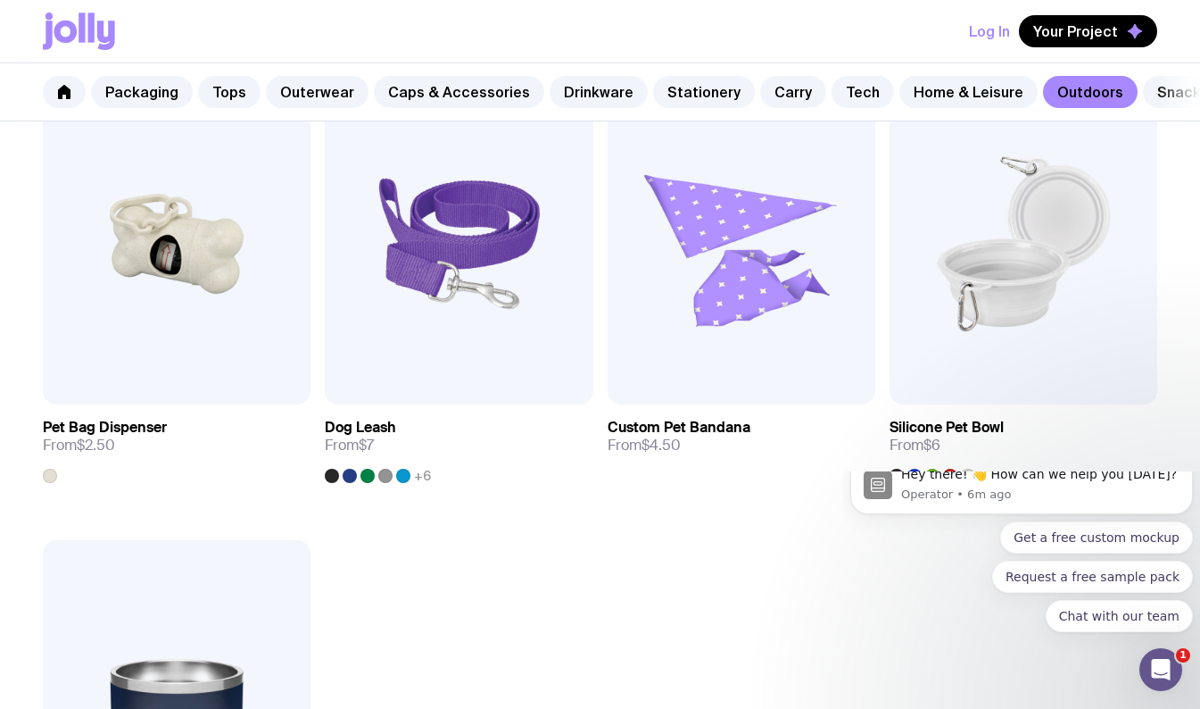
scroll to position [2202, 0]
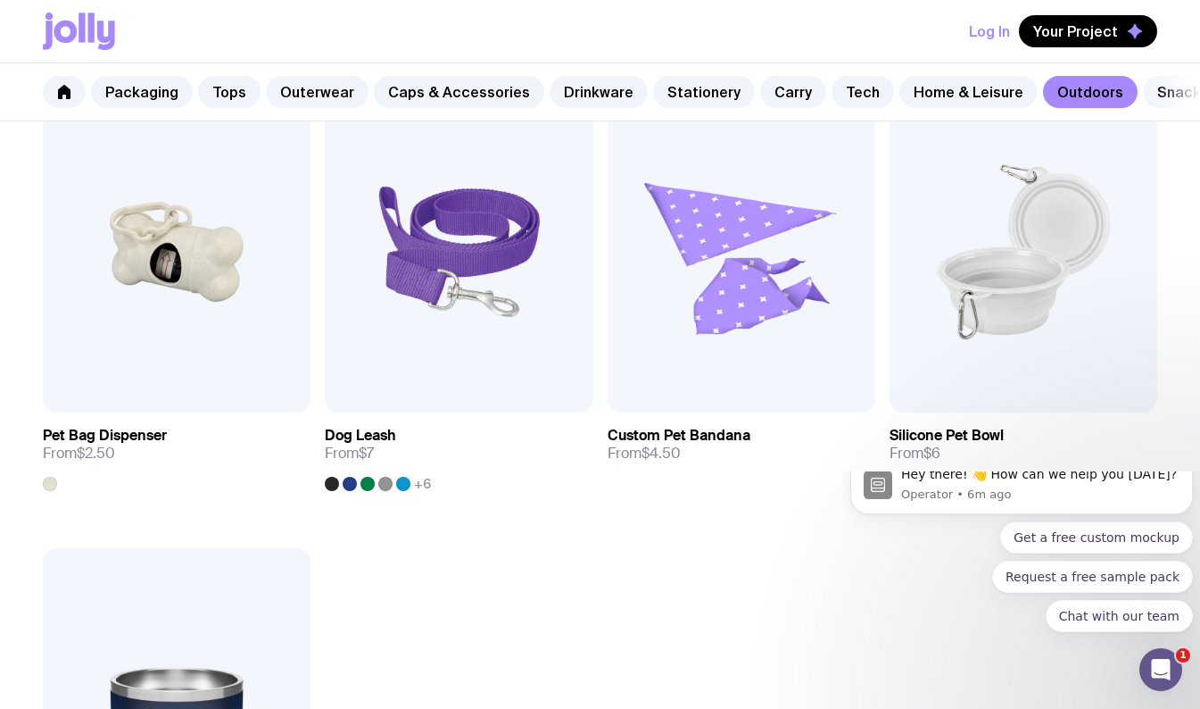
click at [1151, 89] on link "Snacks" at bounding box center [1183, 92] width 80 height 32
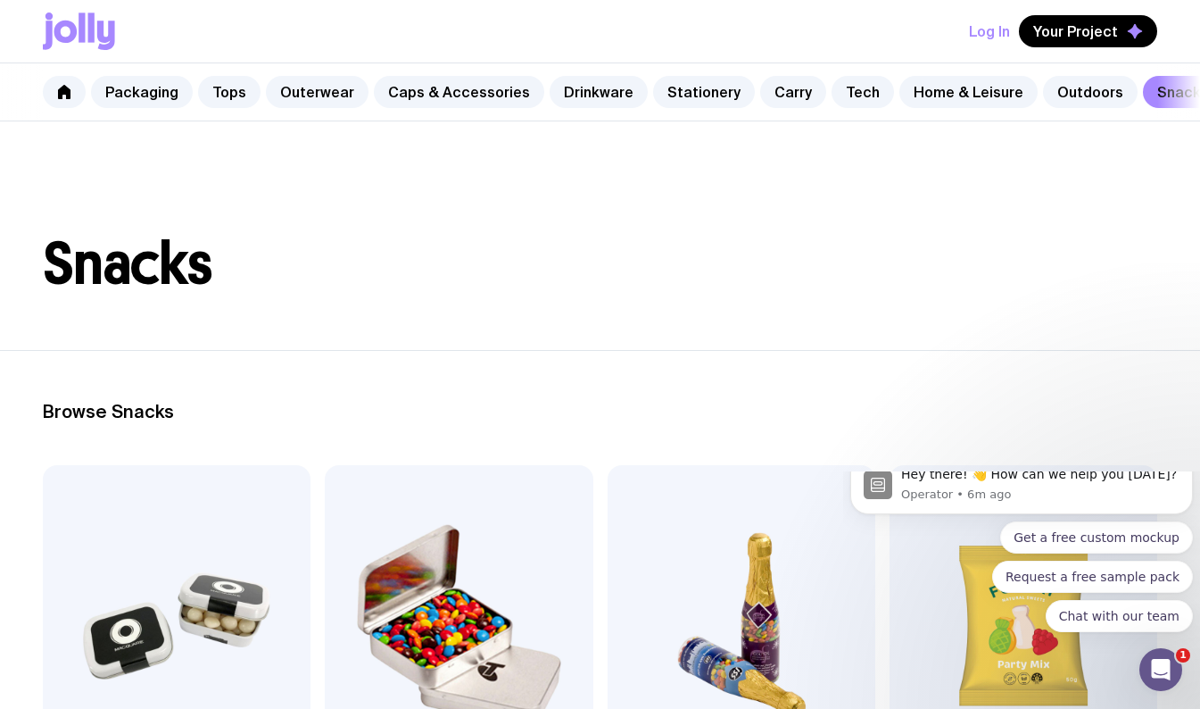
click at [32, 105] on nav "Packaging Tops Outerwear Caps & Accessories Drinkware Stationery Carry Tech Hom…" at bounding box center [600, 92] width 1200 height 58
click at [64, 93] on icon at bounding box center [64, 92] width 12 height 14
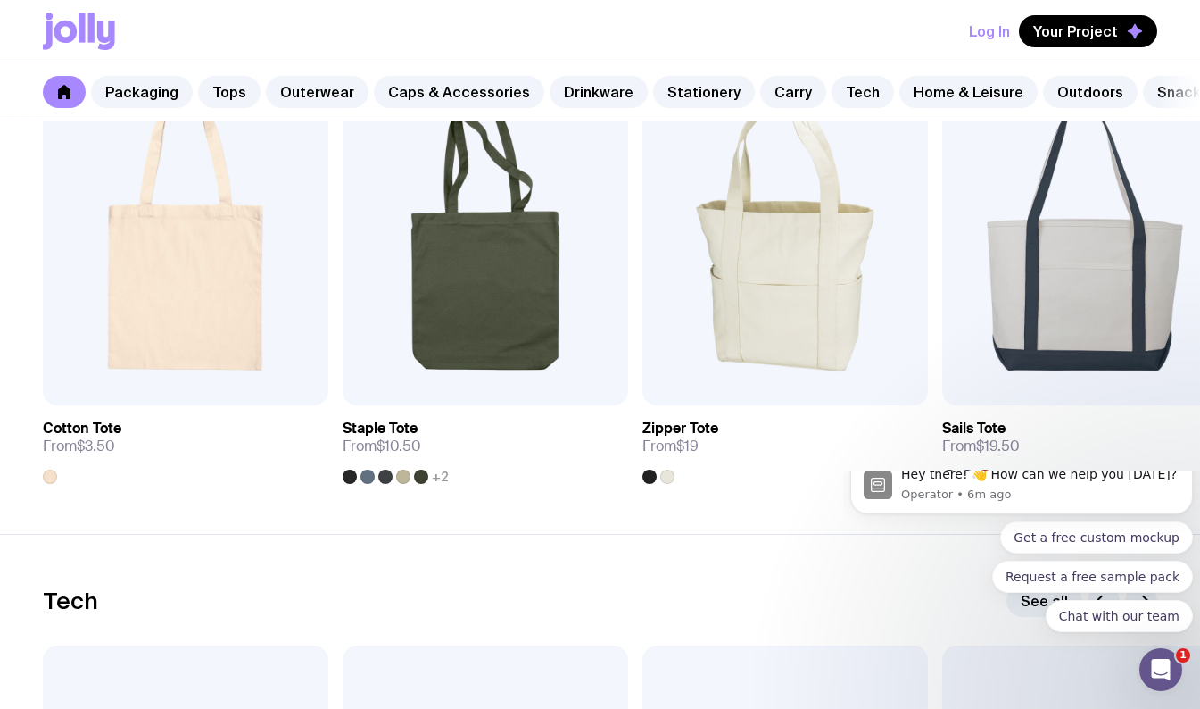
scroll to position [3910, 0]
click at [1002, 593] on button "Request a free sample pack" at bounding box center [1092, 576] width 201 height 32
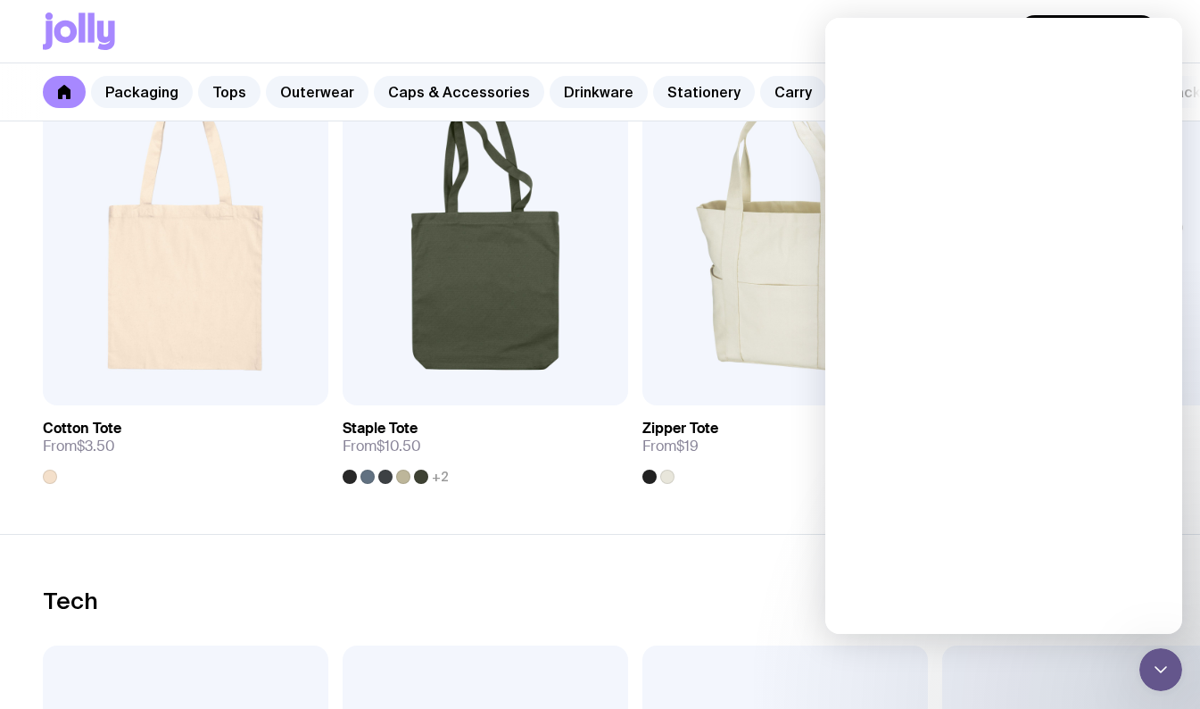
scroll to position [0, 0]
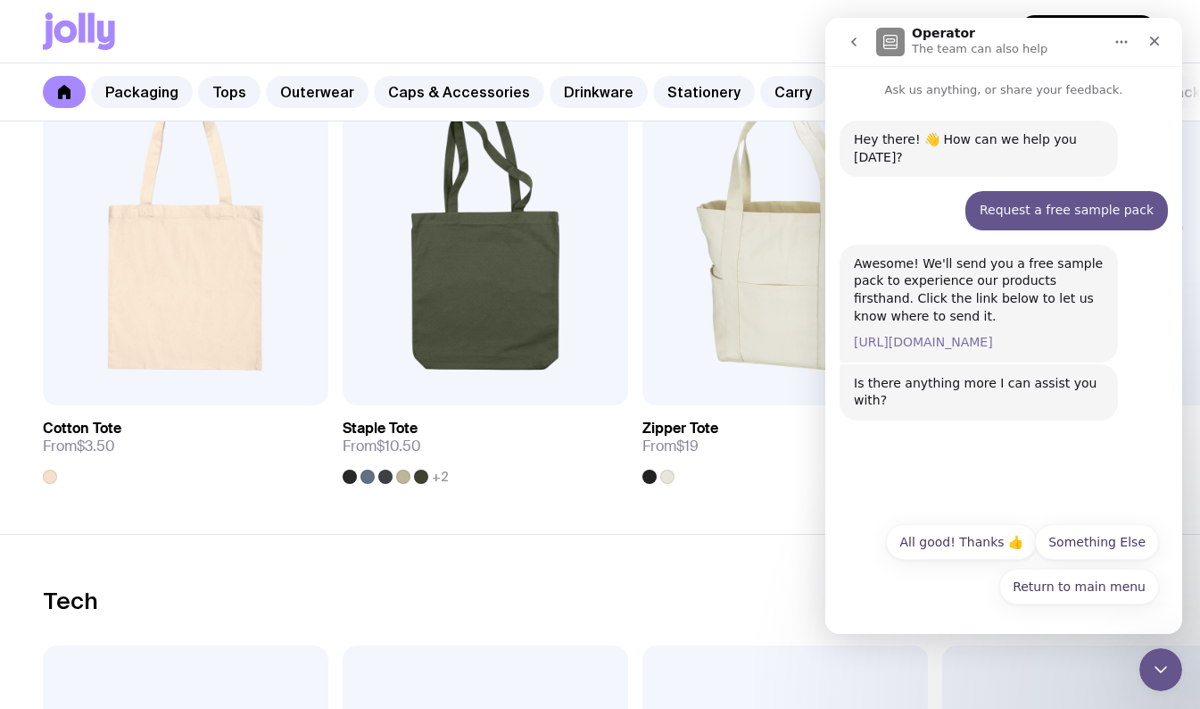
click at [993, 335] on link "https://www.sendjolly.com.au/request-sample" at bounding box center [923, 342] width 139 height 14
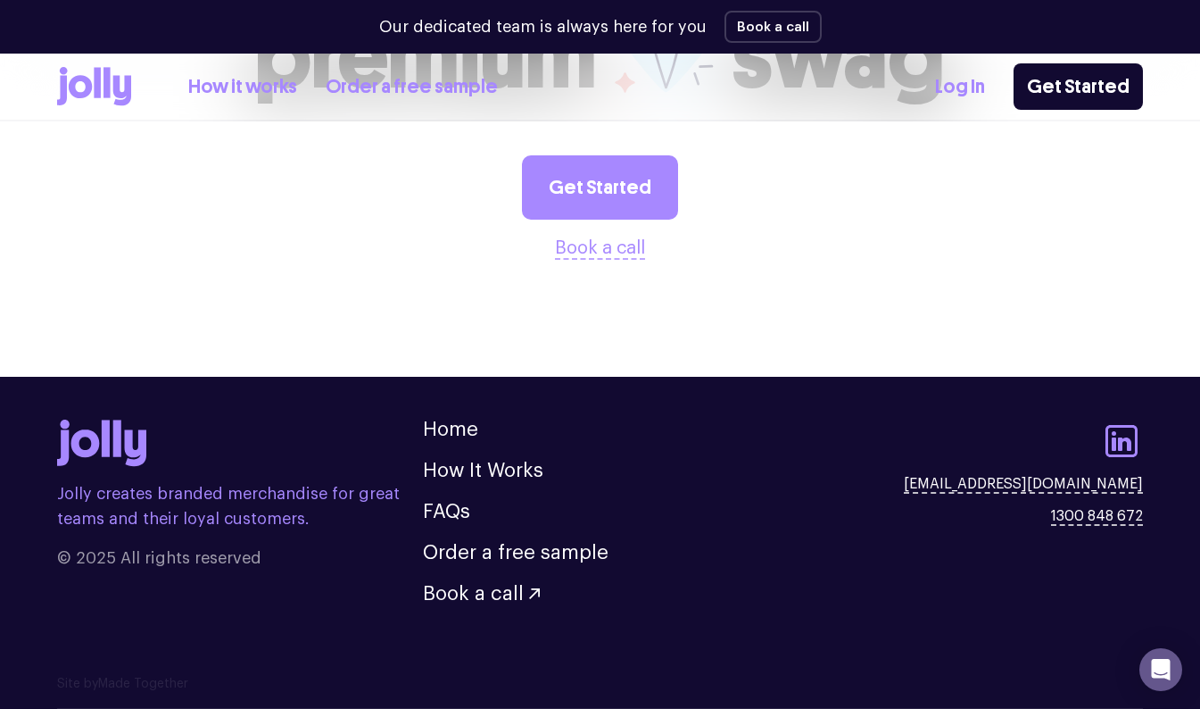
scroll to position [921, 0]
click at [1140, 665] on div "Open Intercom Messenger" at bounding box center [1161, 669] width 47 height 47
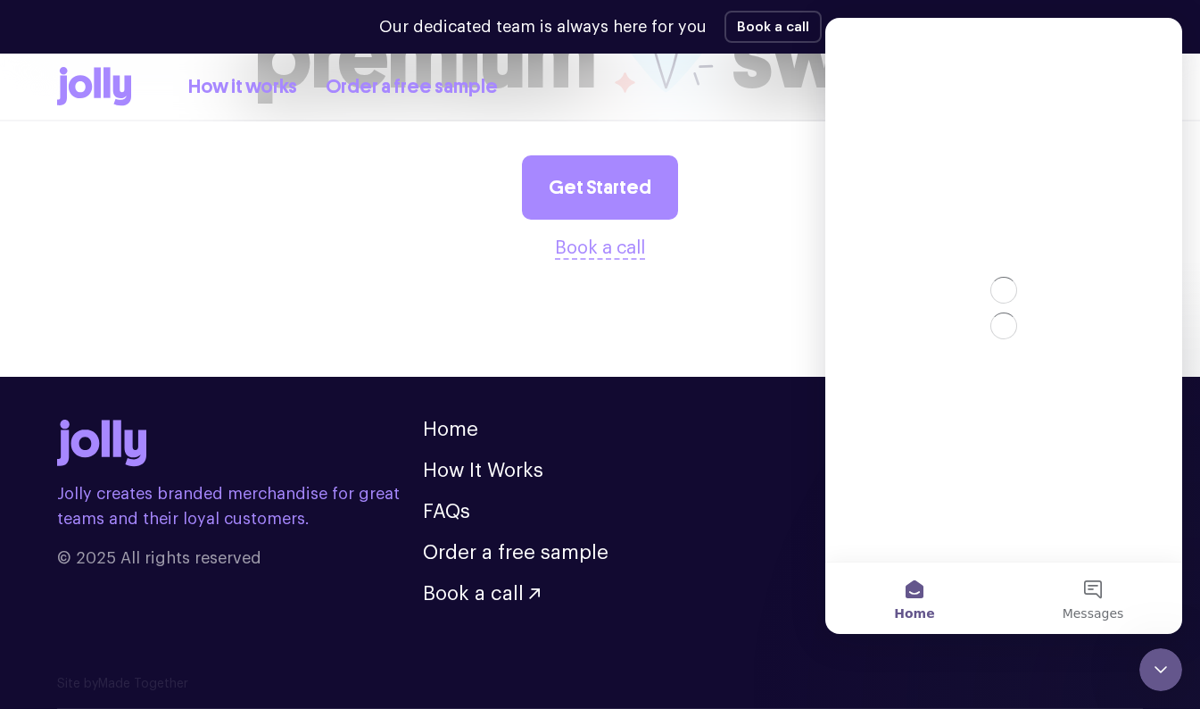
scroll to position [0, 0]
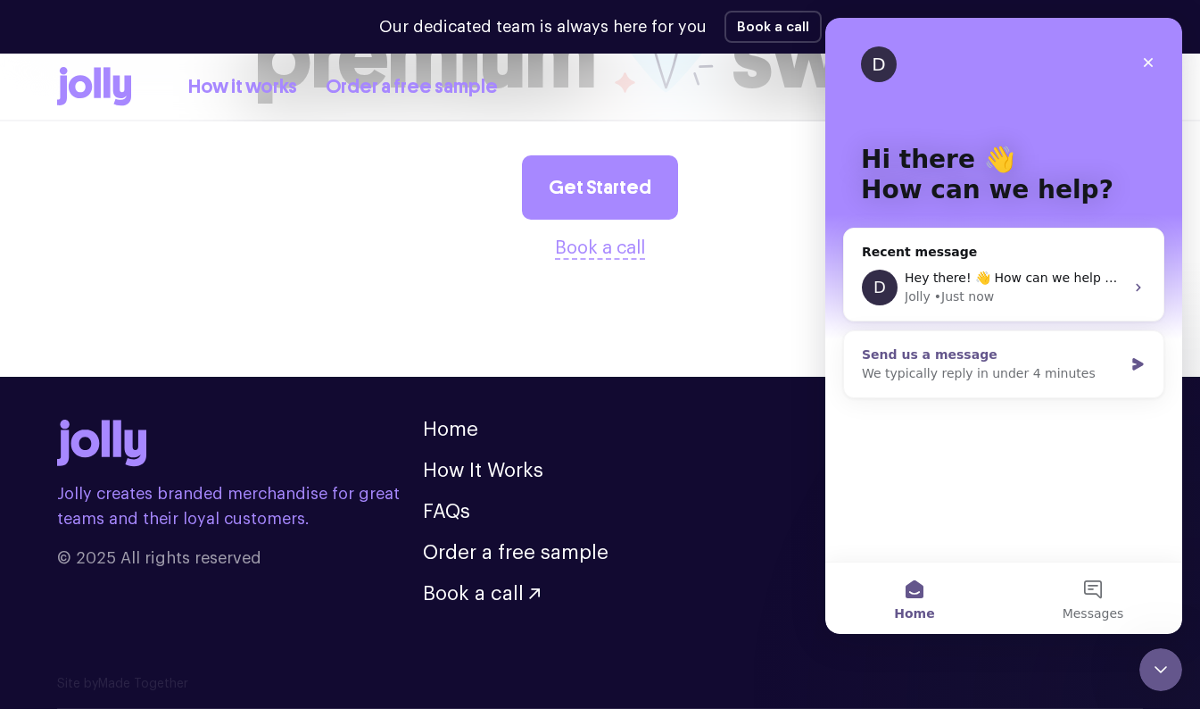
click at [1128, 373] on div "Send us a message We typically reply in under 4 minutes" at bounding box center [1003, 364] width 319 height 66
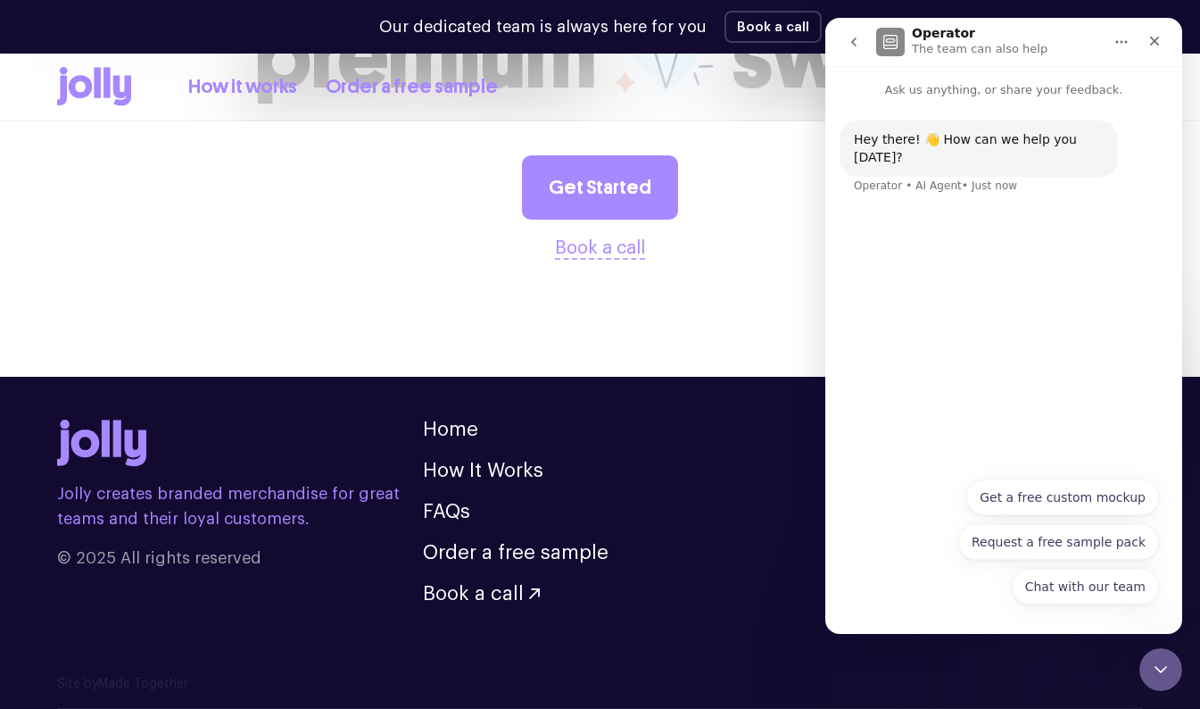
click at [1117, 430] on div "Hey there! 👋 How can we help you [DATE]? Operator • AI Agent • Just now" at bounding box center [1003, 283] width 357 height 369
click at [1164, 42] on div "Close" at bounding box center [1155, 41] width 32 height 32
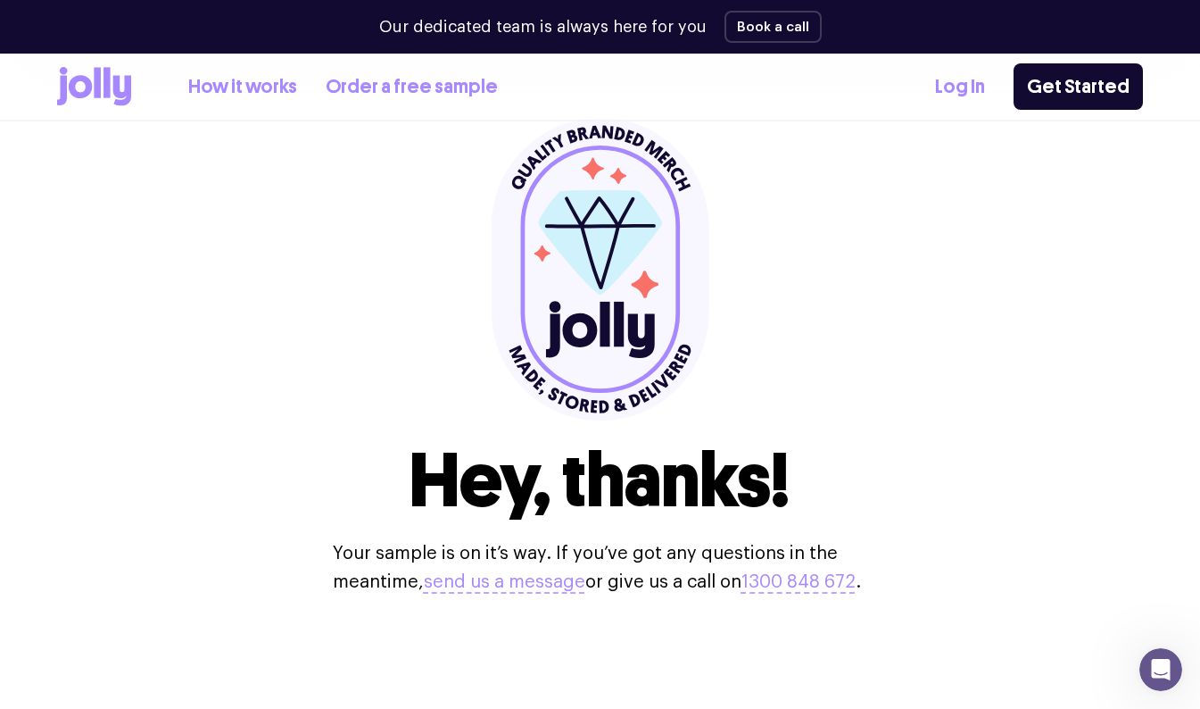
scroll to position [0, 0]
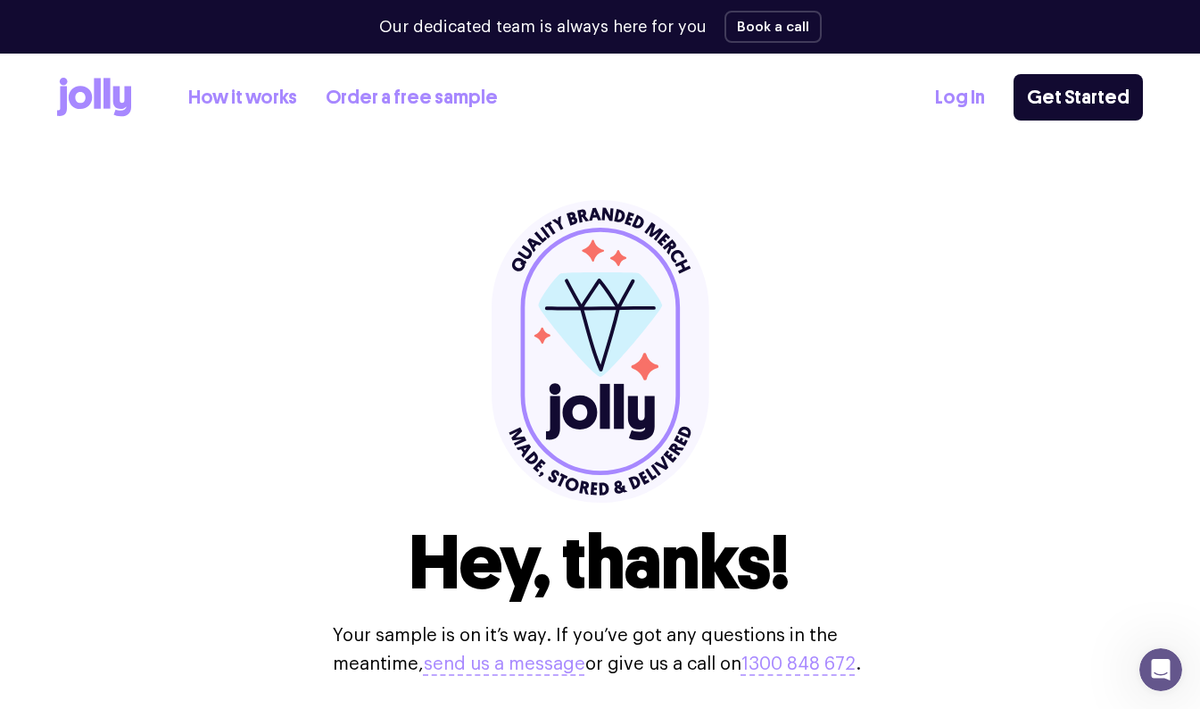
click at [99, 106] on icon at bounding box center [97, 93] width 7 height 30
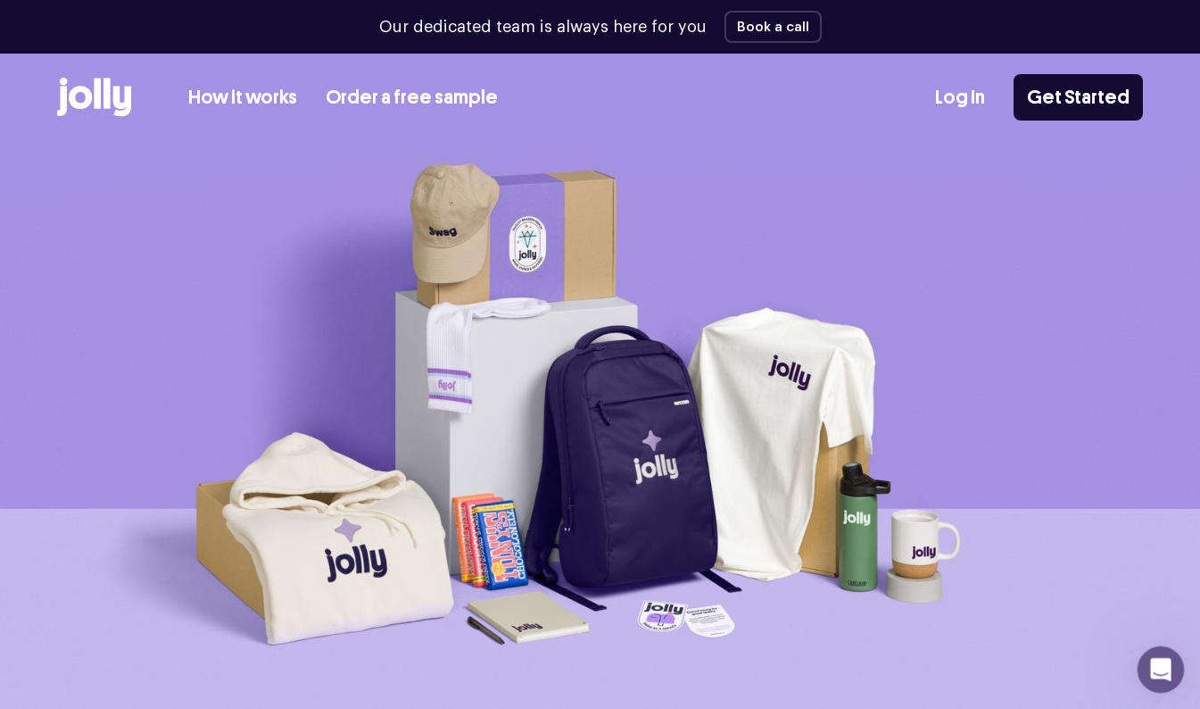
click at [1158, 667] on icon "Open Intercom Messenger" at bounding box center [1158, 666] width 29 height 29
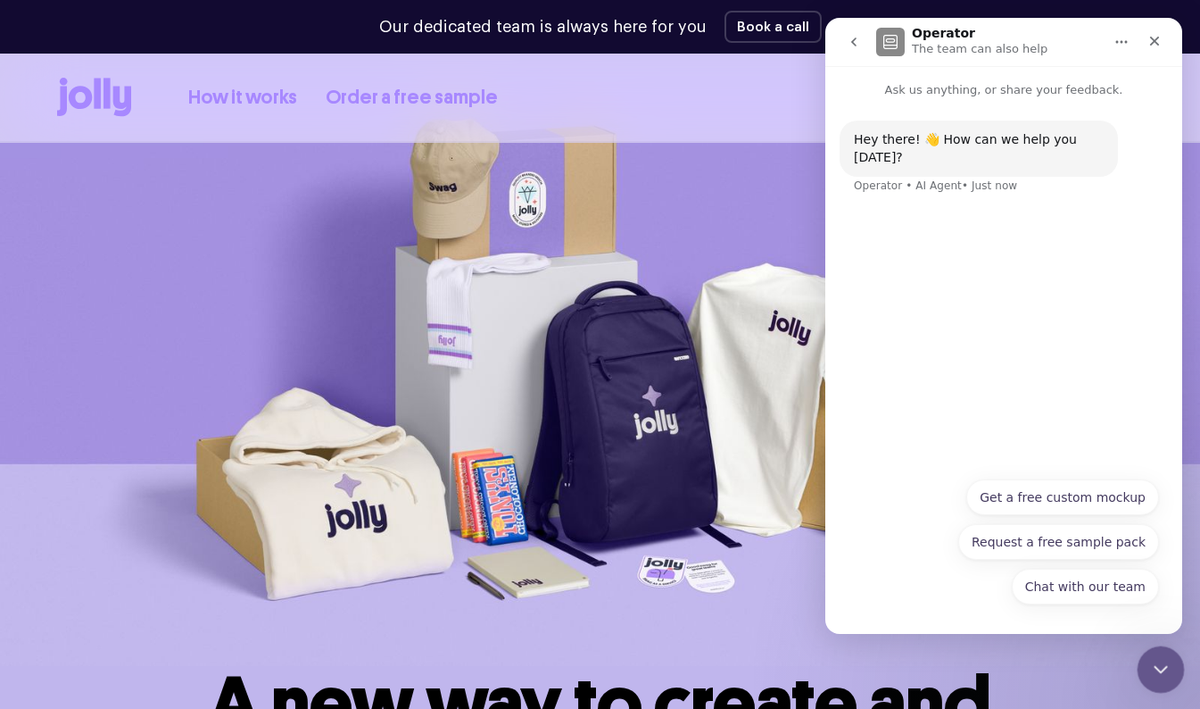
scroll to position [45, 0]
click at [1116, 500] on button "Get a free custom mockup" at bounding box center [1062, 497] width 193 height 36
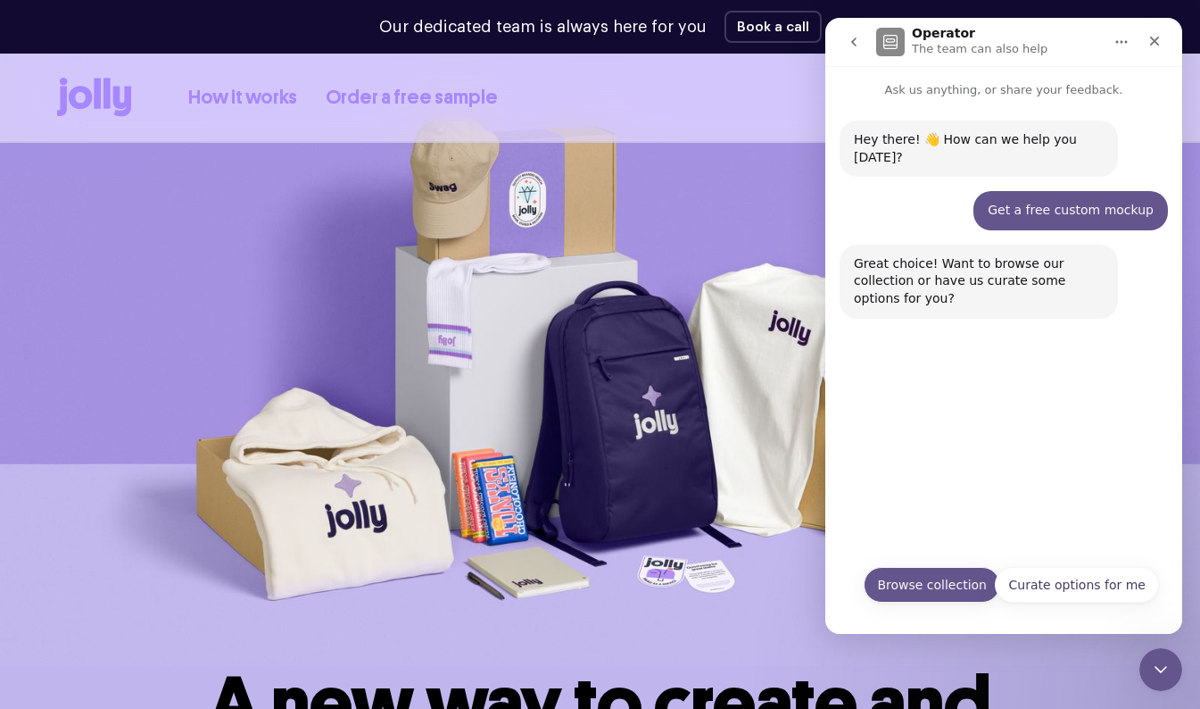
click at [962, 597] on button "Browse collection" at bounding box center [932, 585] width 137 height 36
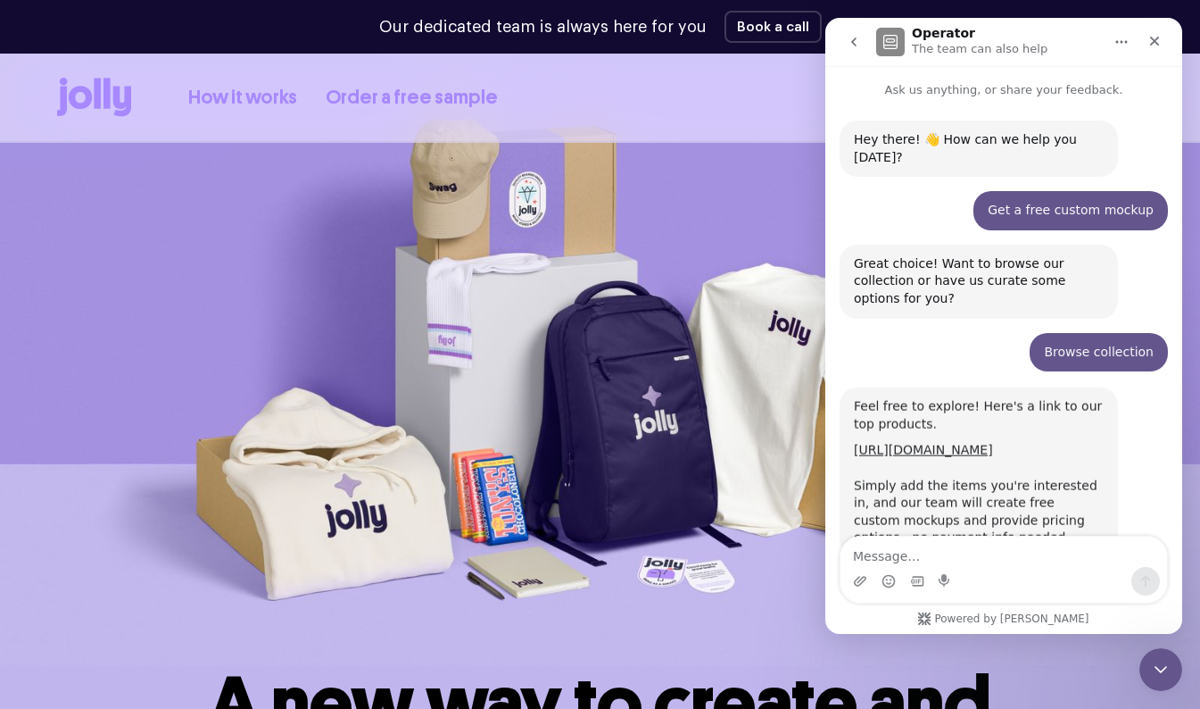
scroll to position [39, 0]
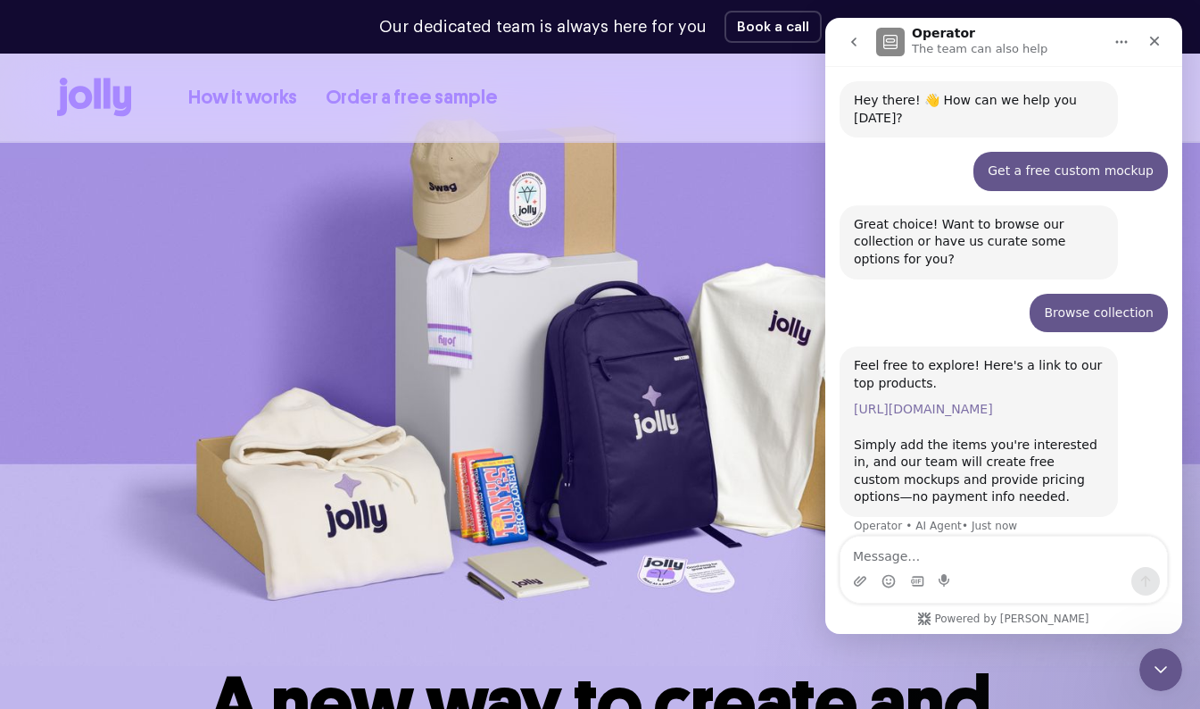
click at [892, 402] on link "https://www.sendjolly.com.au/builder/products" at bounding box center [923, 409] width 139 height 14
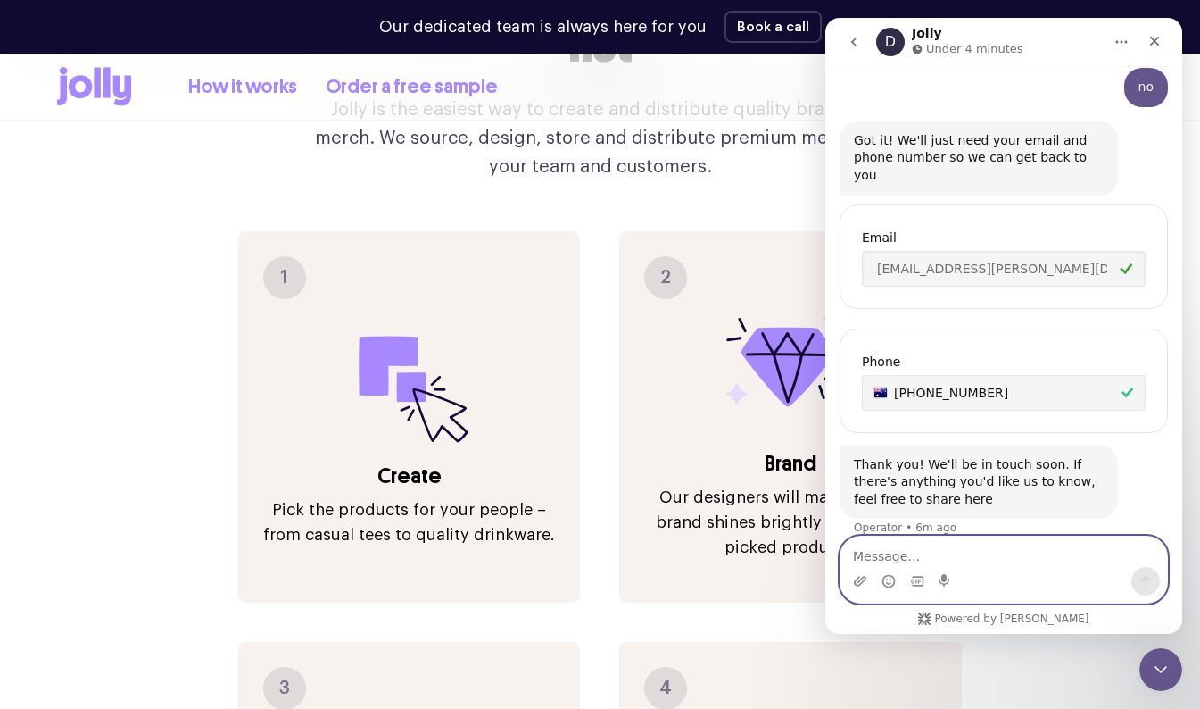
scroll to position [1912, 0]
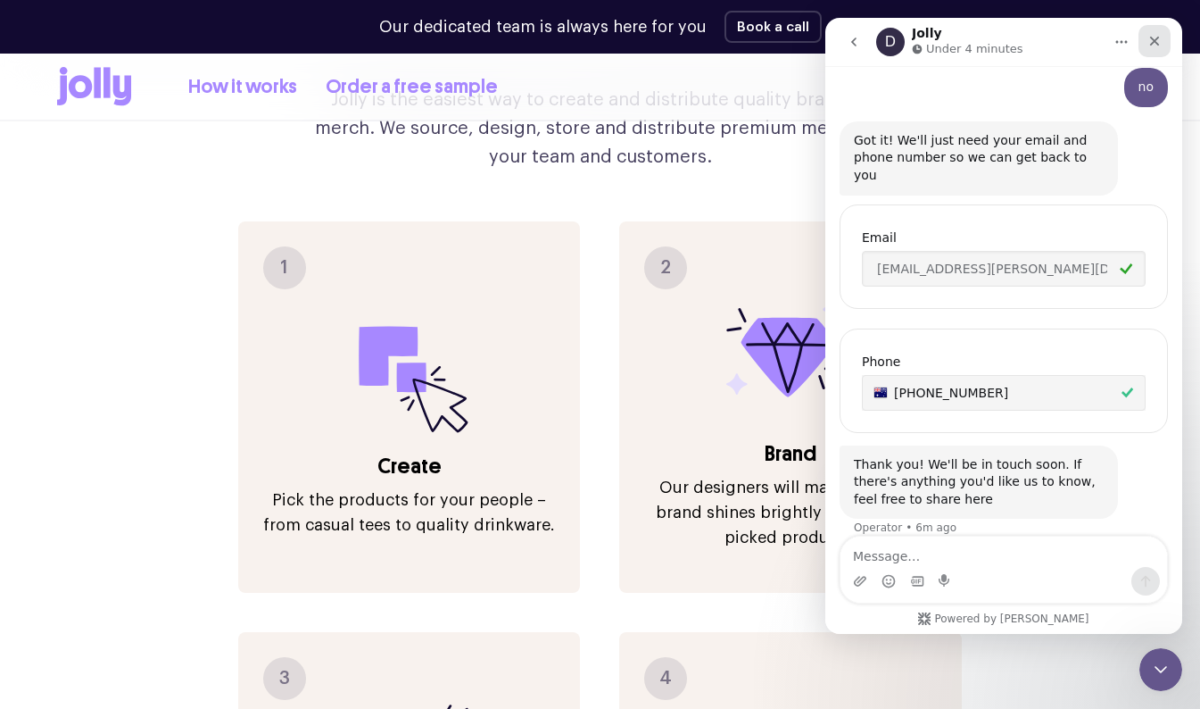
click at [1168, 38] on div "Close" at bounding box center [1155, 41] width 32 height 32
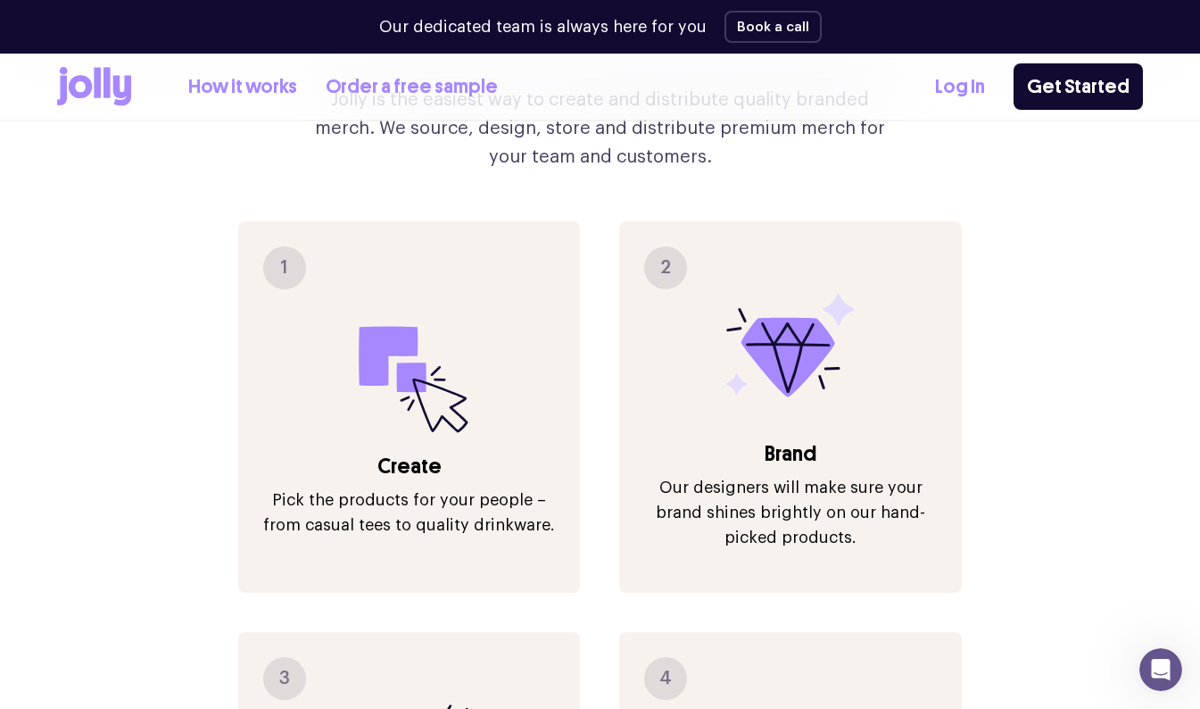
click at [508, 452] on h3 "Create" at bounding box center [409, 466] width 307 height 29
click at [541, 494] on div "1 Create Pick the products for your people – from casual tees to quality drinkw…" at bounding box center [409, 406] width 343 height 371
click at [303, 246] on div "1" at bounding box center [284, 267] width 43 height 43
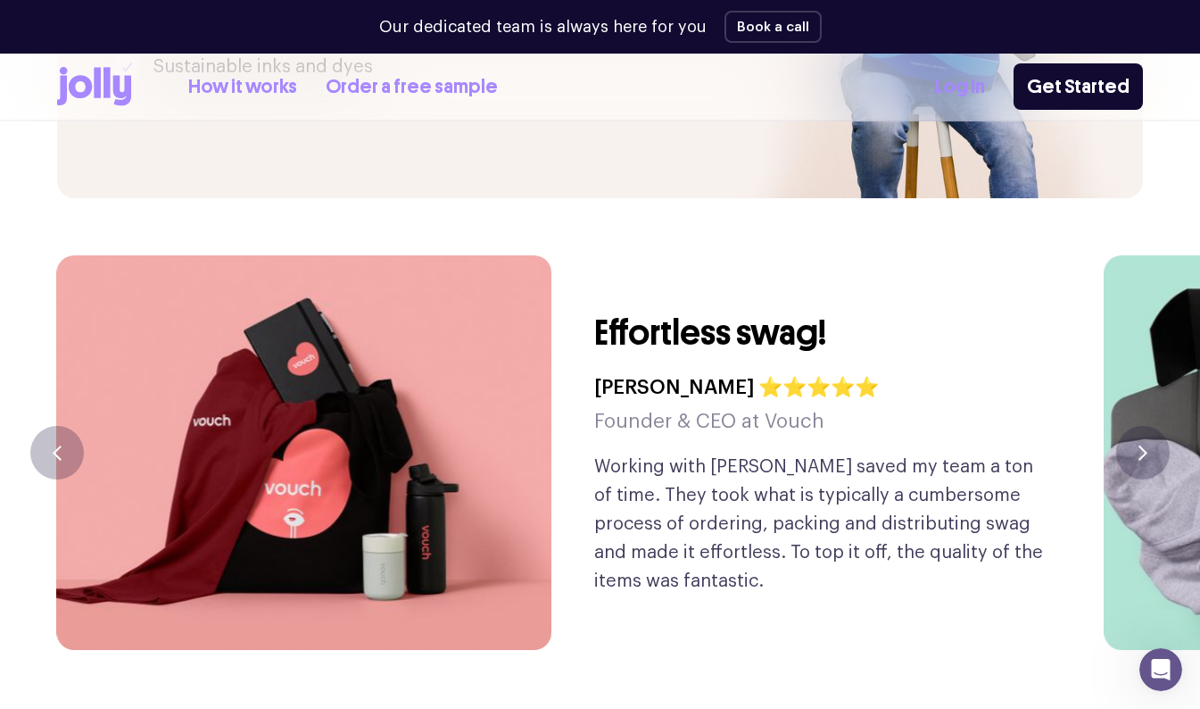
scroll to position [4037, 0]
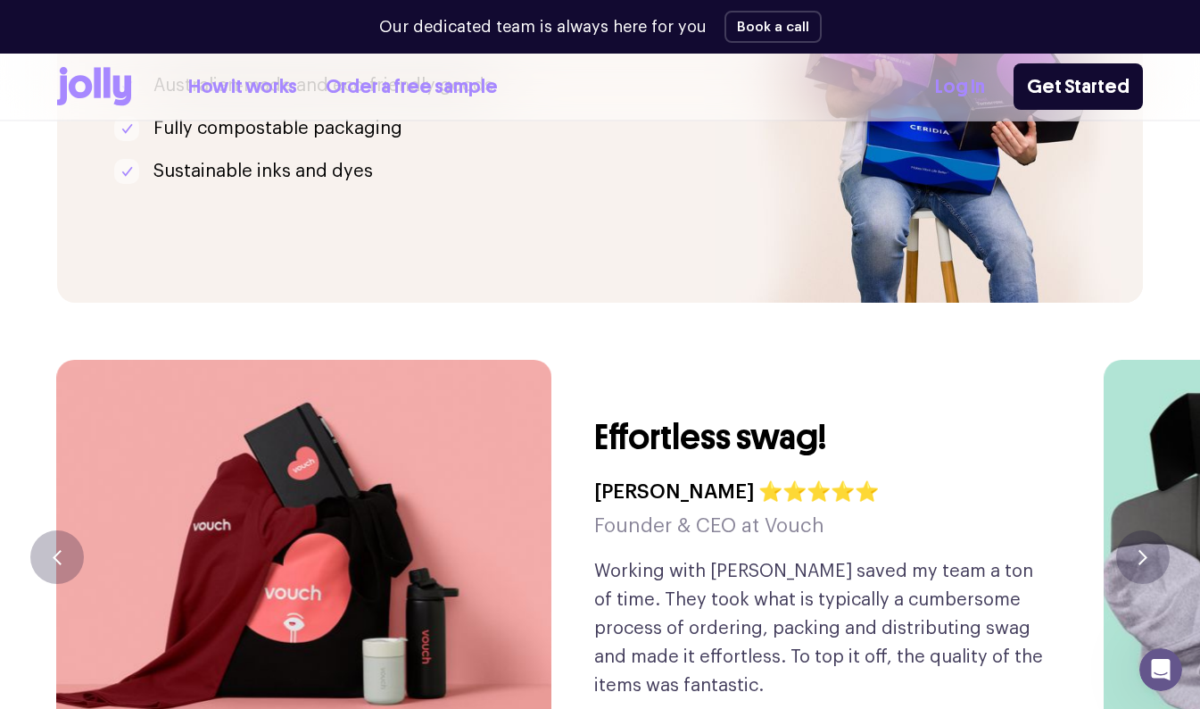
click at [984, 87] on link "Log In" at bounding box center [960, 86] width 50 height 29
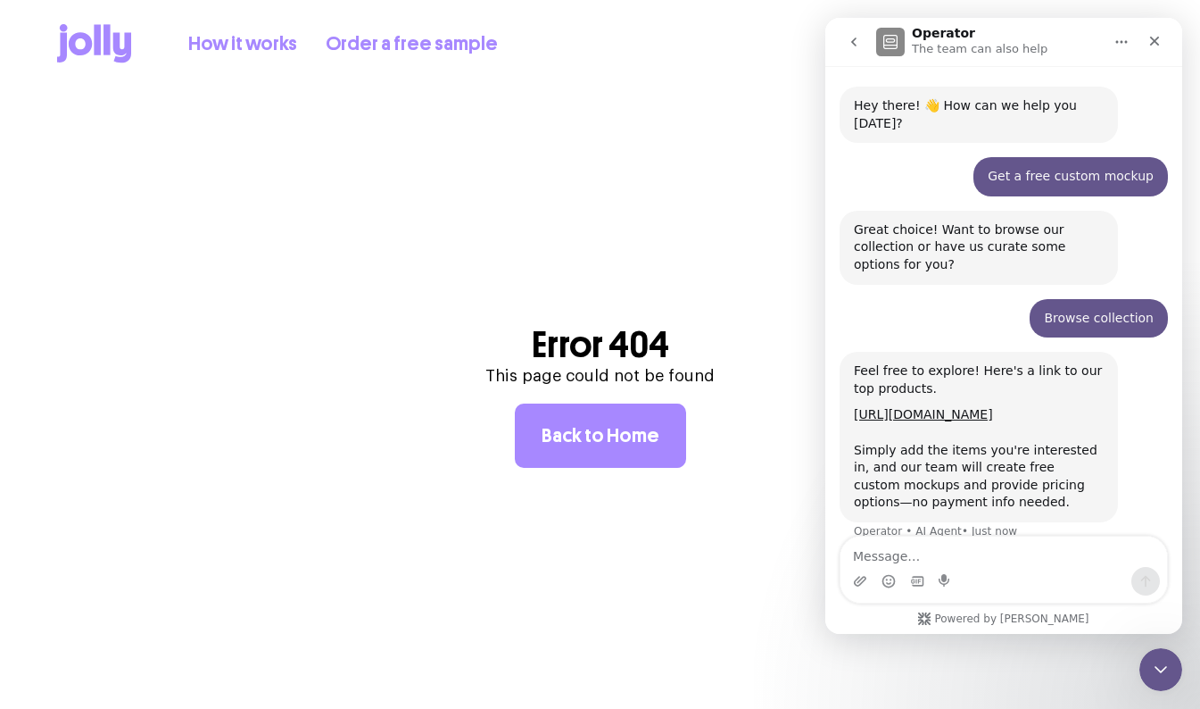
scroll to position [39, 0]
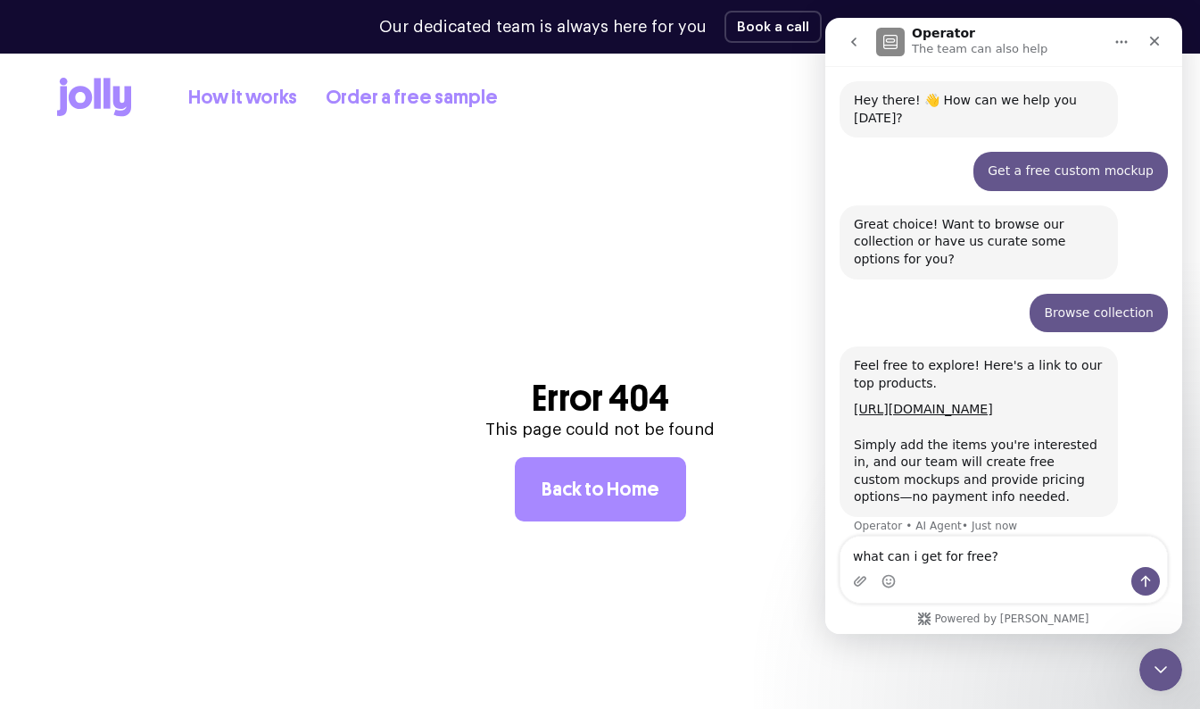
type textarea "what can i get for free?"
click at [1174, 583] on div "what can i get for free? what can i get for free?" at bounding box center [1003, 569] width 357 height 68
click at [1135, 589] on button "Send a message…" at bounding box center [1146, 581] width 29 height 29
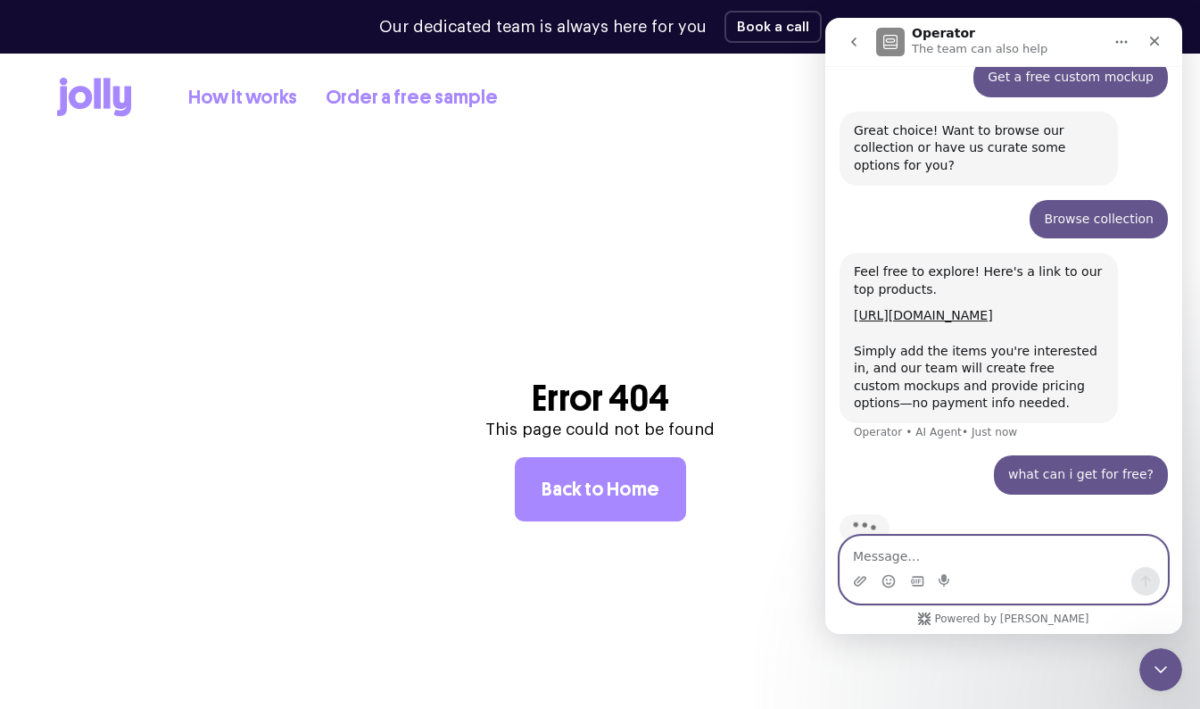
scroll to position [151, 0]
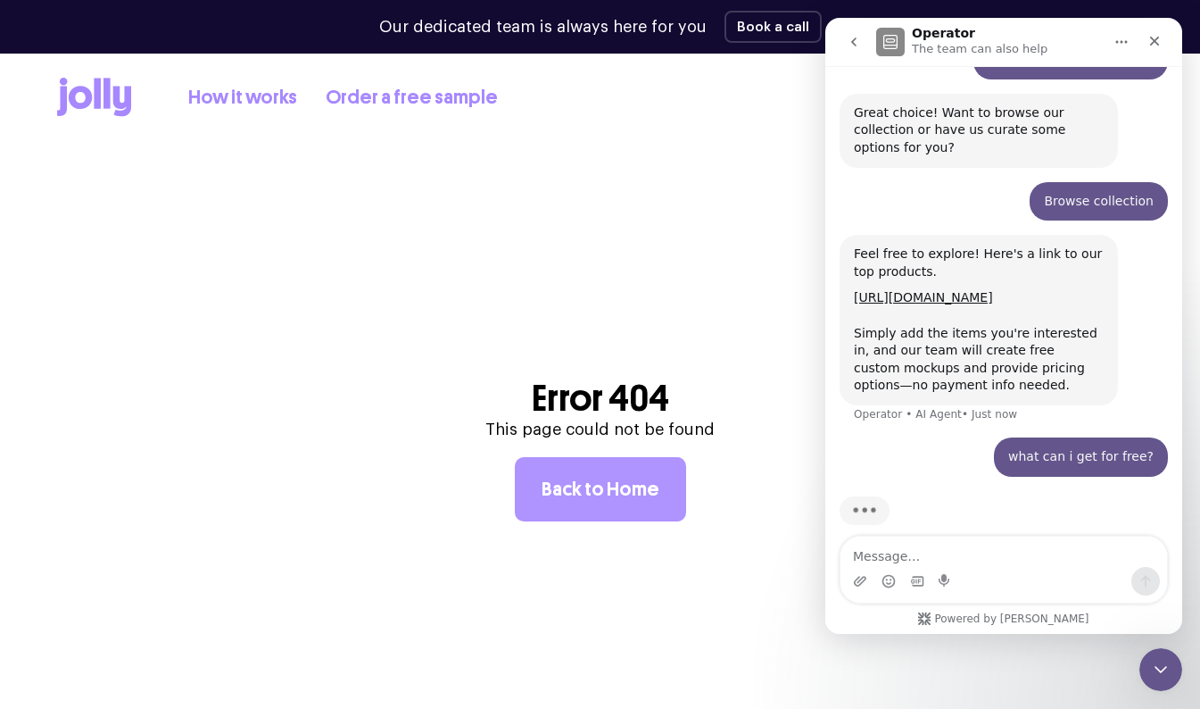
click at [564, 494] on link "Back to Home" at bounding box center [600, 489] width 171 height 64
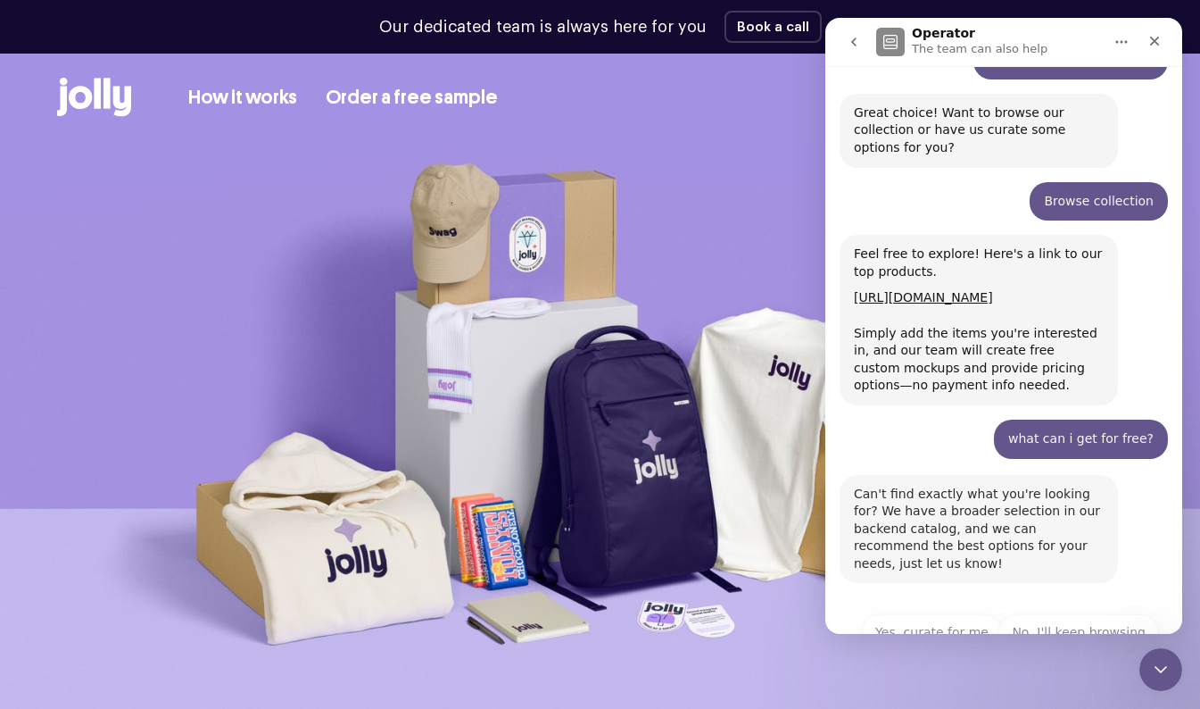
scroll to position [163, 0]
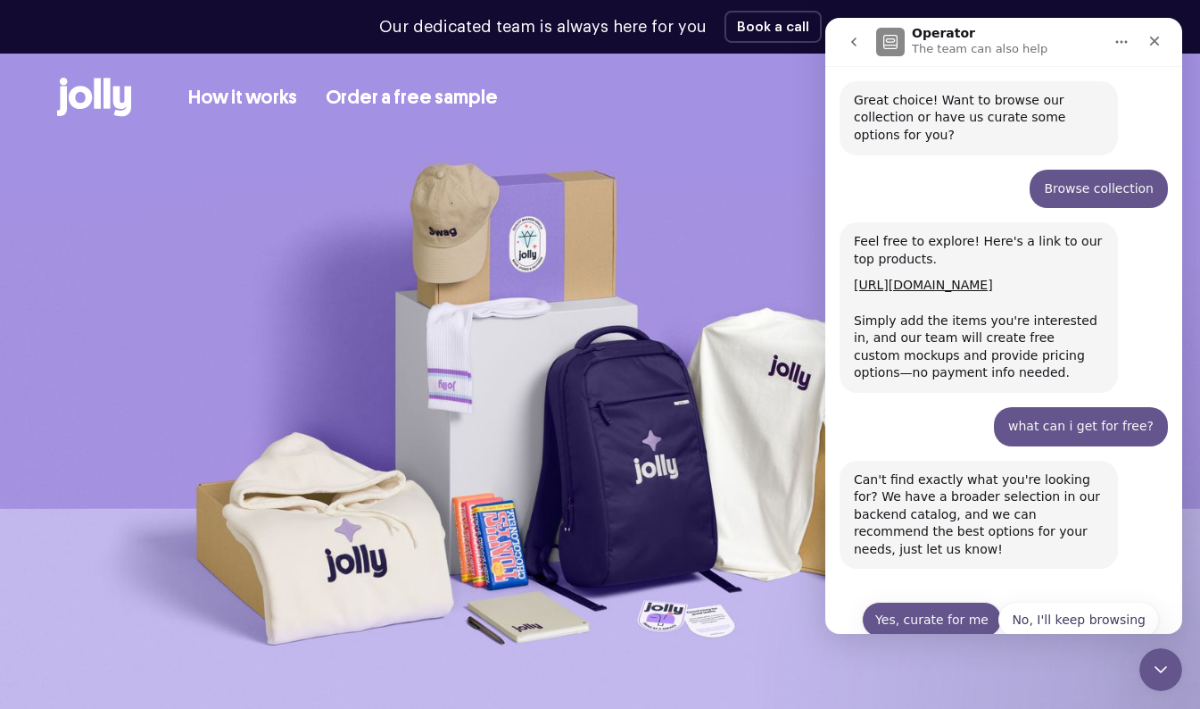
click at [914, 601] on button "Yes, curate for me" at bounding box center [932, 619] width 140 height 36
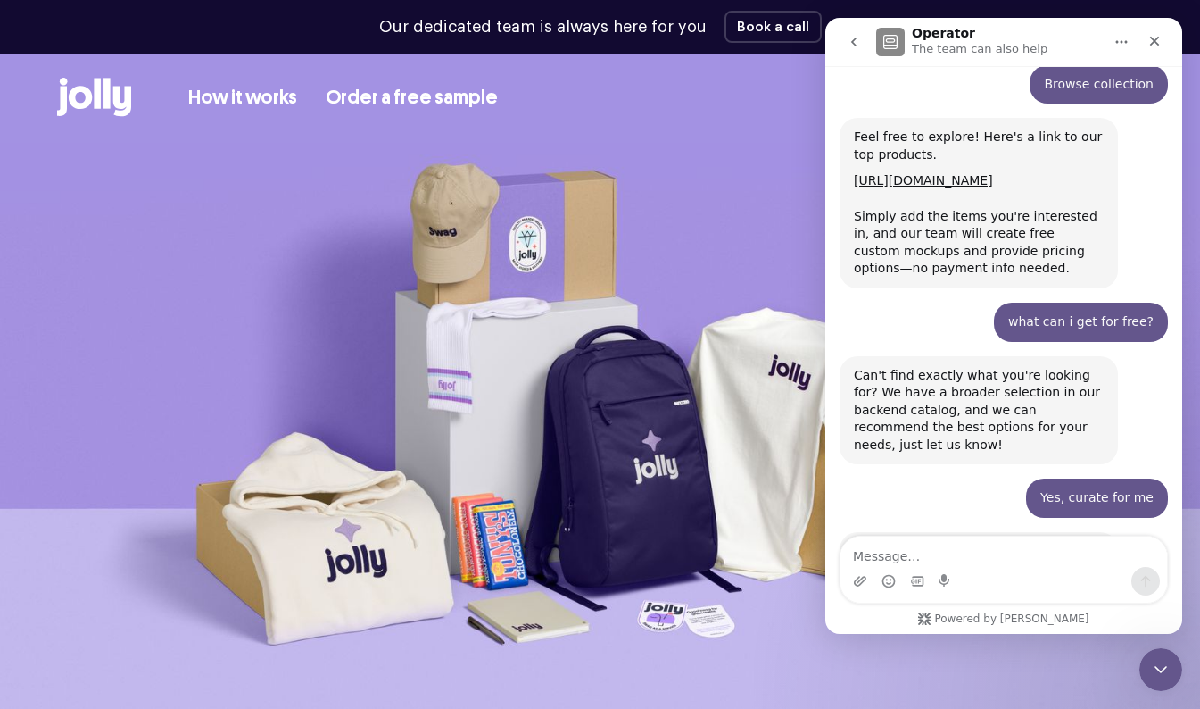
scroll to position [304, 0]
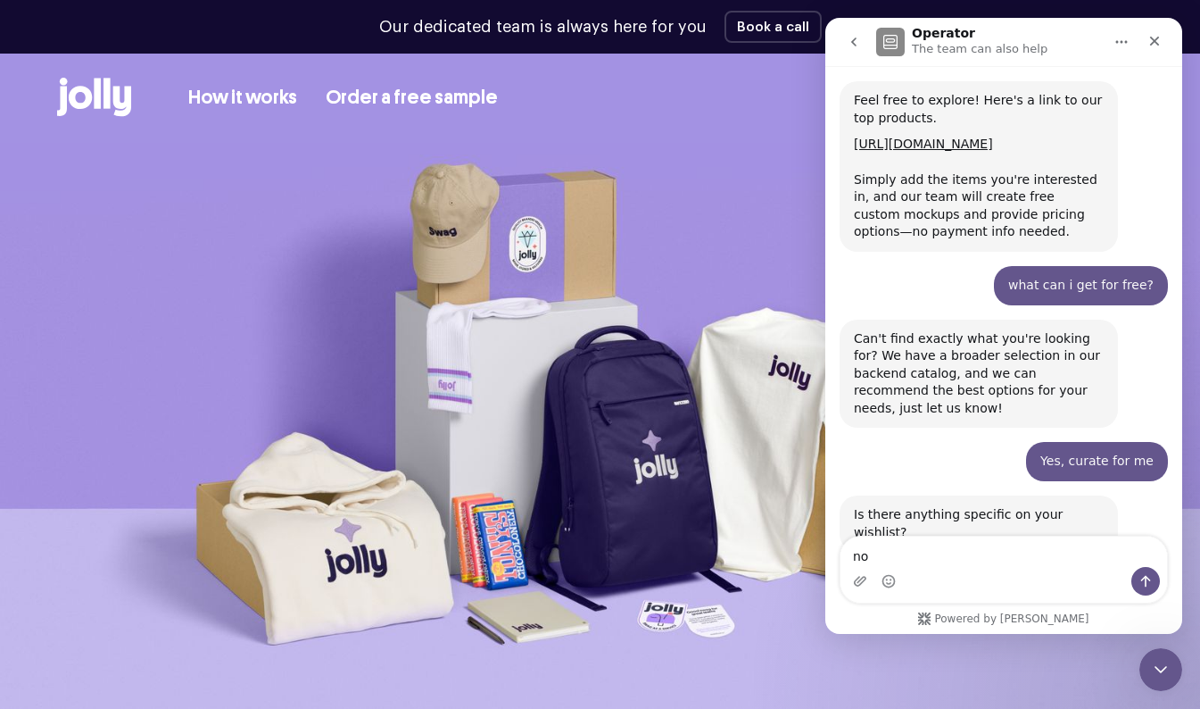
type textarea "no"
click at [1146, 581] on icon "Send a message…" at bounding box center [1146, 582] width 10 height 12
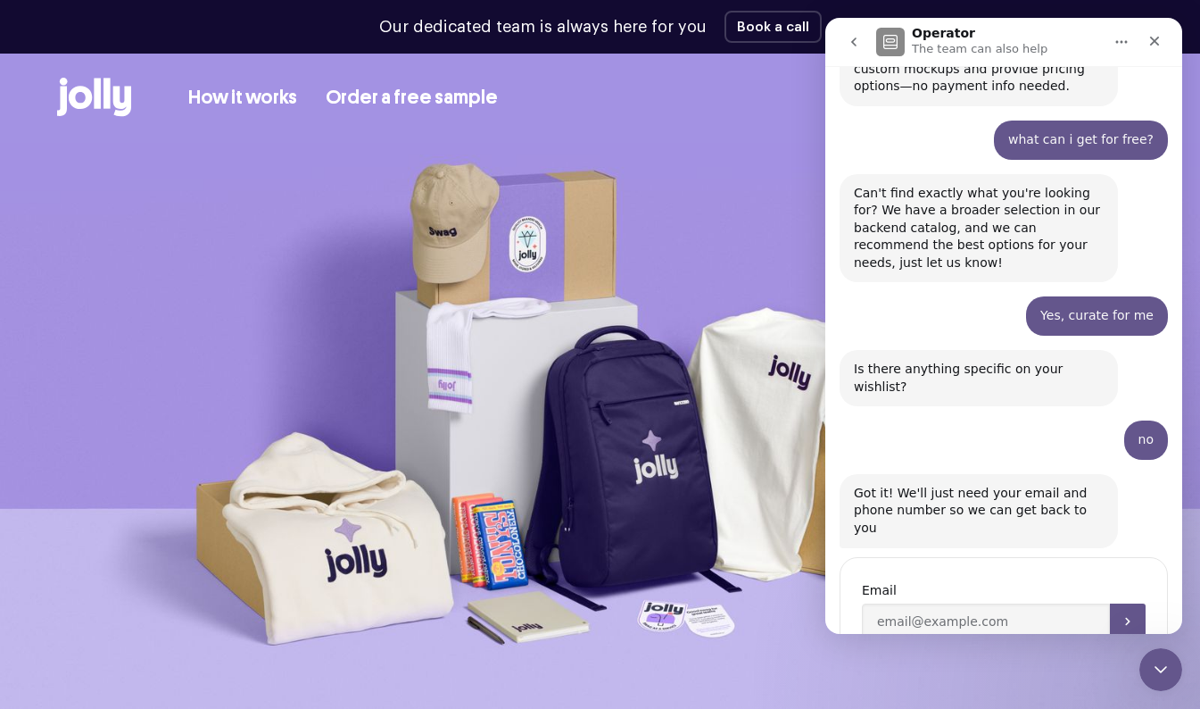
scroll to position [454, 0]
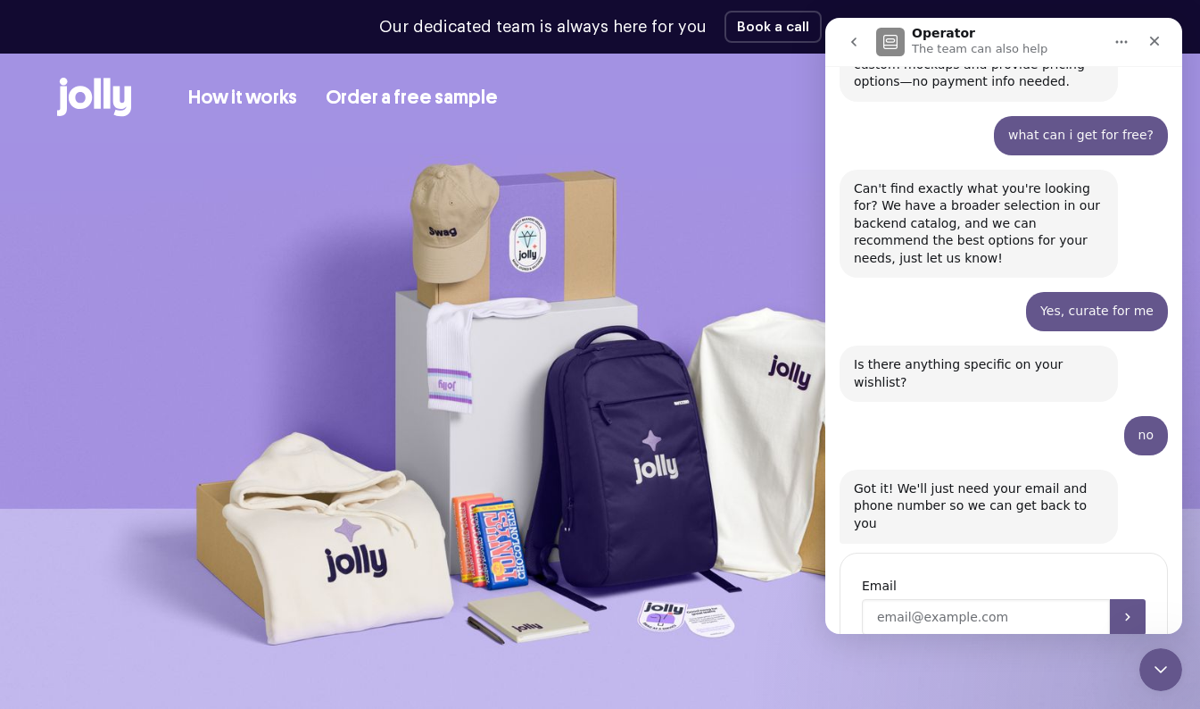
click at [1033, 599] on input "Enter your email" at bounding box center [986, 617] width 248 height 36
type input "[EMAIL_ADDRESS][PERSON_NAME][DOMAIN_NAME]"
click at [1125, 599] on button "Submit" at bounding box center [1128, 617] width 36 height 36
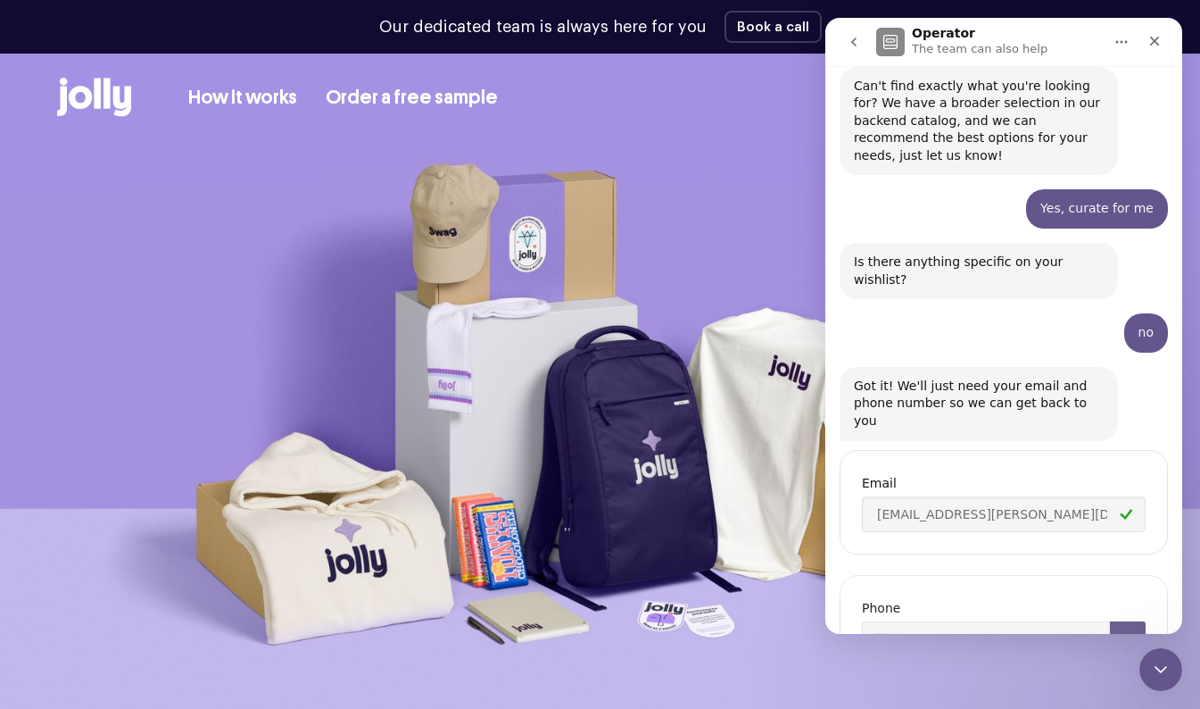
scroll to position [578, 0]
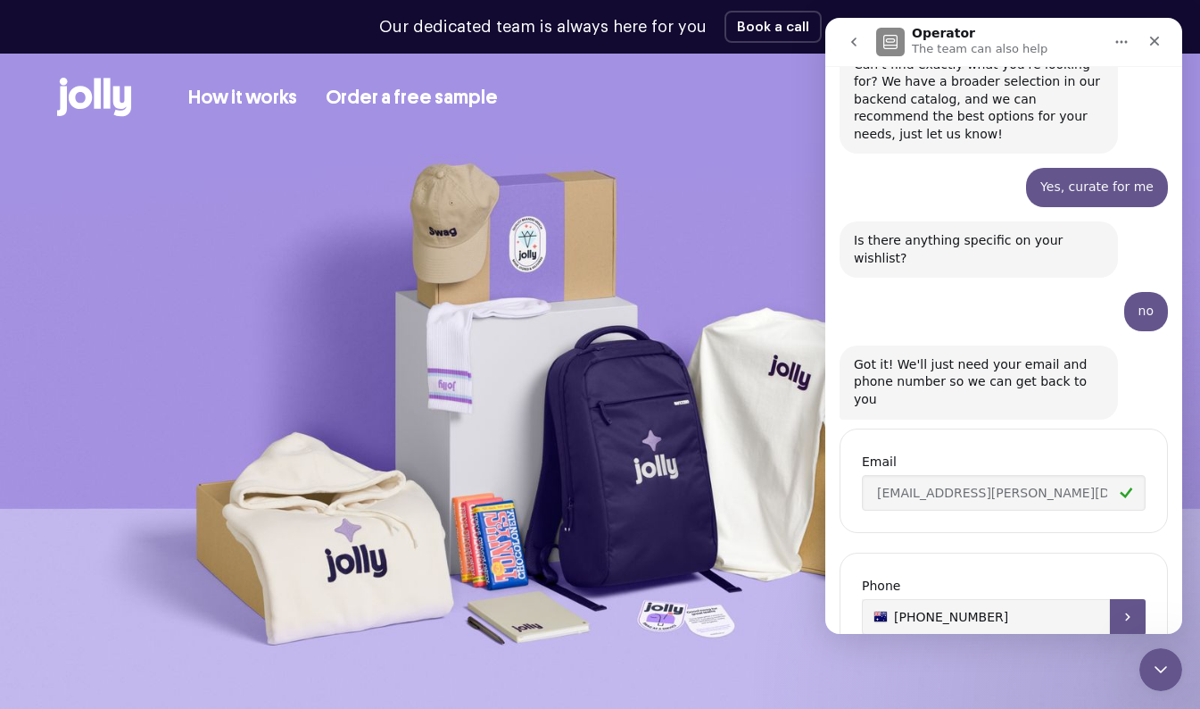
type input "[PHONE_NUMBER]"
click at [1126, 599] on button "Submit" at bounding box center [1128, 617] width 36 height 36
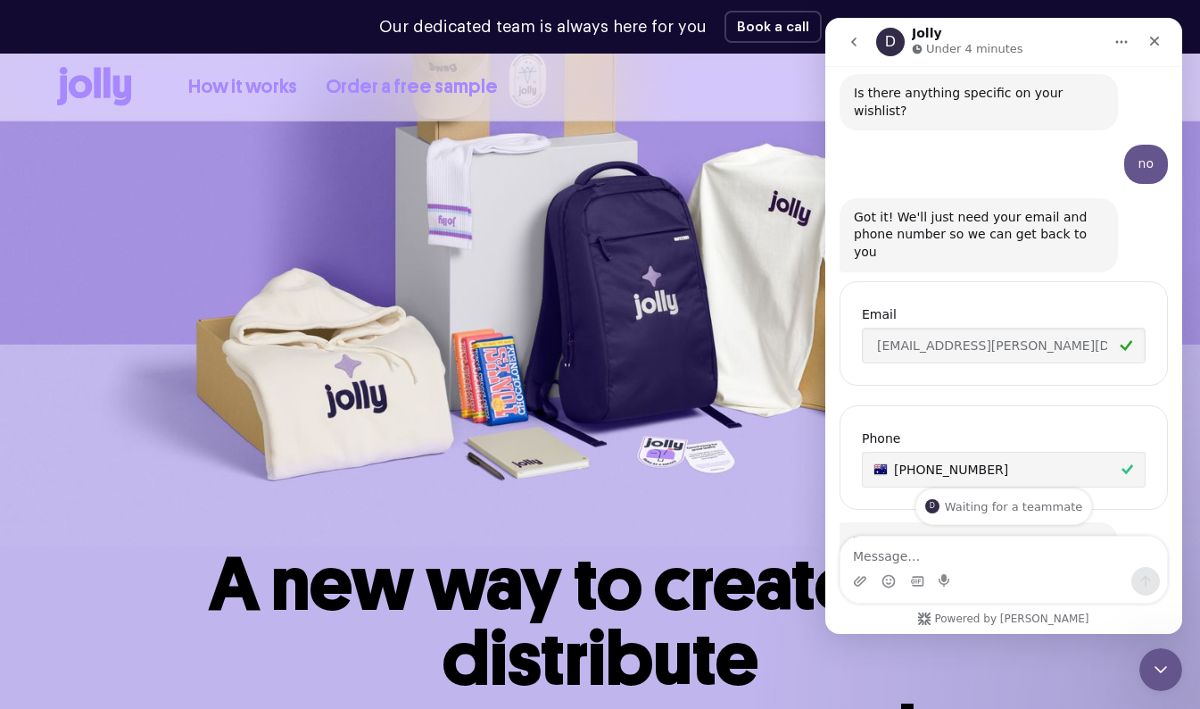
scroll to position [186, 0]
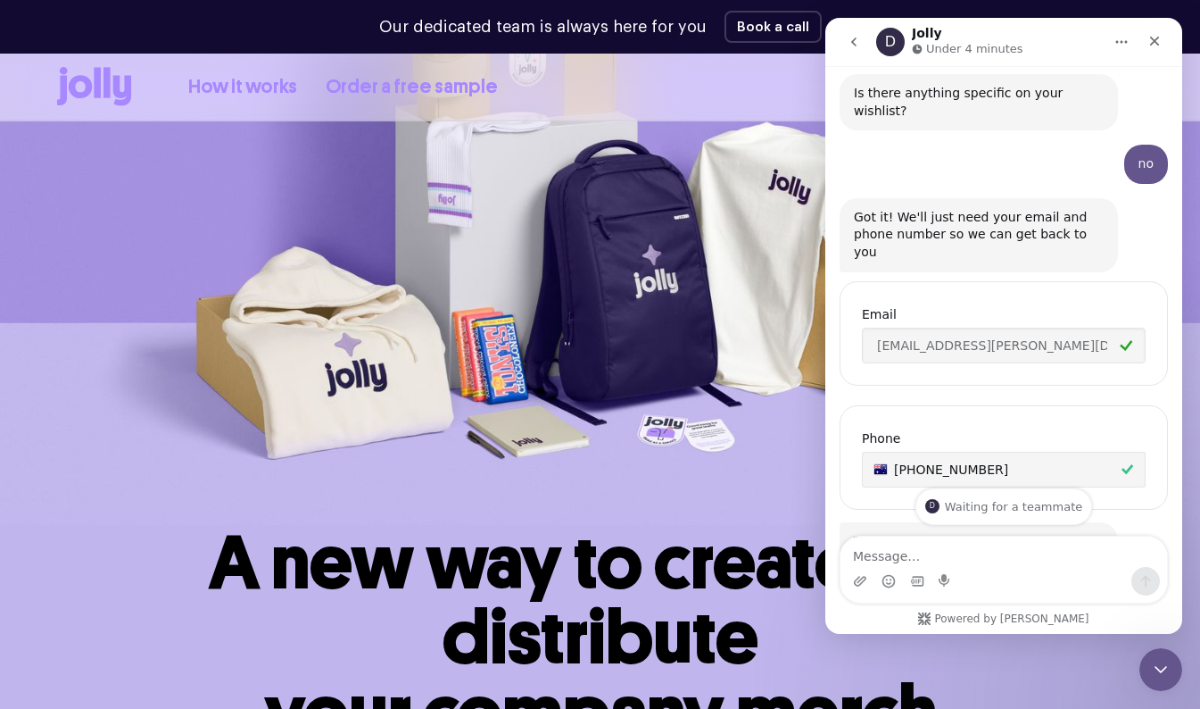
click at [1130, 509] on div "D Waiting for a teammate" at bounding box center [1003, 506] width 357 height 37
click at [1118, 506] on div "D Waiting for a teammate" at bounding box center [1003, 506] width 357 height 37
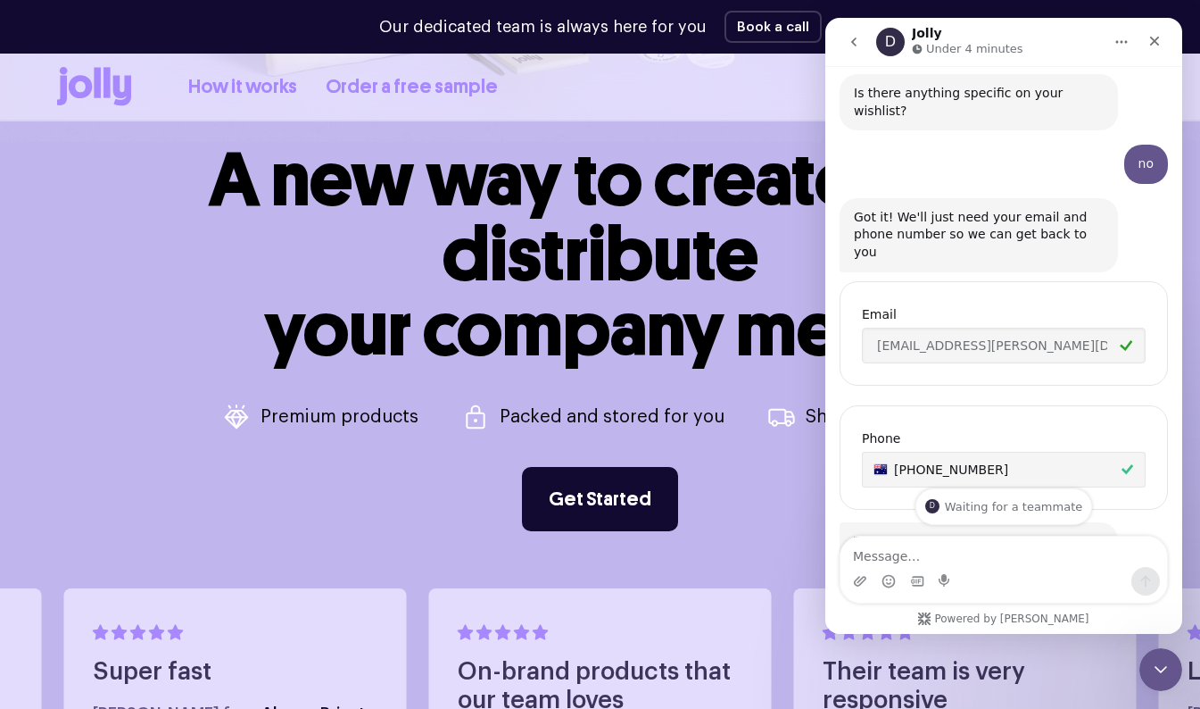
scroll to position [568, 0]
click at [848, 47] on icon "go back" at bounding box center [854, 42] width 14 height 14
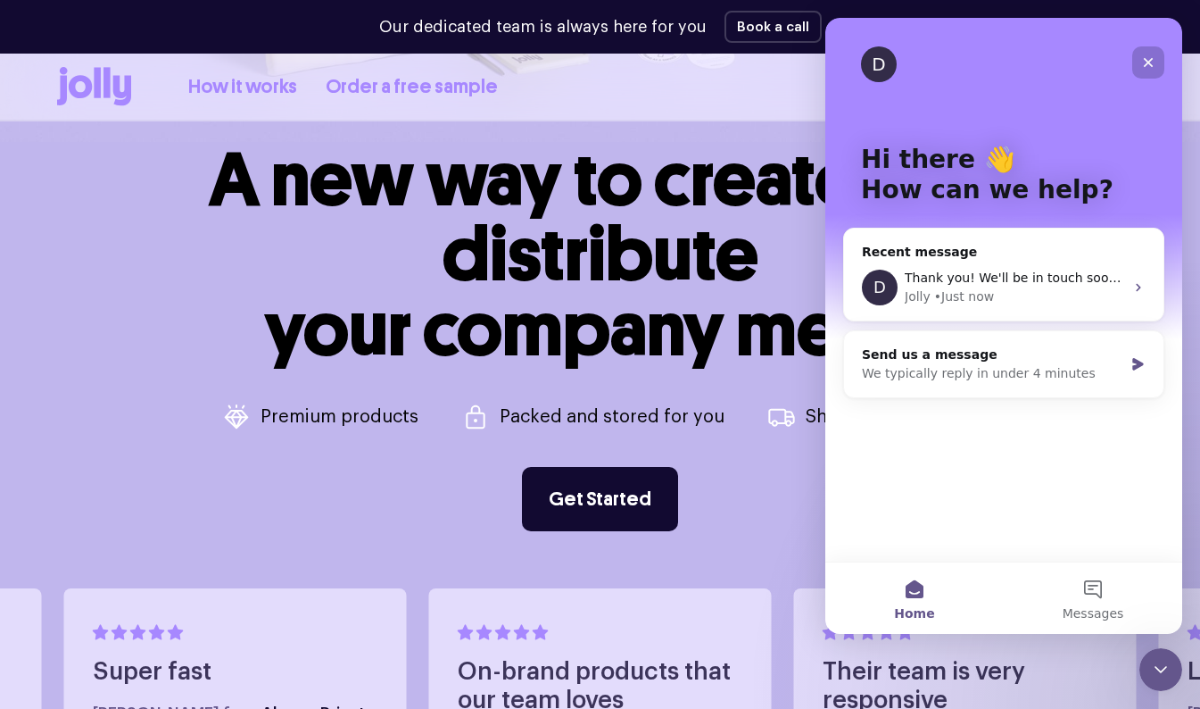
click at [1159, 69] on div "Close" at bounding box center [1148, 62] width 32 height 32
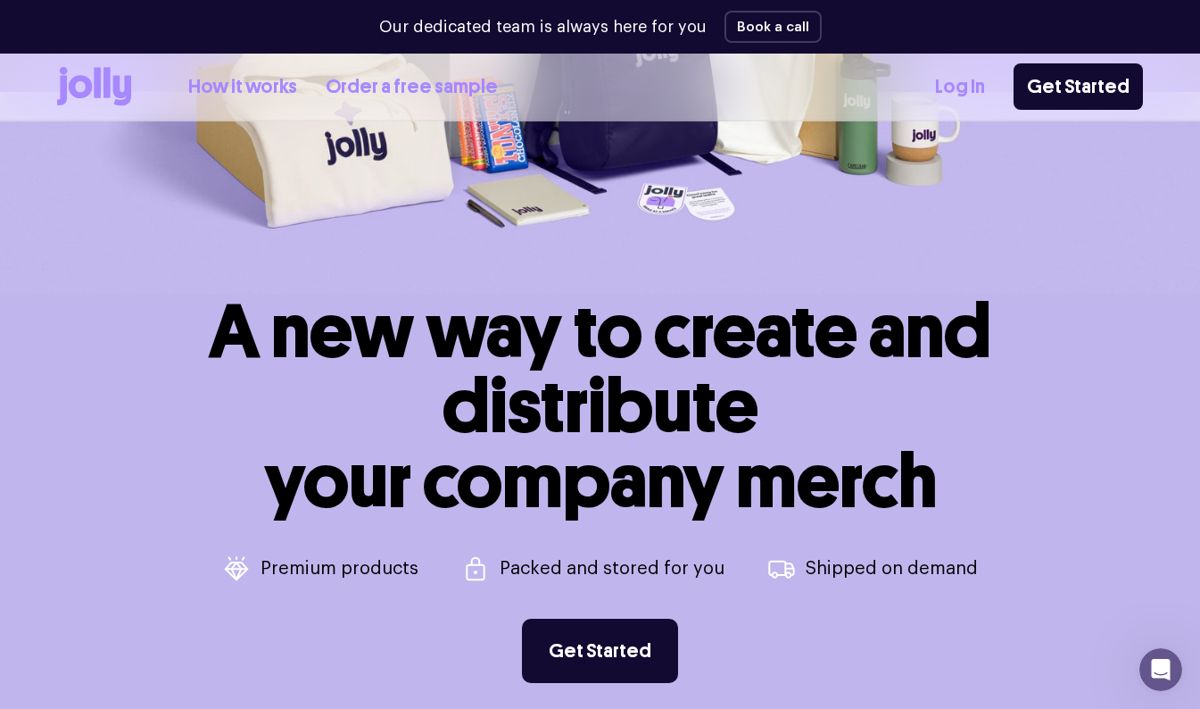
scroll to position [430, 0]
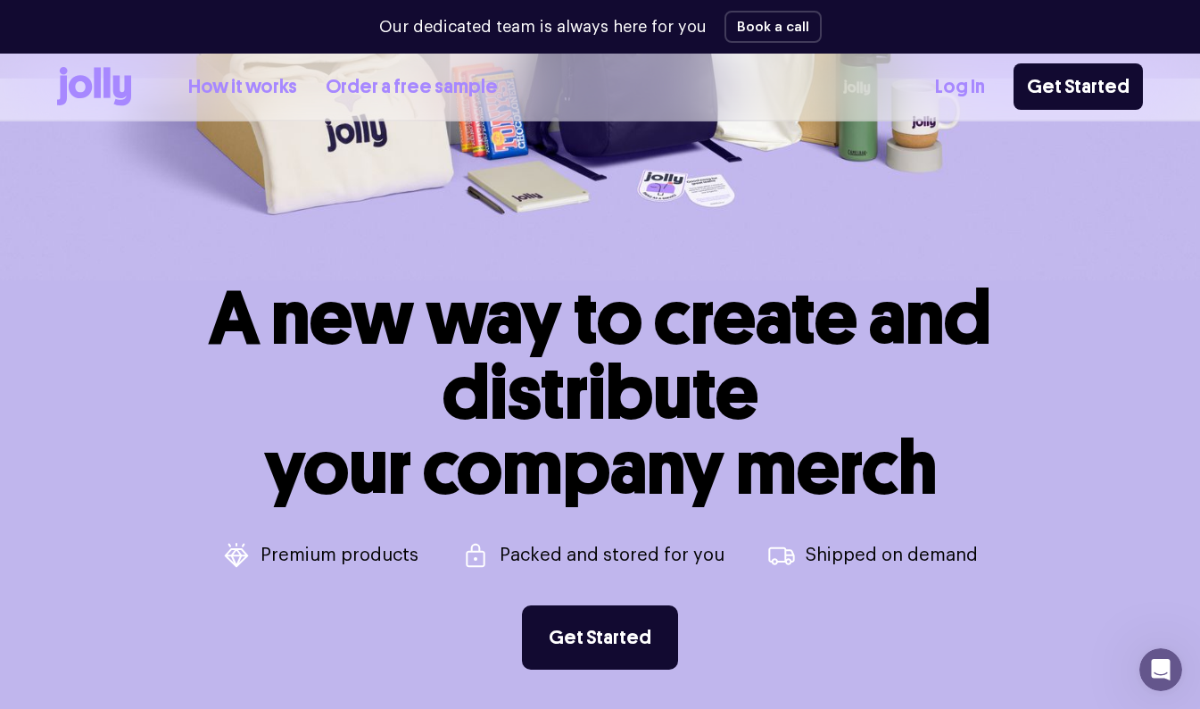
click at [234, 95] on link "How it works" at bounding box center [242, 86] width 109 height 29
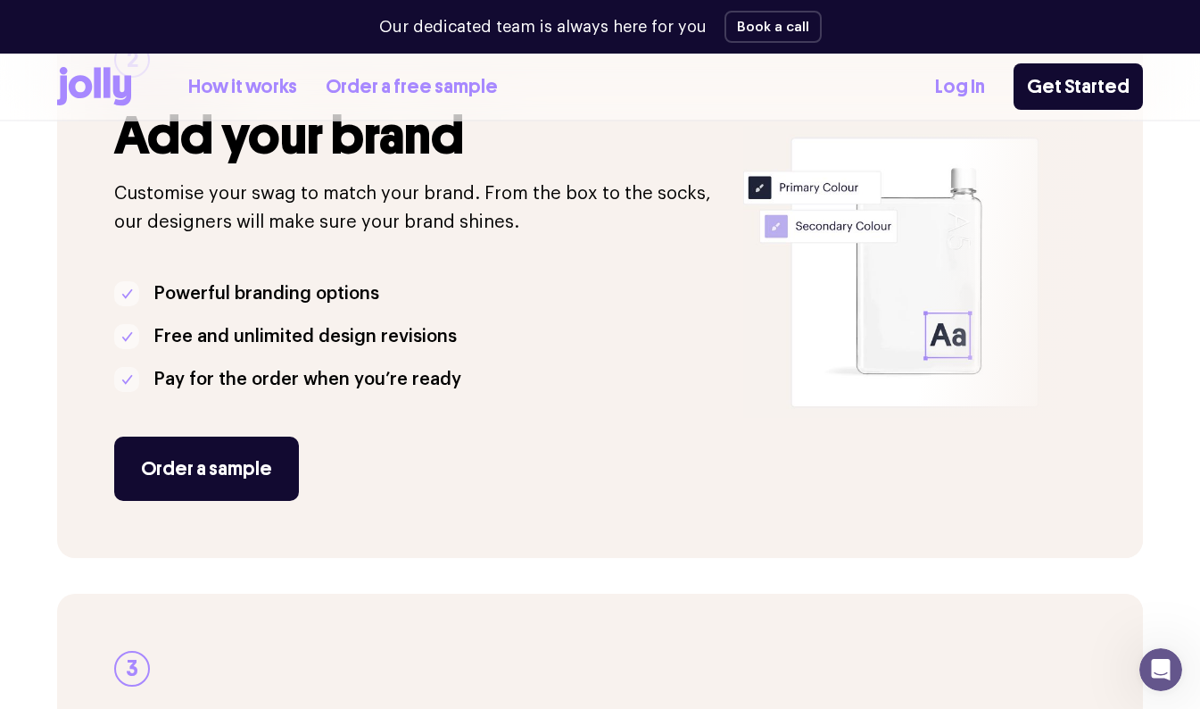
scroll to position [967, 0]
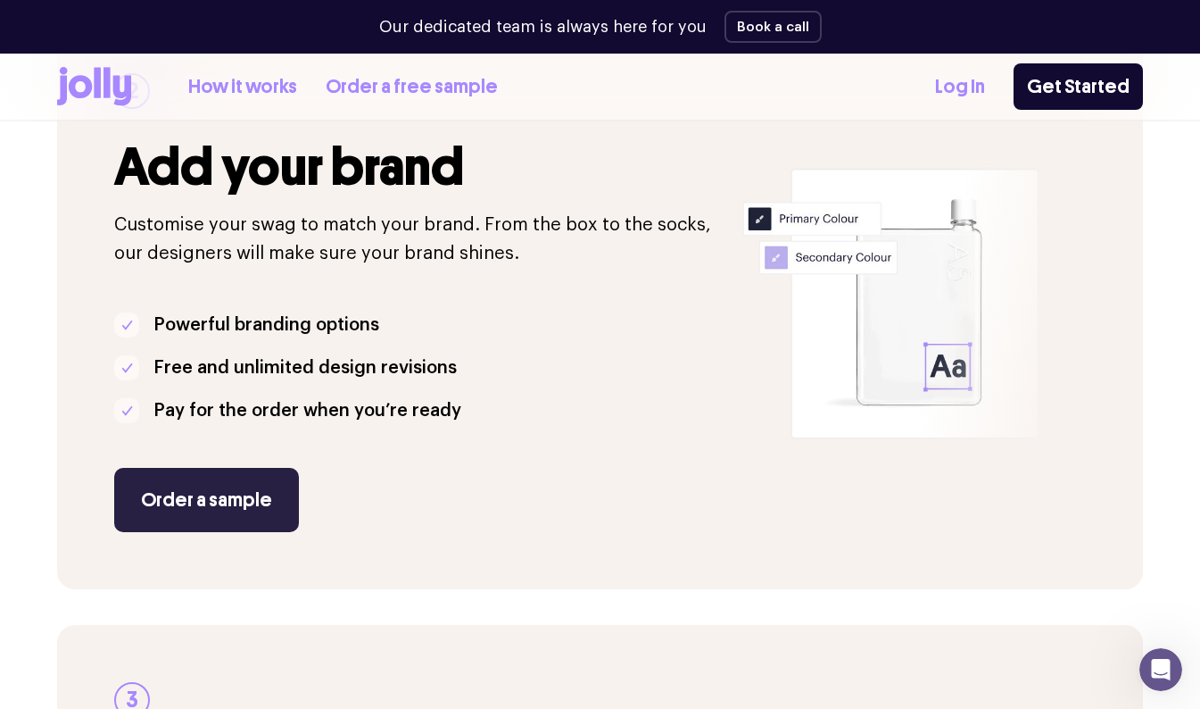
click at [139, 520] on link "Order a sample" at bounding box center [206, 500] width 185 height 64
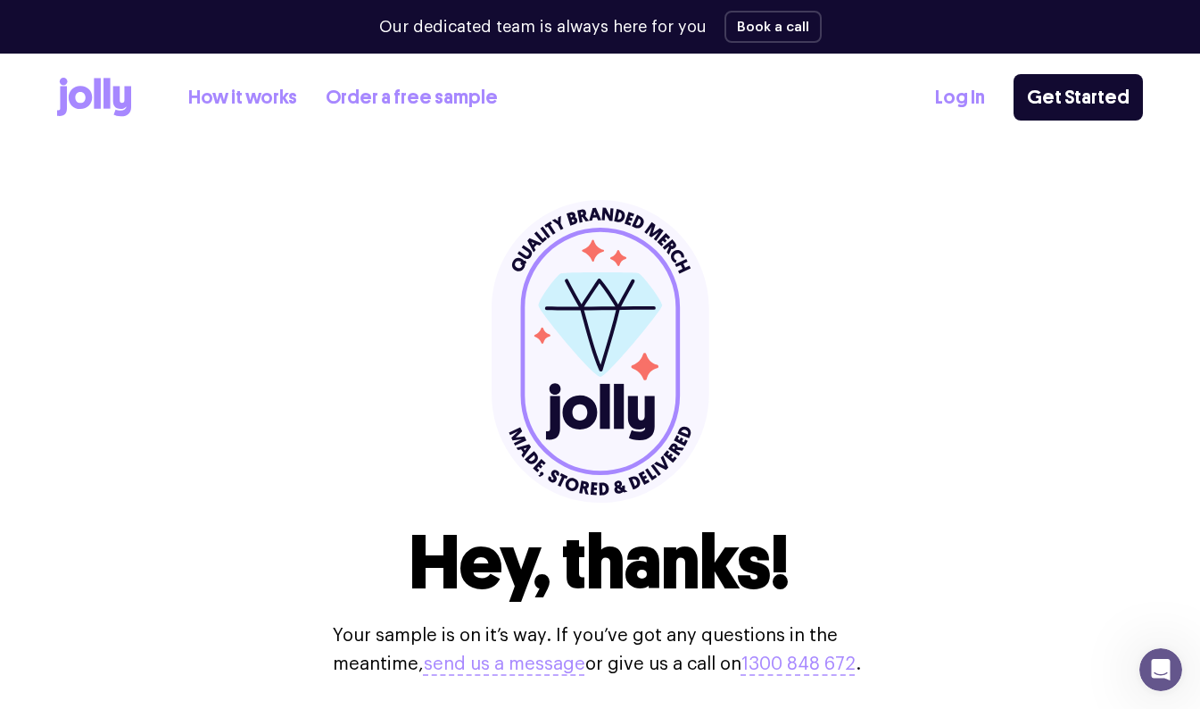
click at [87, 88] on icon at bounding box center [80, 97] width 23 height 23
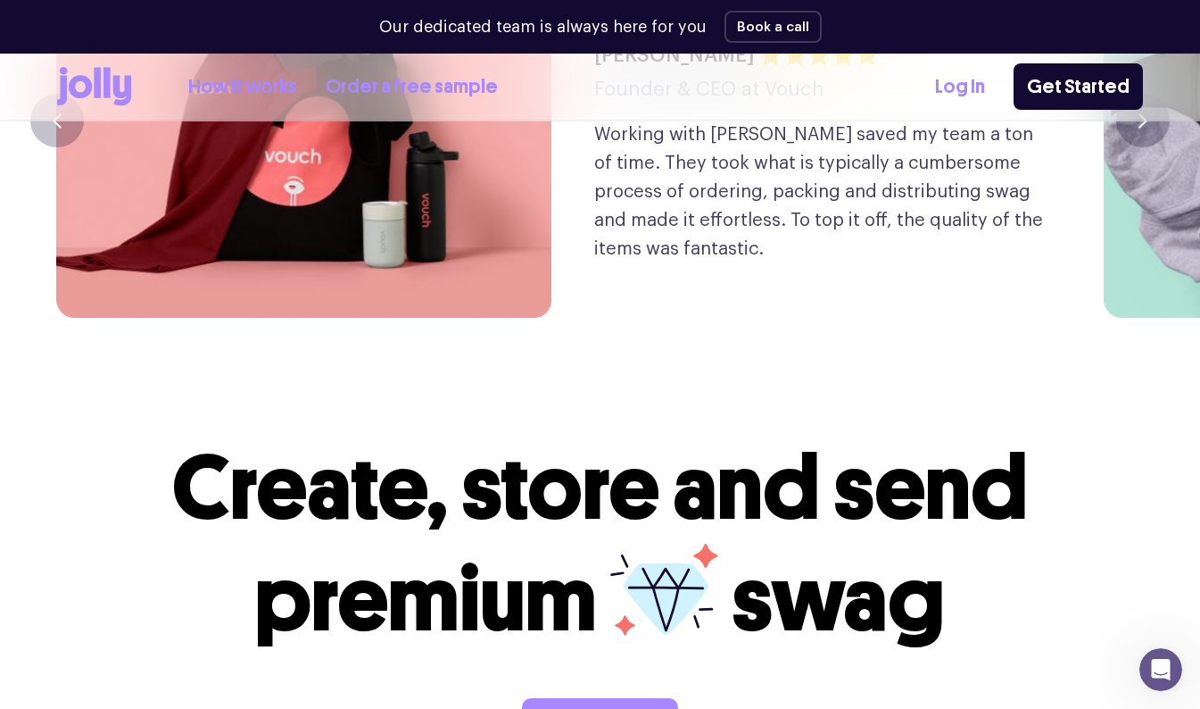
scroll to position [4467, 0]
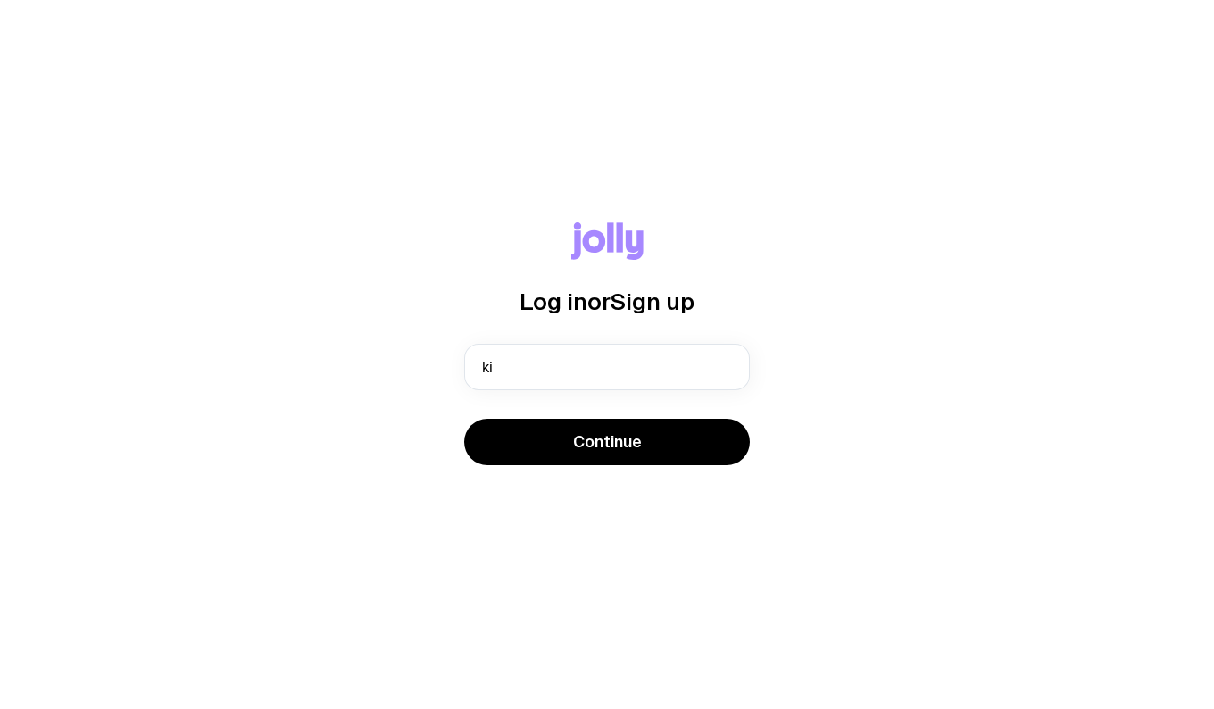
type input "[EMAIL_ADDRESS][PERSON_NAME][DOMAIN_NAME]"
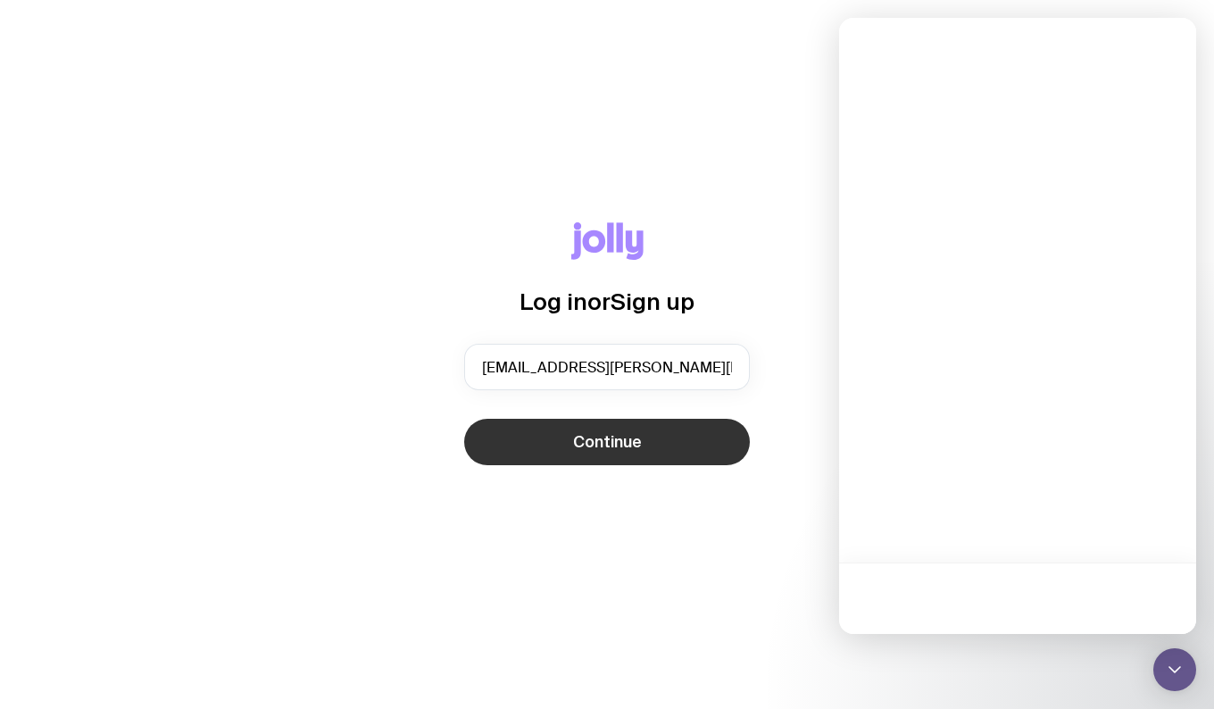
click at [600, 451] on span "Continue" at bounding box center [607, 441] width 69 height 21
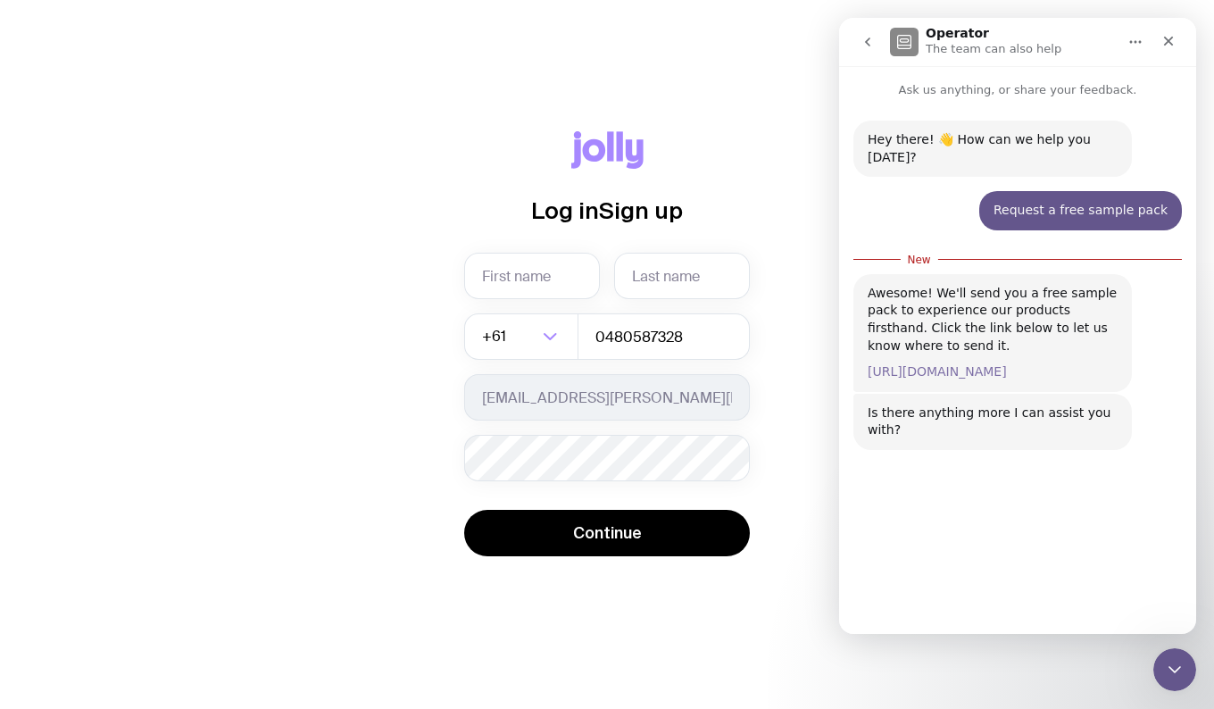
click at [898, 364] on link "[URL][DOMAIN_NAME]" at bounding box center [936, 371] width 139 height 14
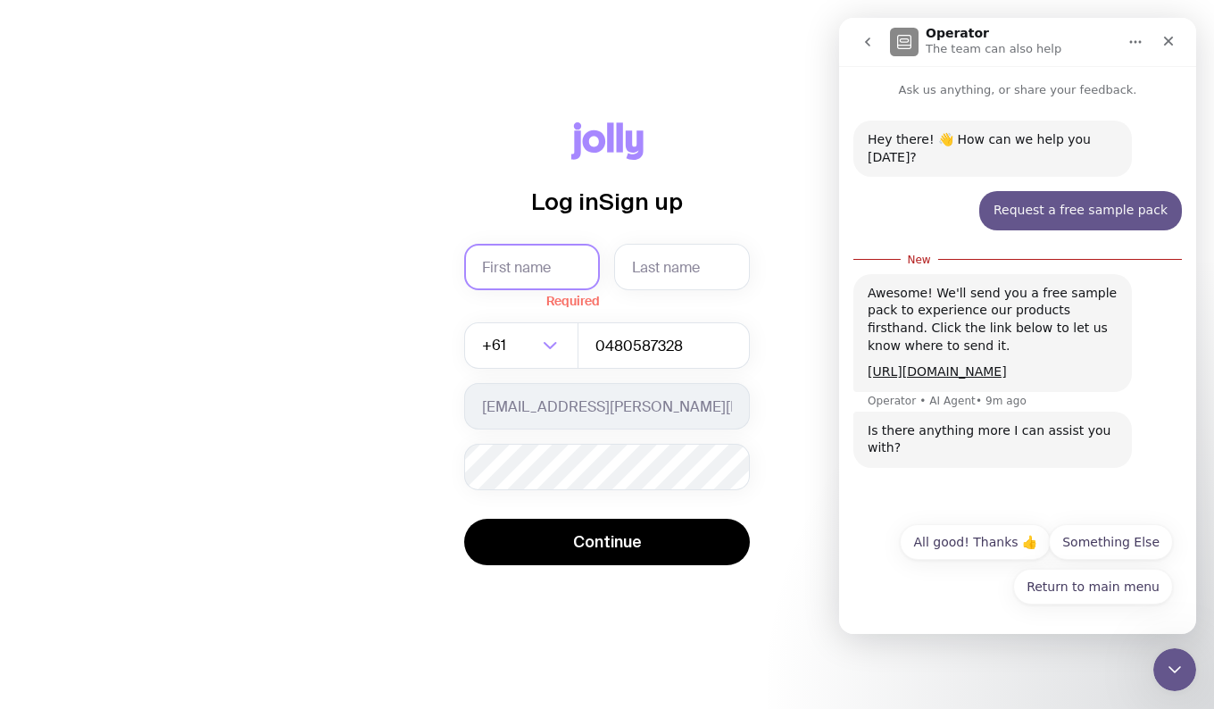
click at [533, 263] on input "text" at bounding box center [532, 267] width 136 height 46
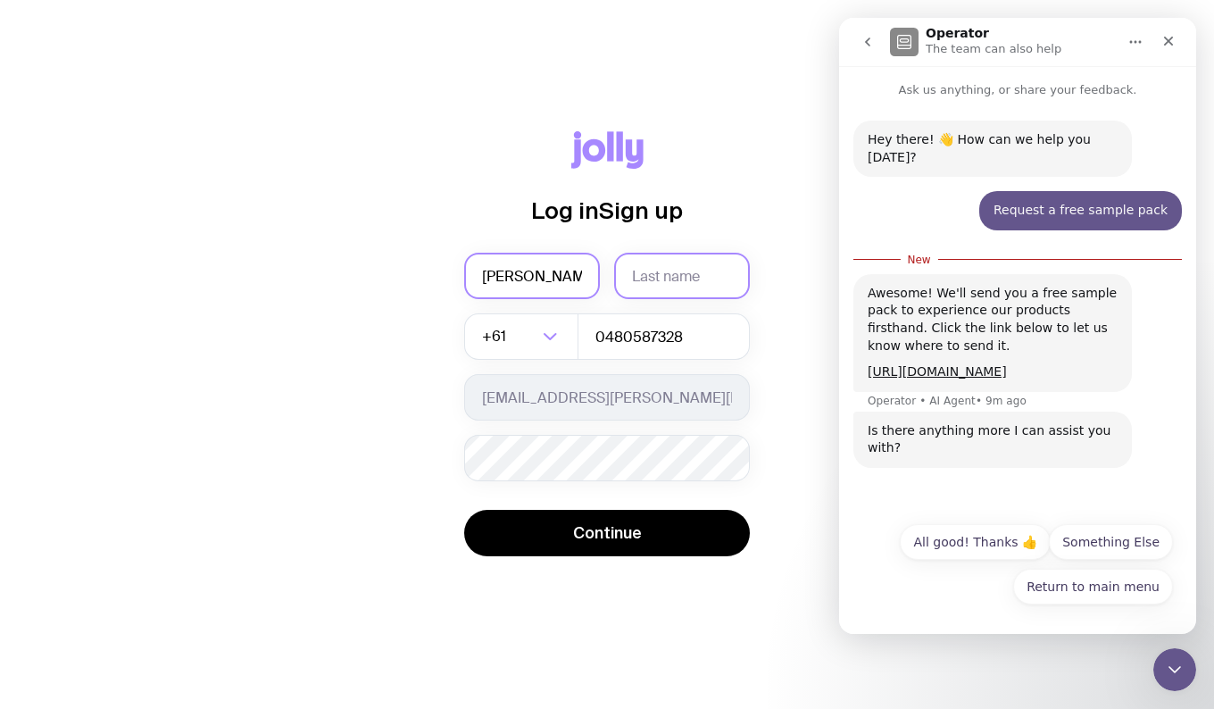
type input "[PERSON_NAME]"
click at [719, 271] on input "text" at bounding box center [682, 276] width 136 height 46
type input "[PERSON_NAME]"
click at [394, 373] on div "Log in Sign up [PERSON_NAME] +61 Loading... 0480587328 [PERSON_NAME][EMAIL_ADDR…" at bounding box center [607, 354] width 1128 height 446
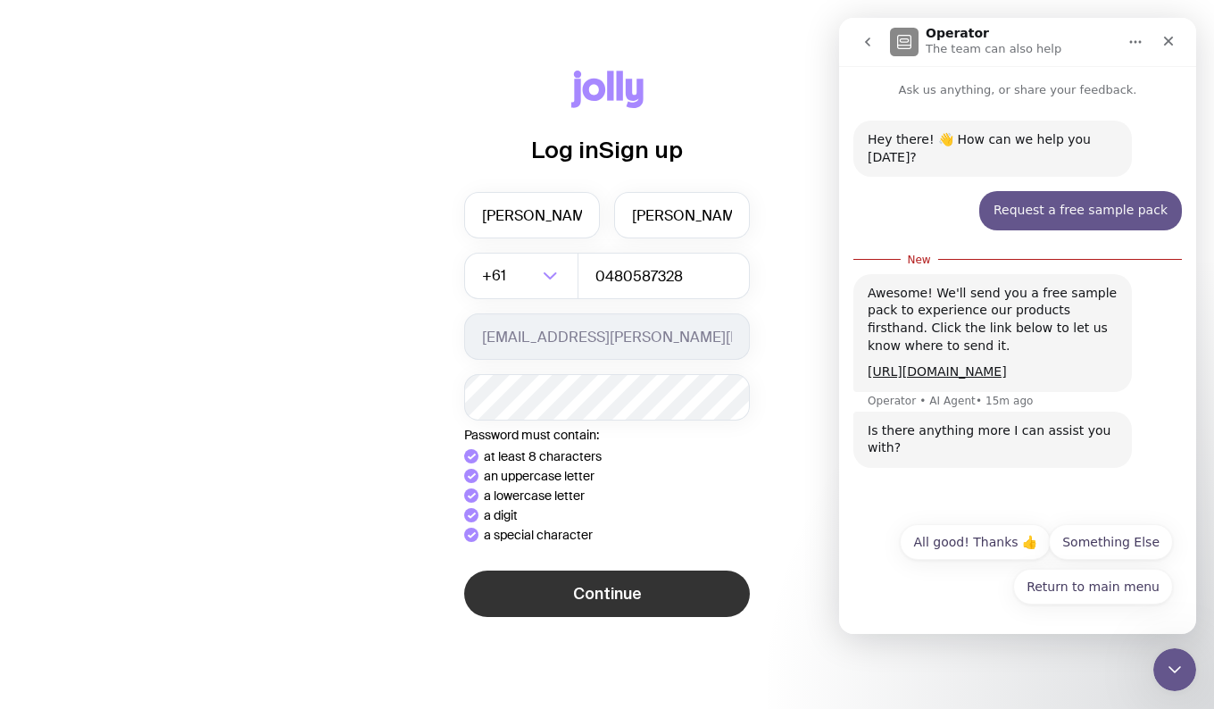
click at [494, 609] on button "Continue" at bounding box center [607, 593] width 286 height 46
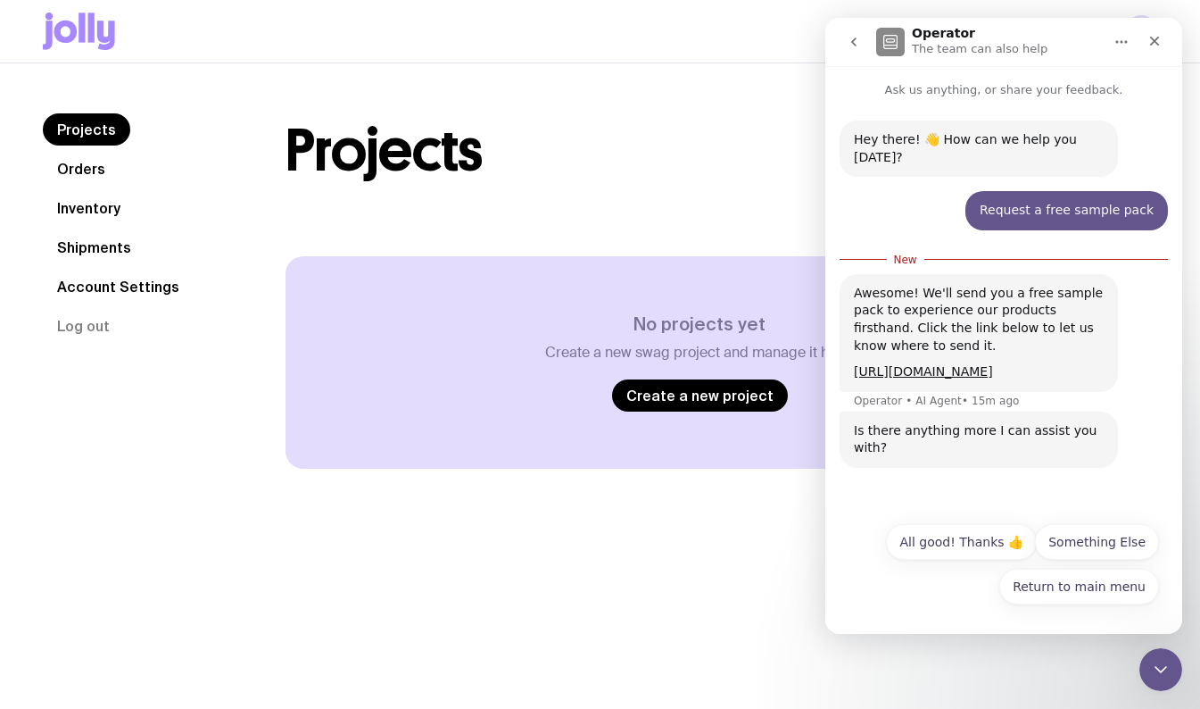
click at [702, 187] on div "Projects Create a new project" at bounding box center [700, 150] width 828 height 75
click at [1158, 40] on icon "Close" at bounding box center [1155, 41] width 14 height 14
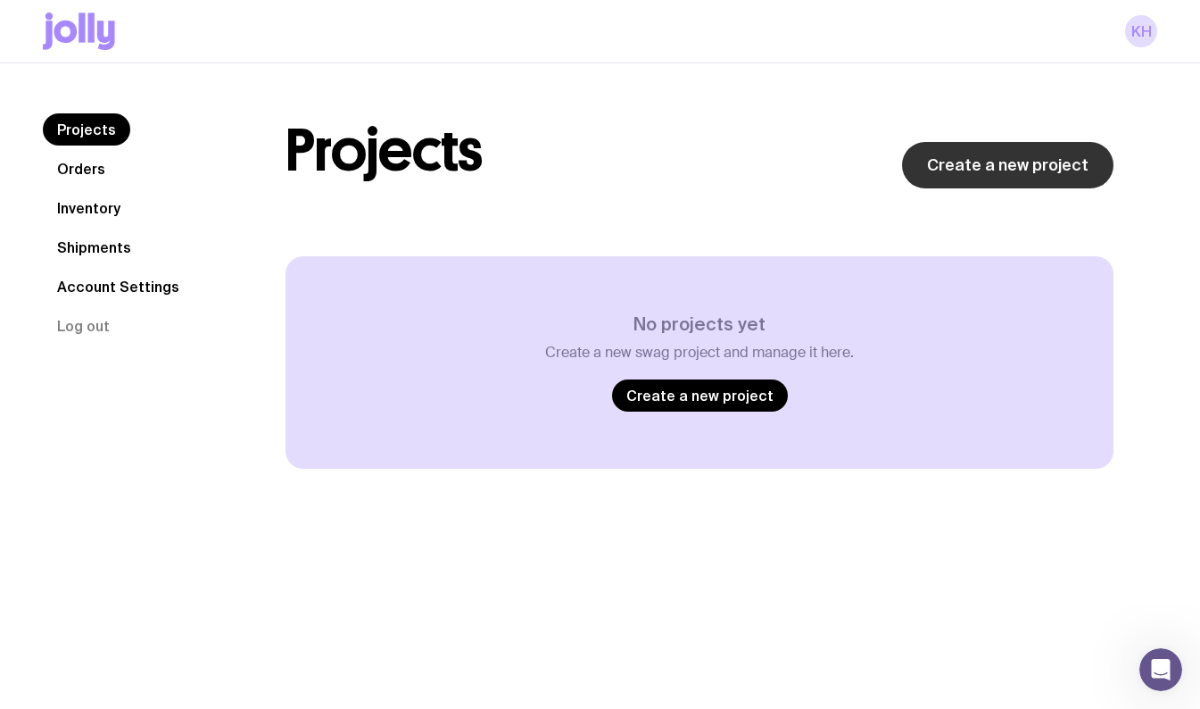
click at [984, 163] on link "Create a new project" at bounding box center [1008, 165] width 212 height 46
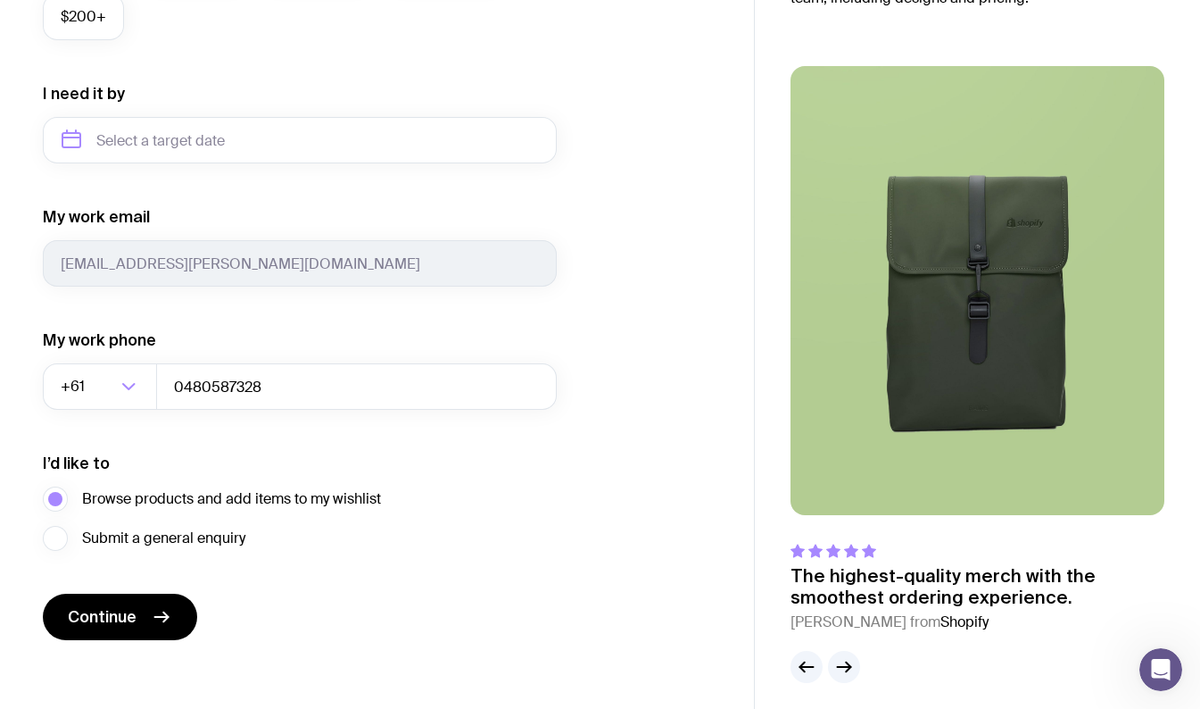
scroll to position [808, 0]
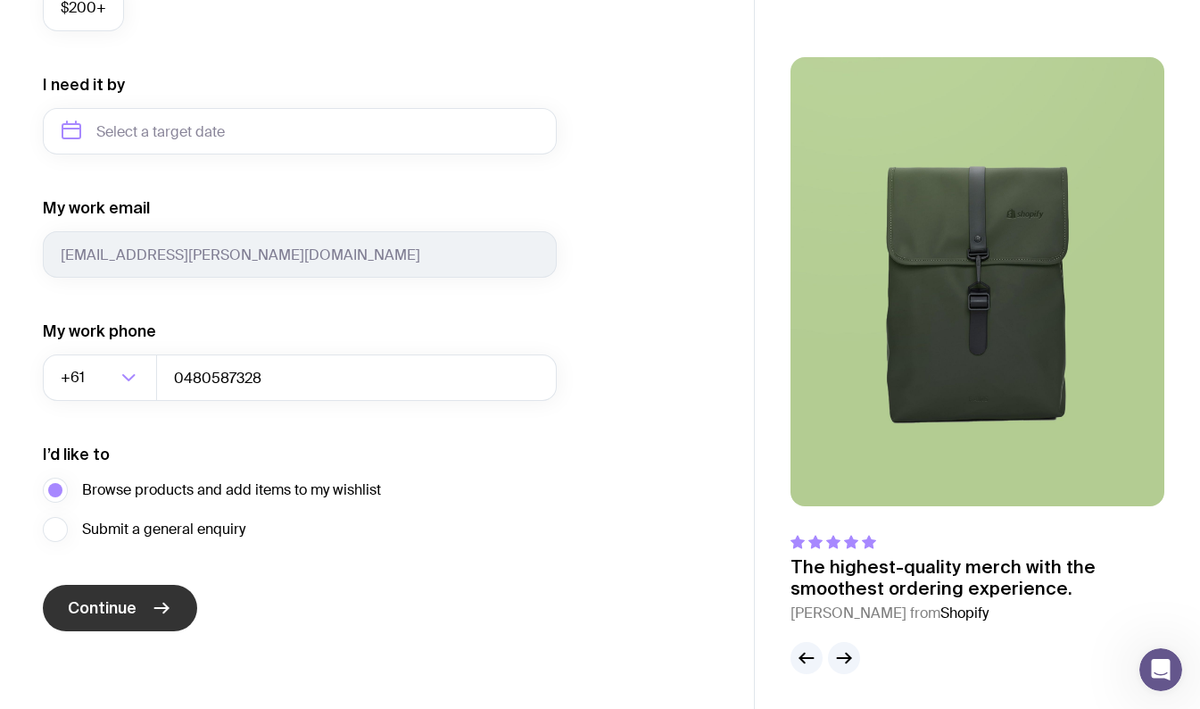
click at [155, 594] on button "Continue" at bounding box center [120, 608] width 154 height 46
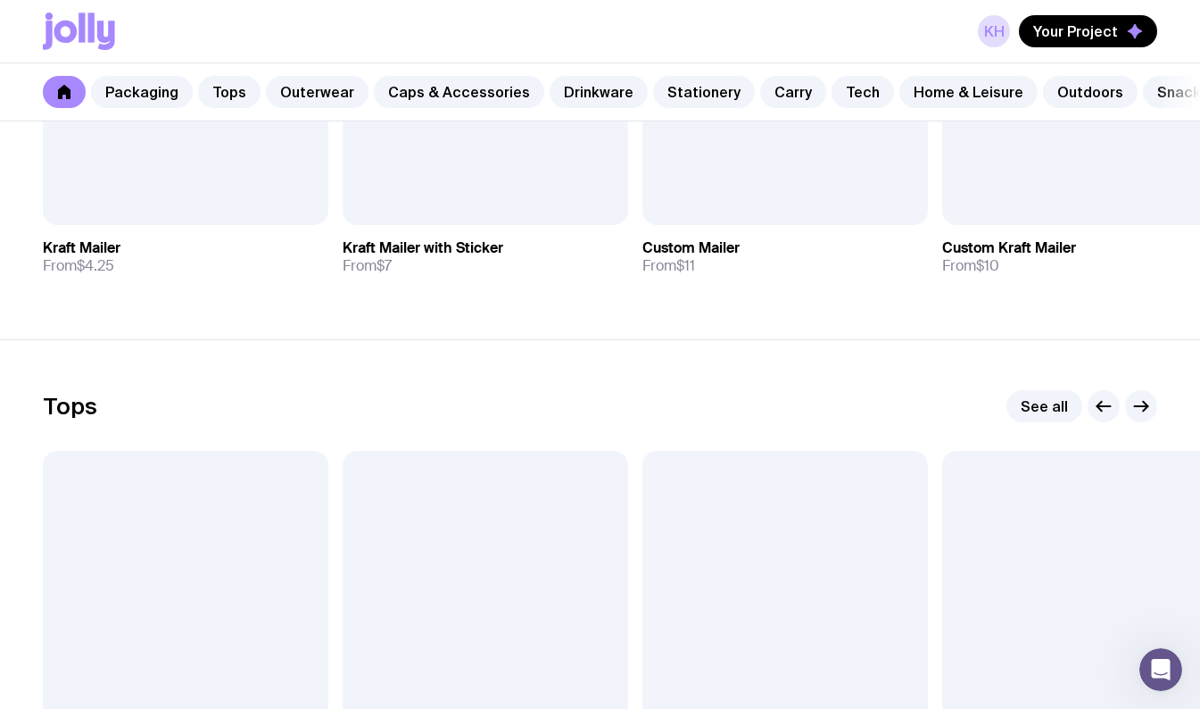
scroll to position [606, 0]
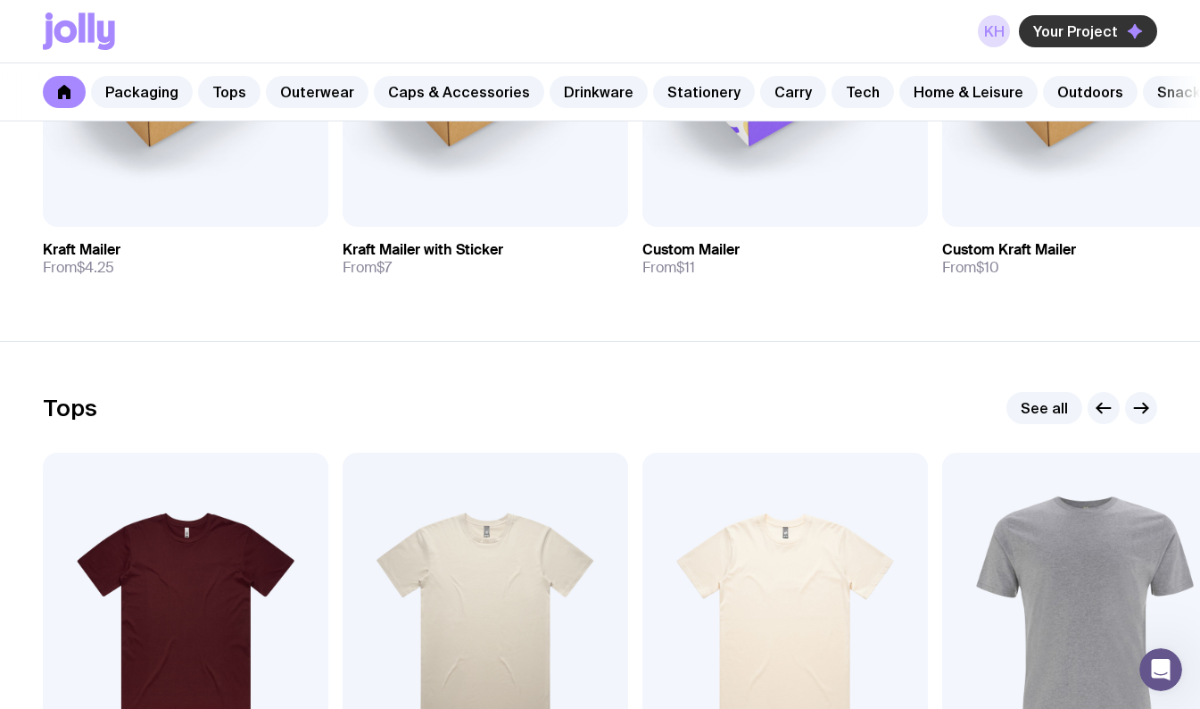
click at [1111, 32] on span "Your Project" at bounding box center [1075, 31] width 85 height 18
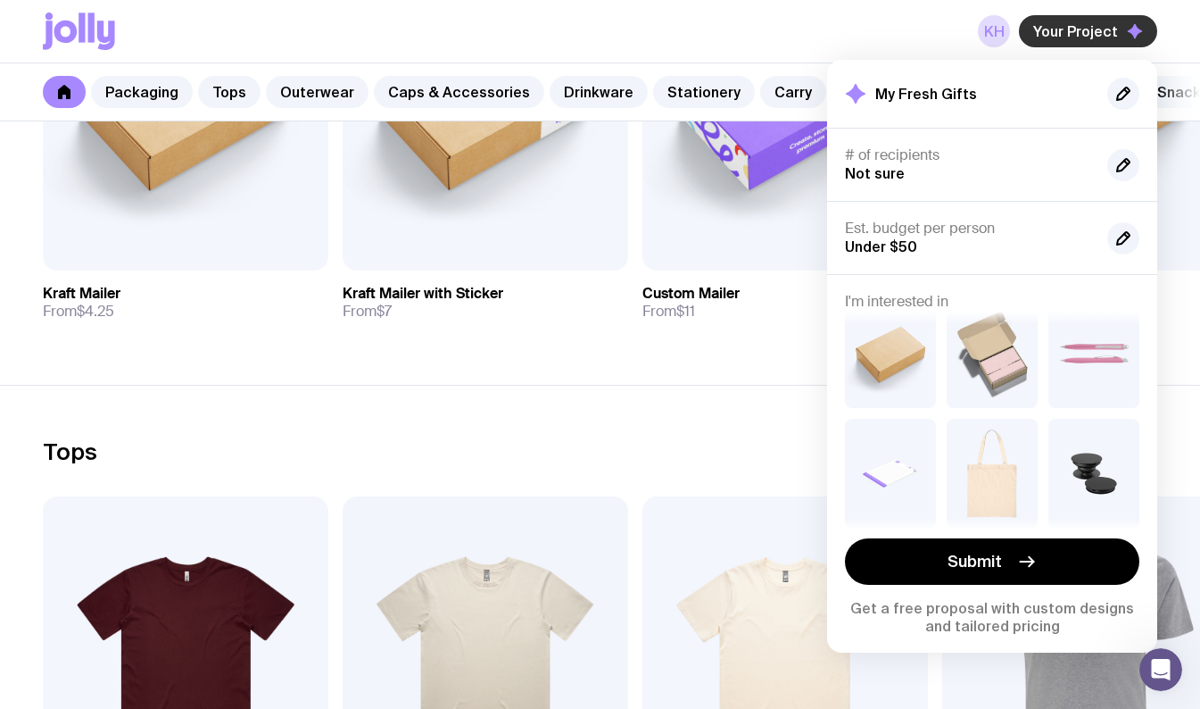
scroll to position [595, 0]
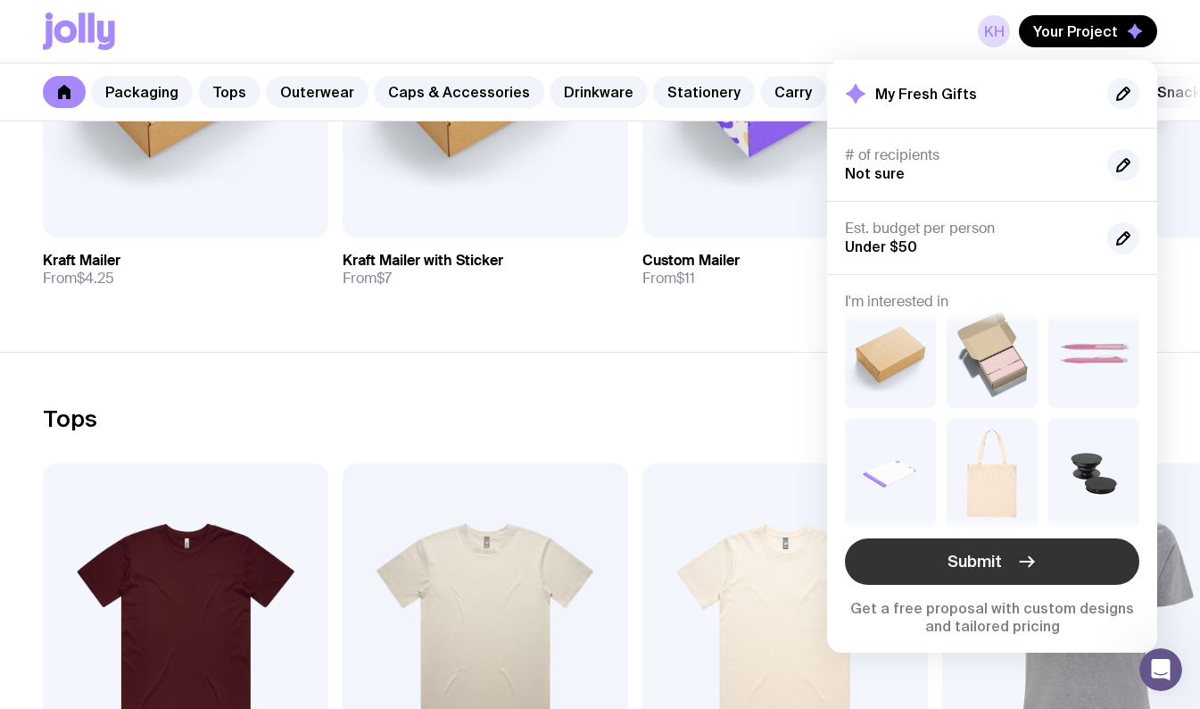
click at [1095, 568] on button "Submit" at bounding box center [992, 561] width 294 height 46
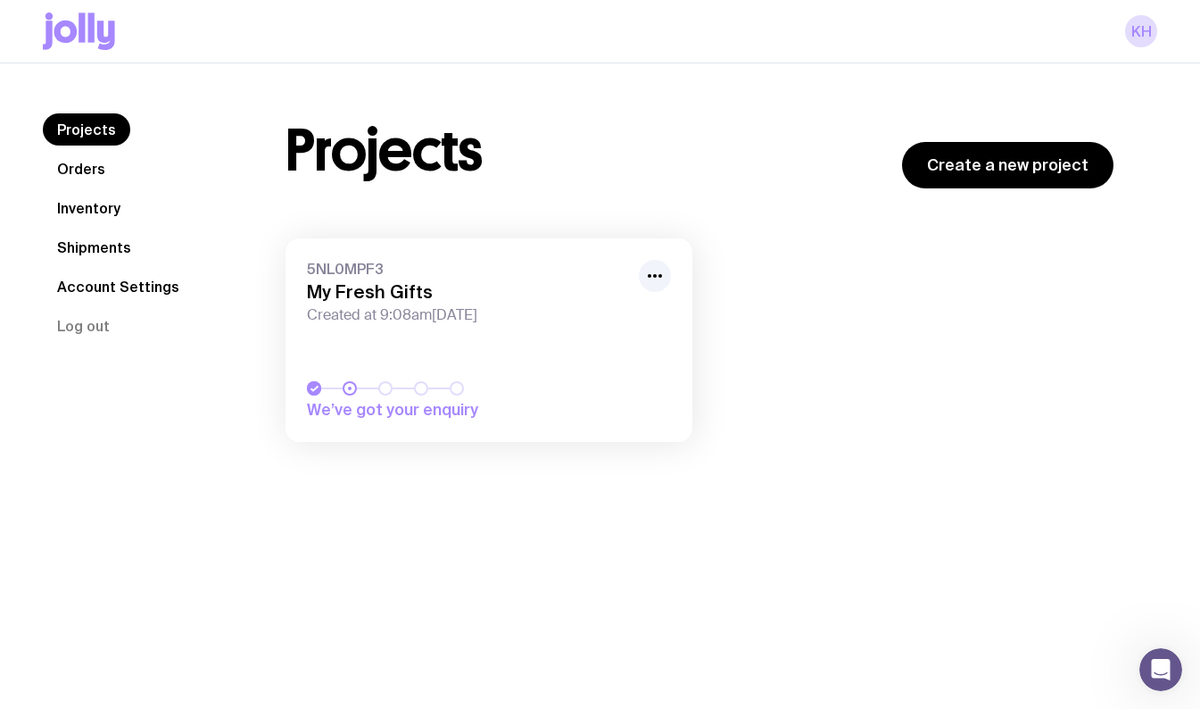
click at [313, 322] on span "Created at 9:08am[DATE]" at bounding box center [467, 315] width 321 height 18
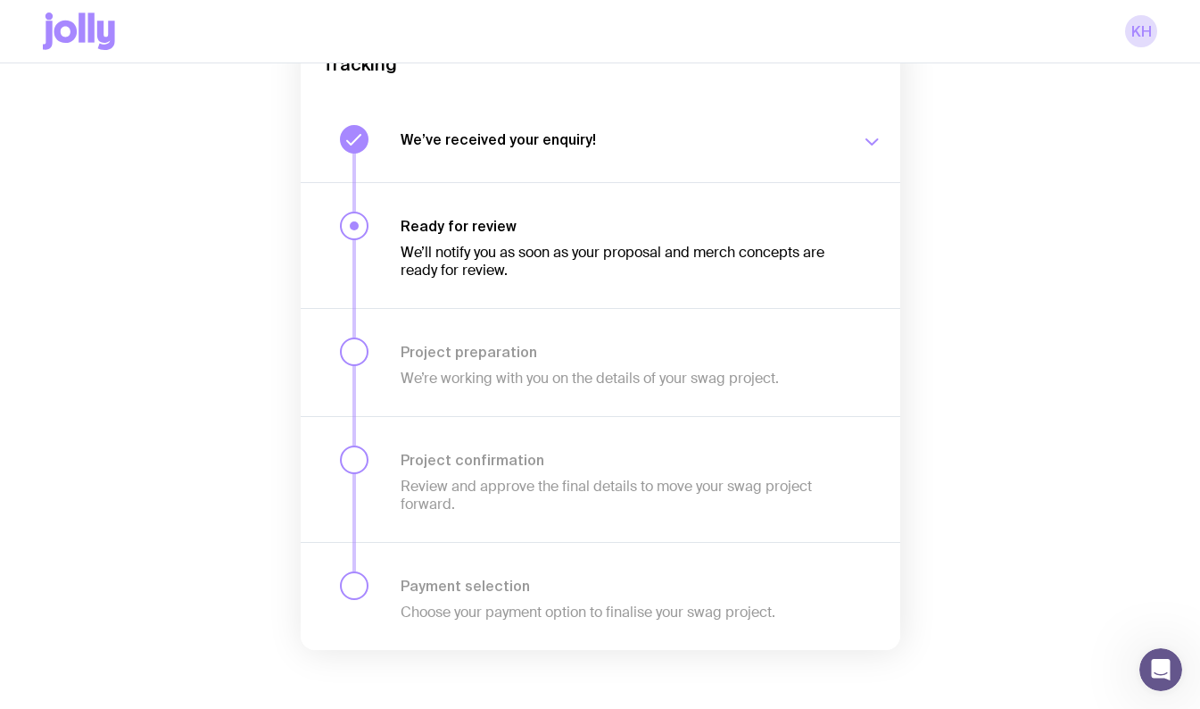
scroll to position [200, 0]
click at [365, 226] on div at bounding box center [354, 228] width 29 height 29
click at [441, 227] on h3 "Ready for review" at bounding box center [620, 229] width 439 height 18
click at [871, 144] on icon "button" at bounding box center [871, 144] width 21 height 21
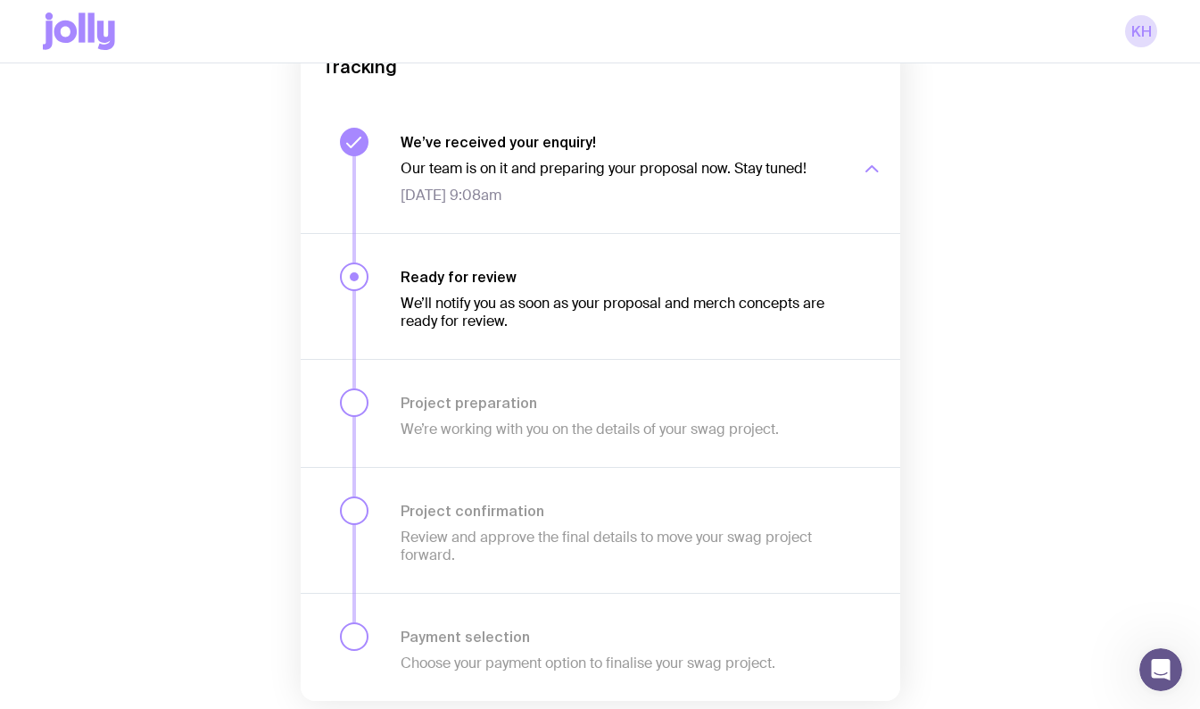
click at [405, 284] on h3 "Ready for review" at bounding box center [620, 277] width 439 height 18
click at [435, 299] on p "We’ll notify you as soon as your proposal and merch concepts are ready for revi…" at bounding box center [620, 312] width 439 height 36
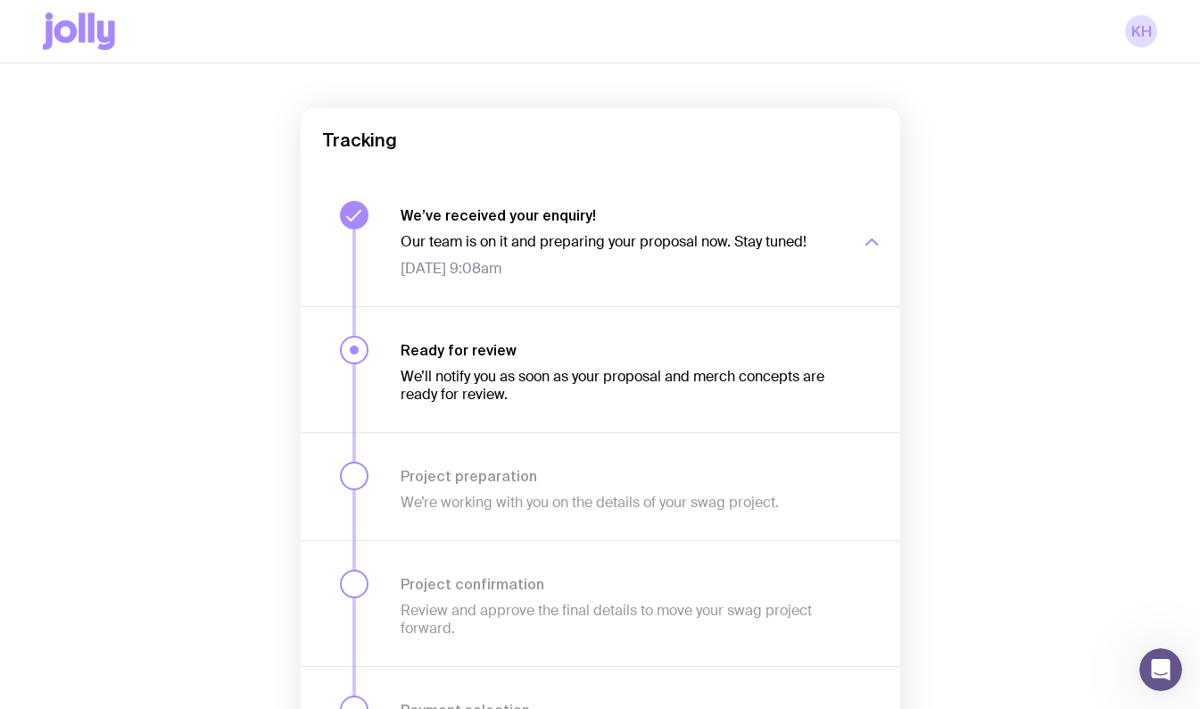
scroll to position [0, 0]
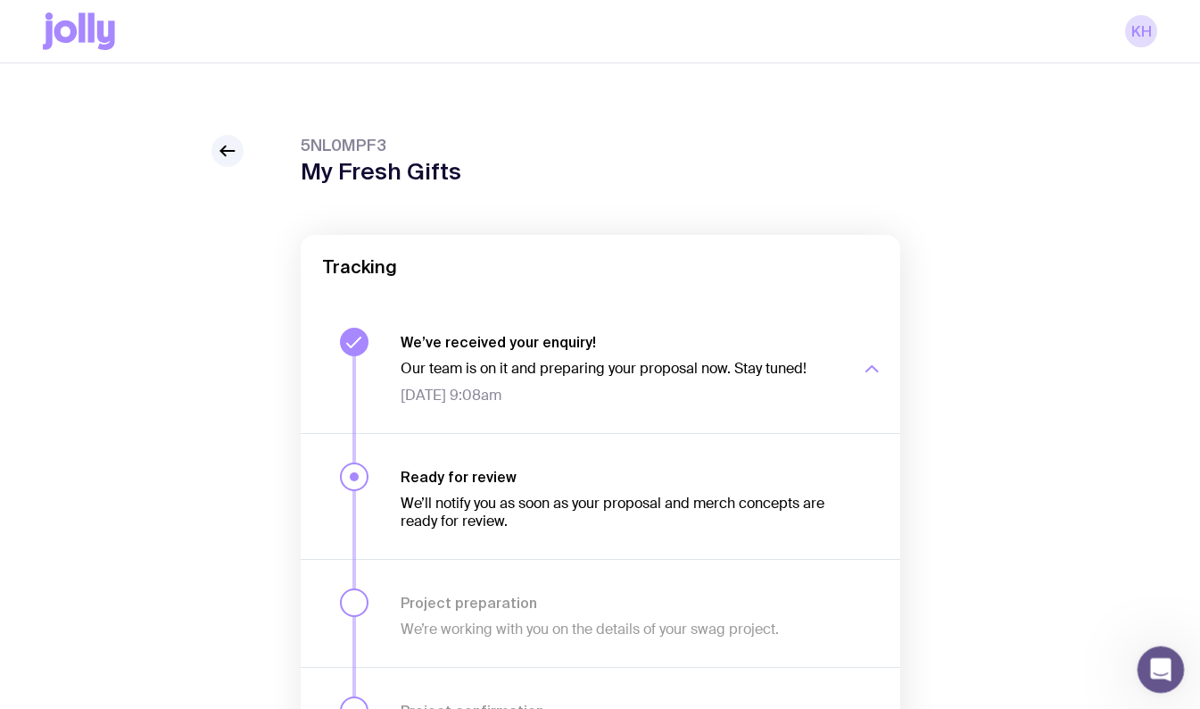
click at [1169, 671] on div "Open Intercom Messenger" at bounding box center [1158, 666] width 59 height 59
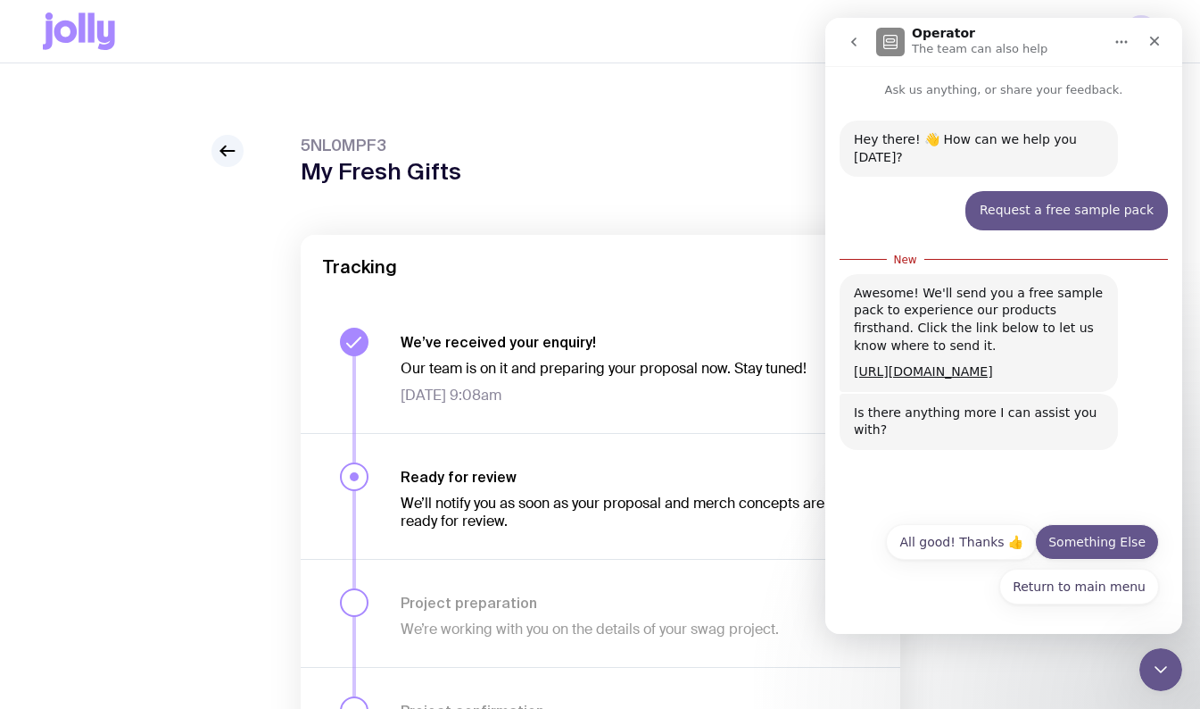
click at [1083, 549] on button "Something Else" at bounding box center [1097, 542] width 124 height 36
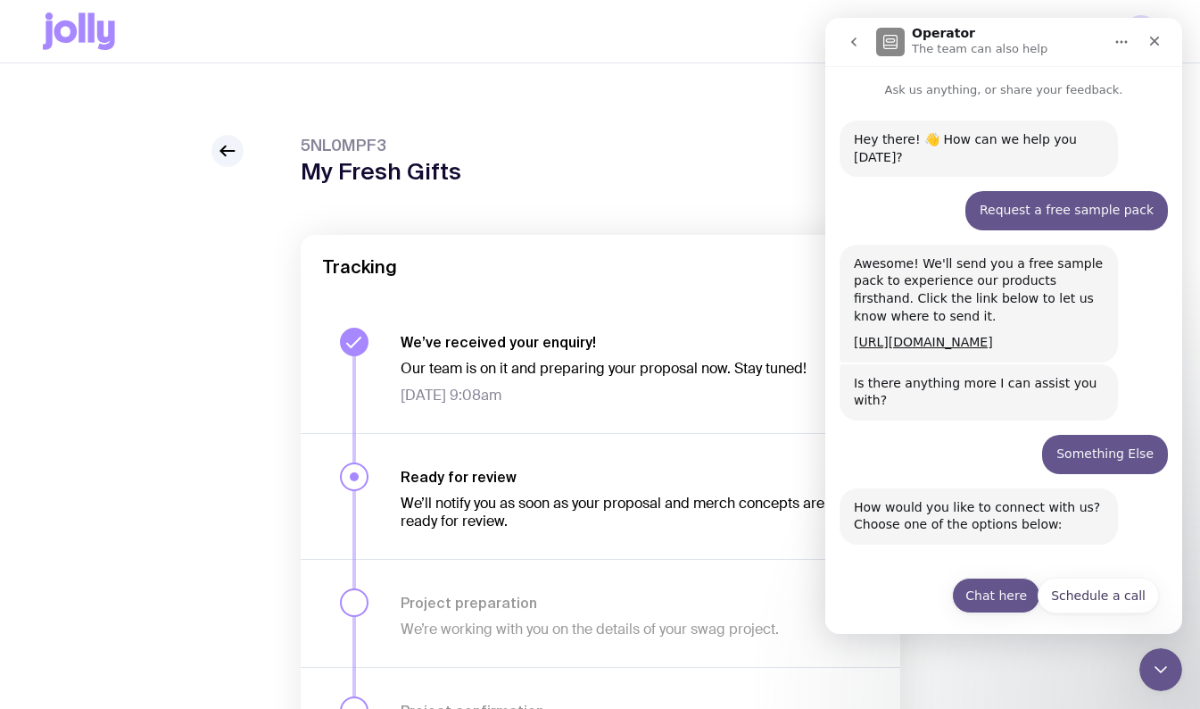
click at [991, 596] on button "Chat here" at bounding box center [996, 595] width 88 height 36
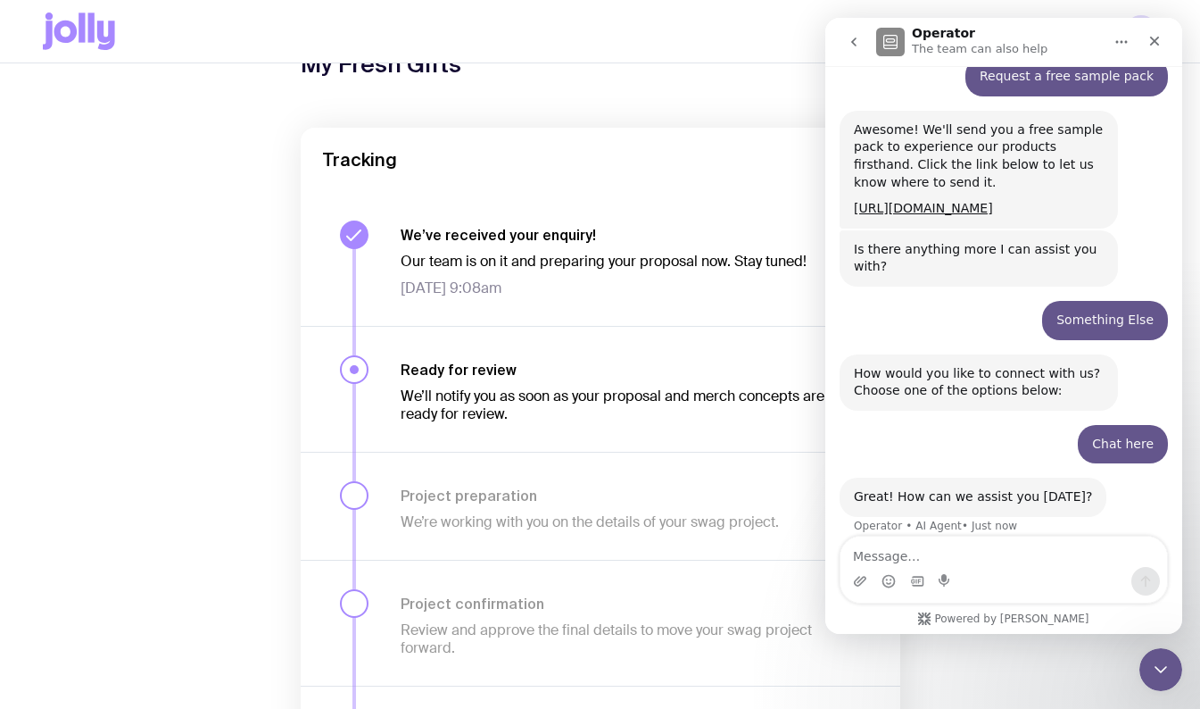
scroll to position [48, 0]
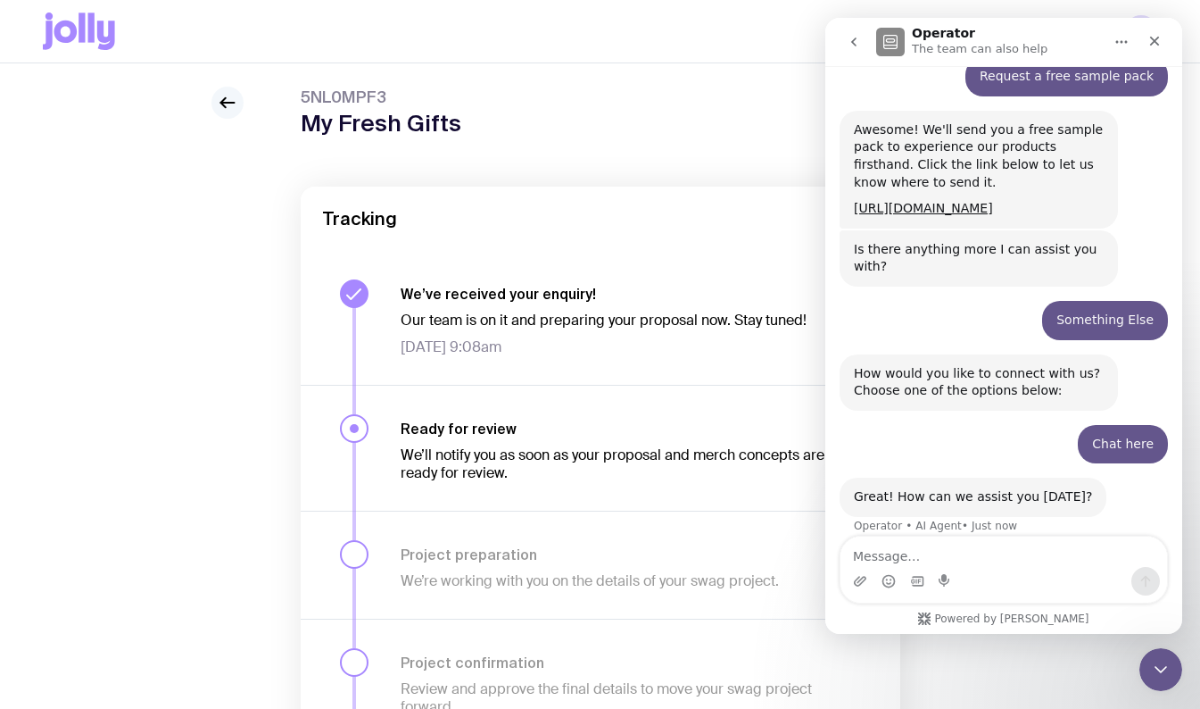
click at [222, 116] on link at bounding box center [228, 103] width 32 height 32
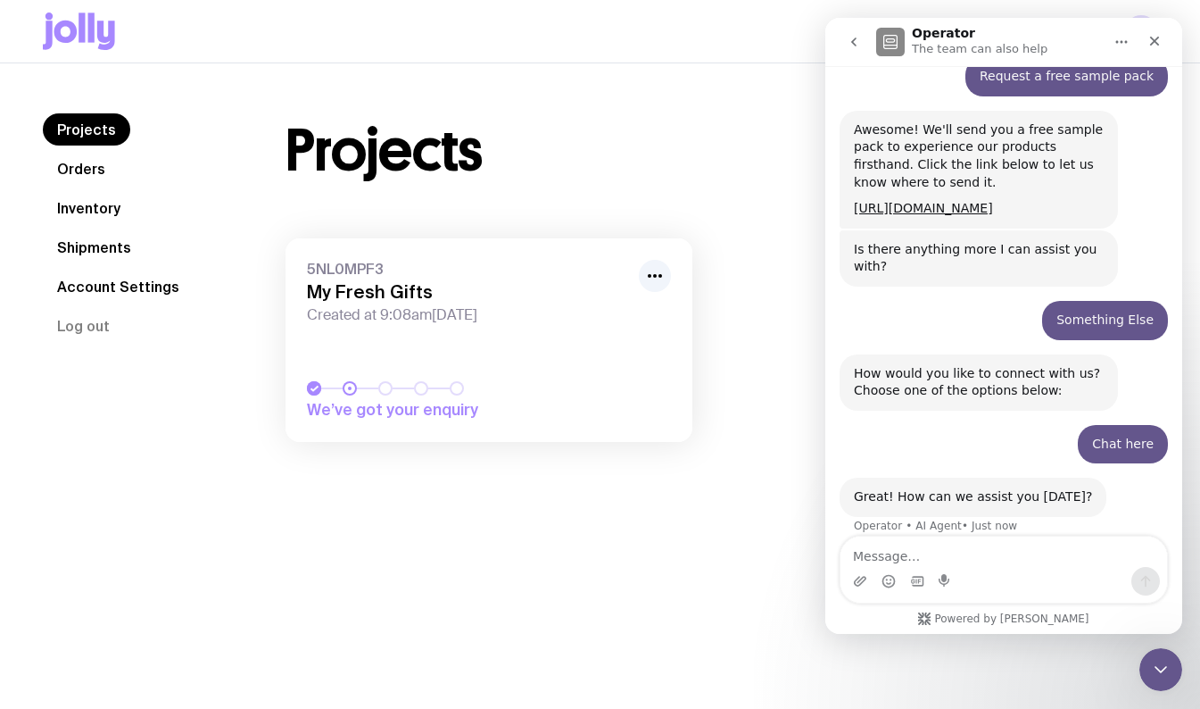
click at [86, 178] on link "Orders" at bounding box center [81, 169] width 77 height 32
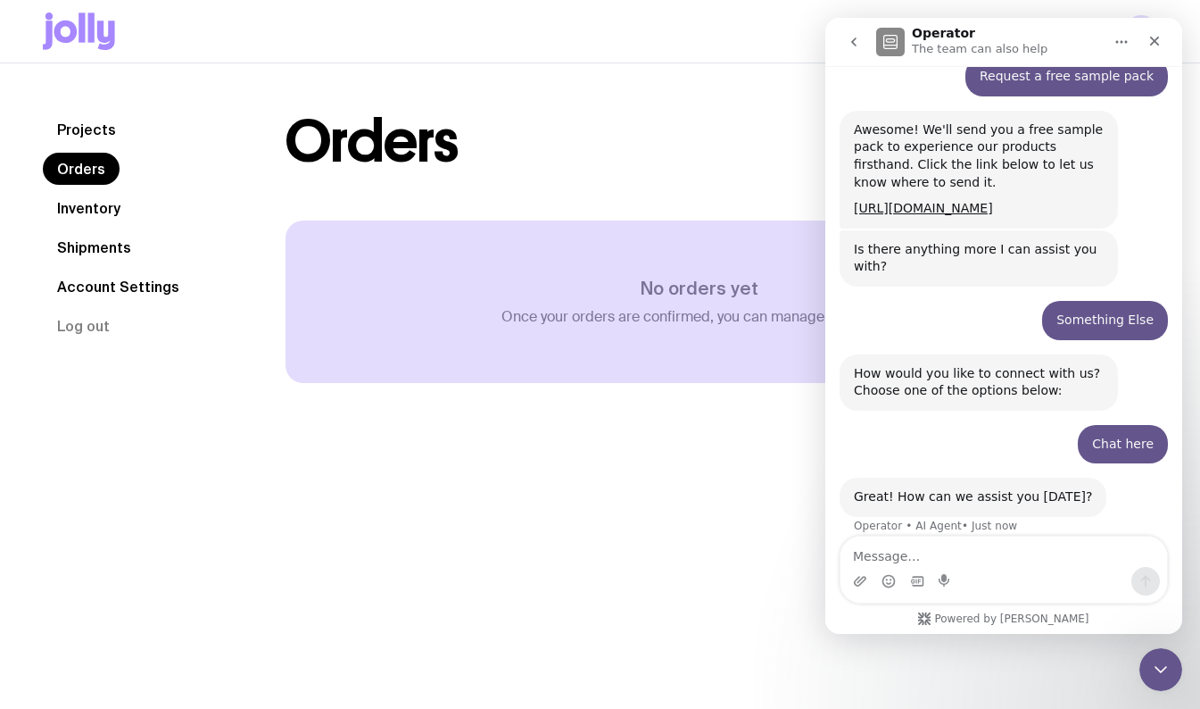
click at [45, 216] on link "Inventory" at bounding box center [89, 208] width 92 height 32
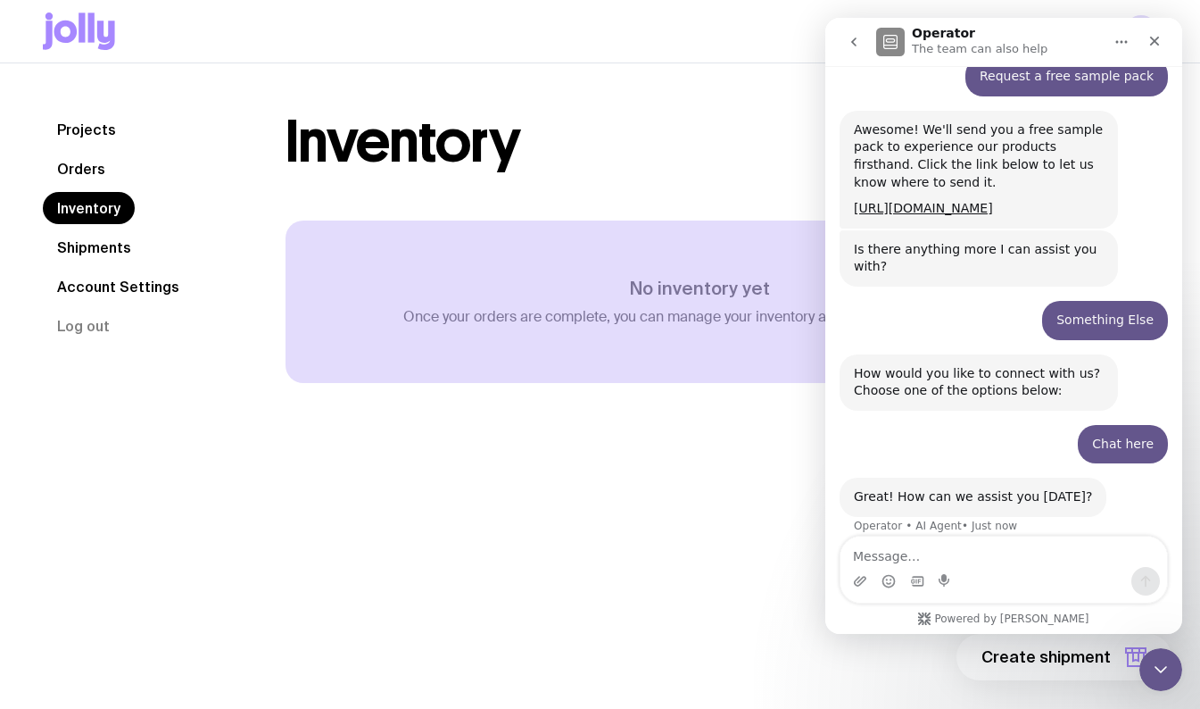
click at [75, 274] on link "Account Settings" at bounding box center [118, 286] width 151 height 32
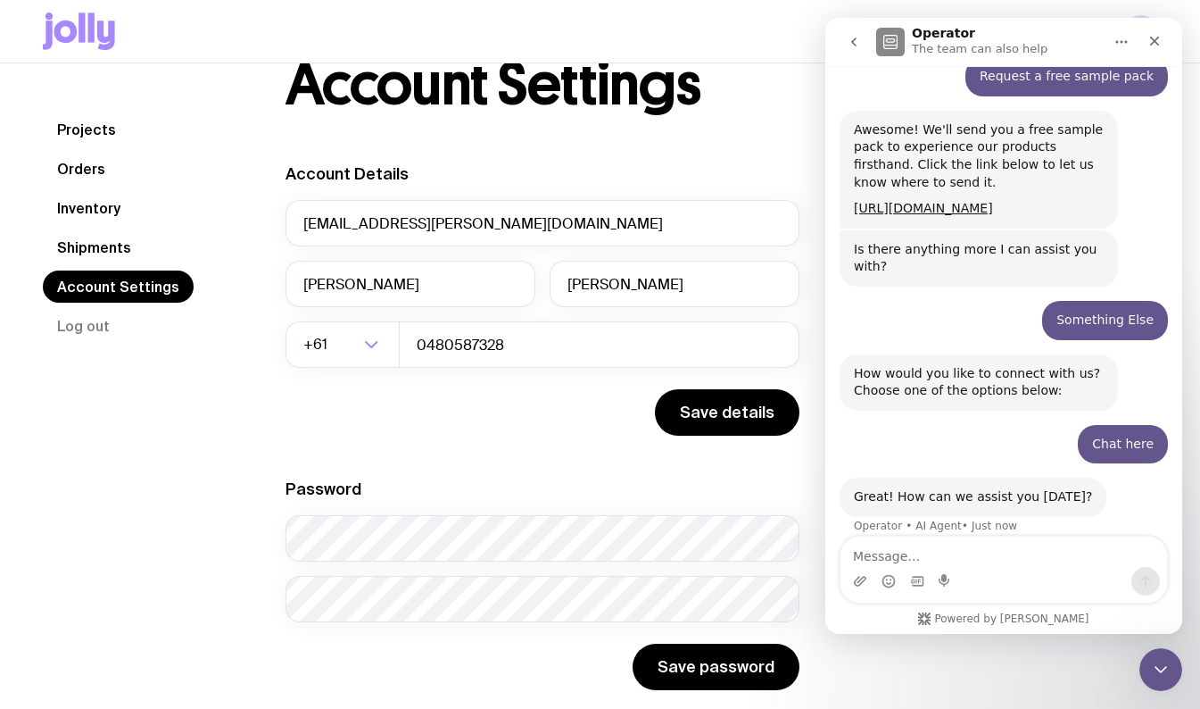
scroll to position [88, 0]
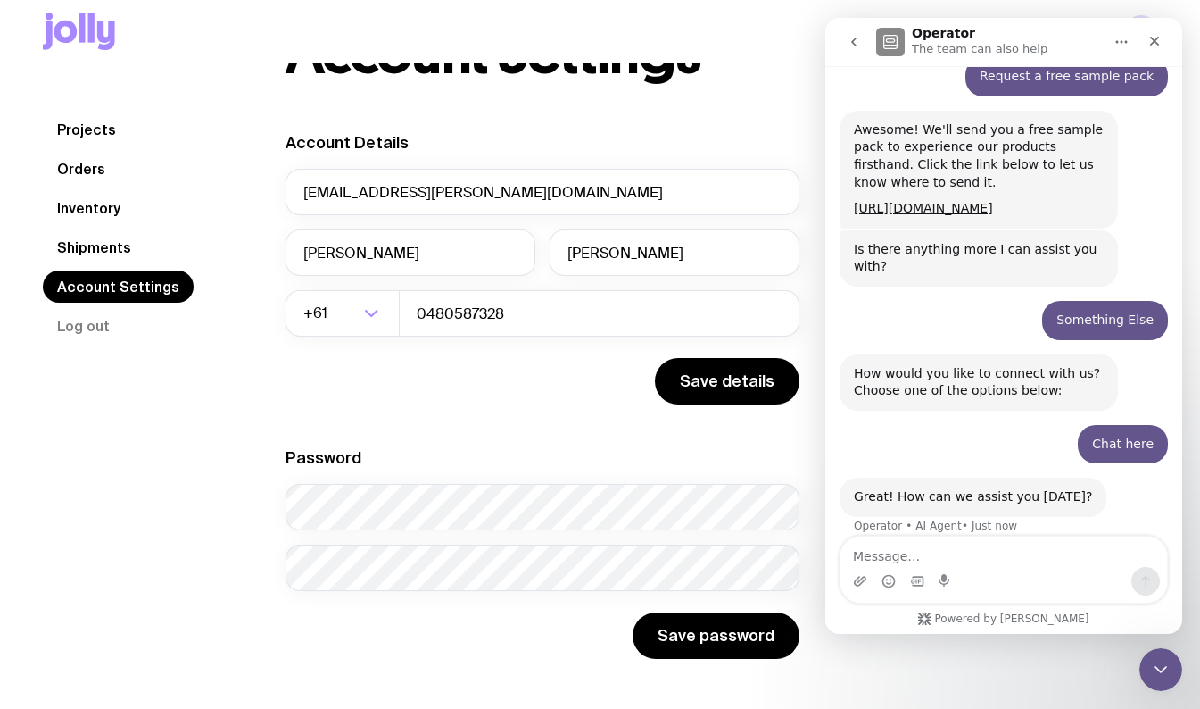
click at [51, 248] on link "Shipments" at bounding box center [94, 247] width 103 height 32
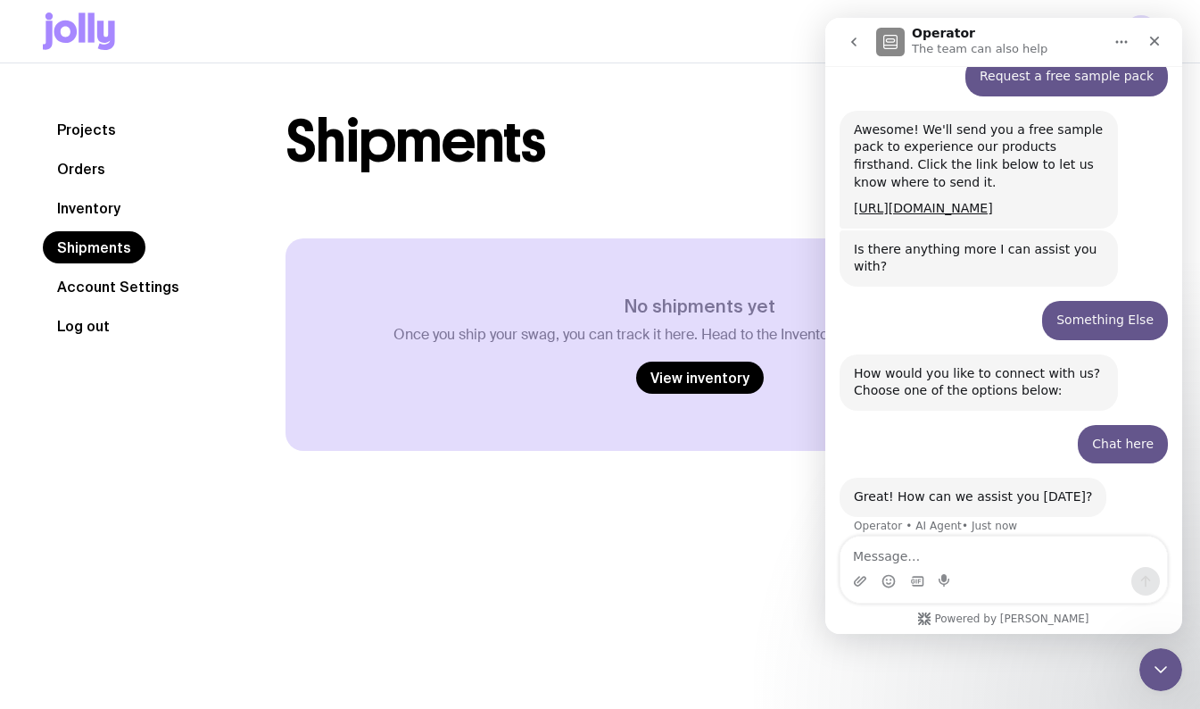
click at [53, 338] on button "Log out" at bounding box center [83, 326] width 81 height 32
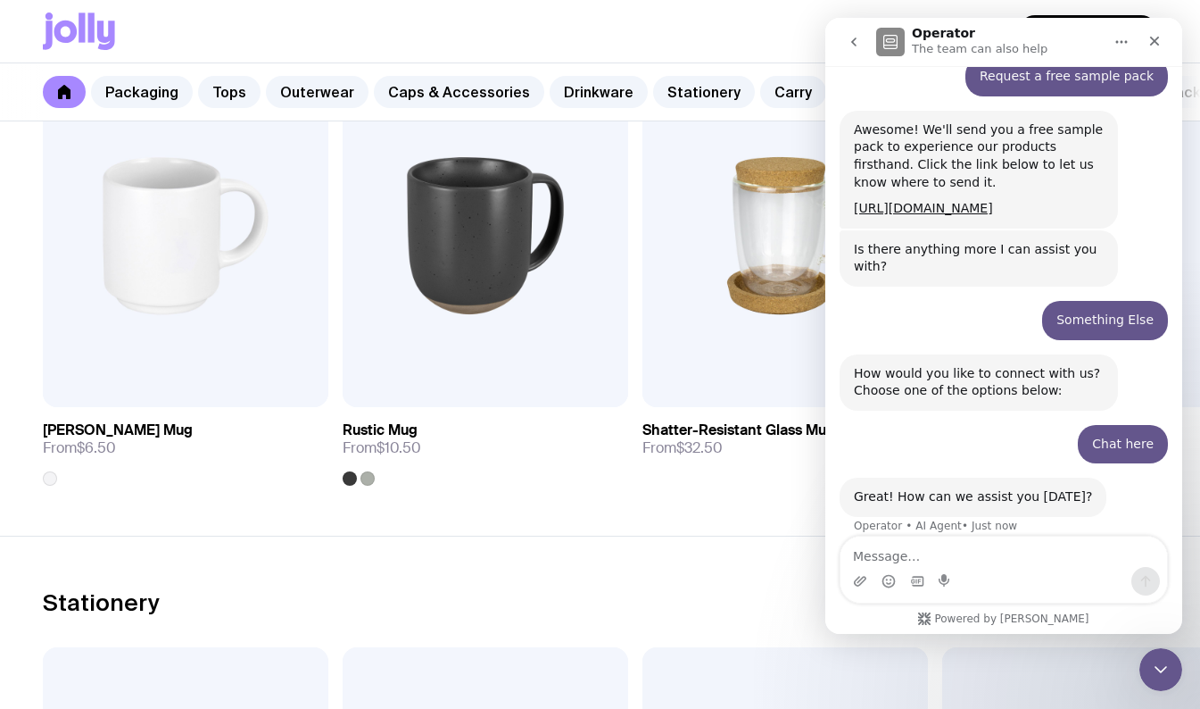
scroll to position [2739, 0]
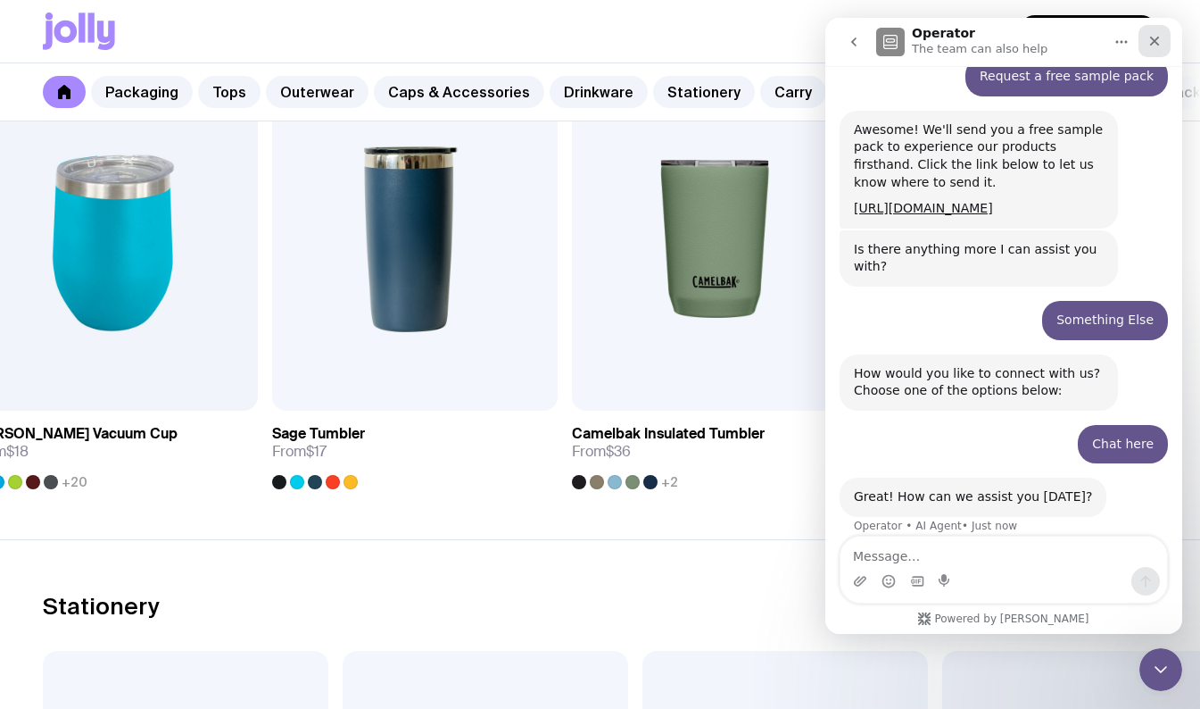
click at [1166, 48] on div "Close" at bounding box center [1155, 41] width 32 height 32
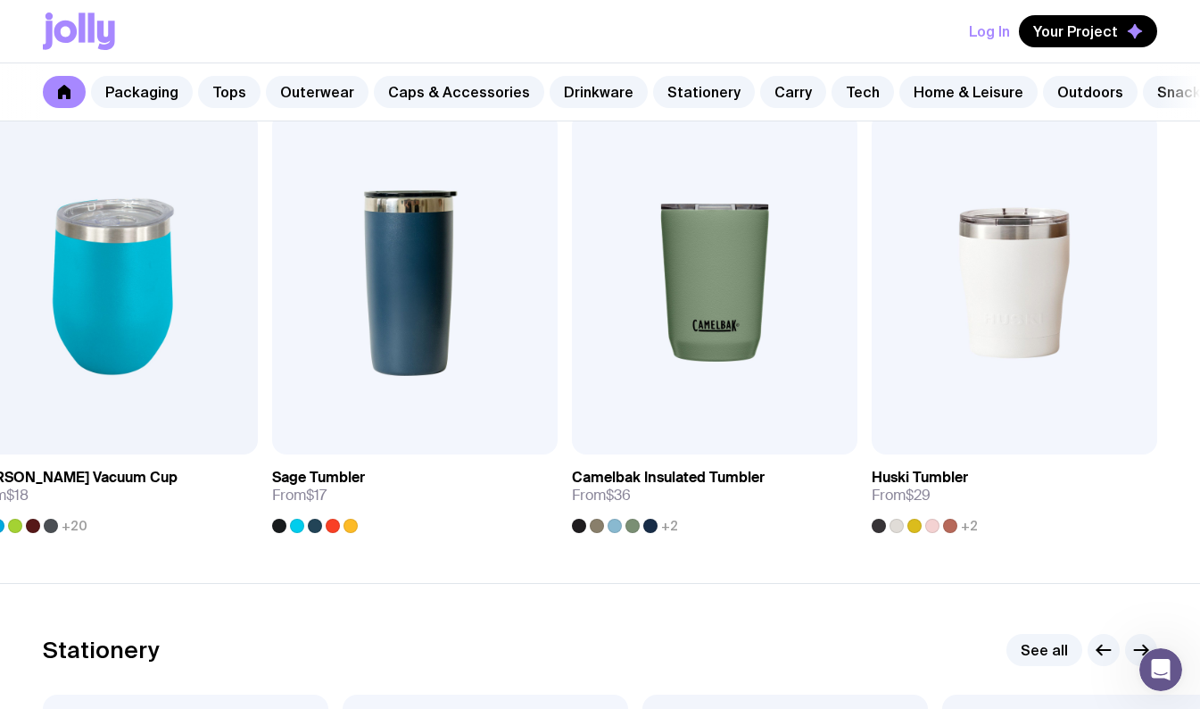
scroll to position [2692, 0]
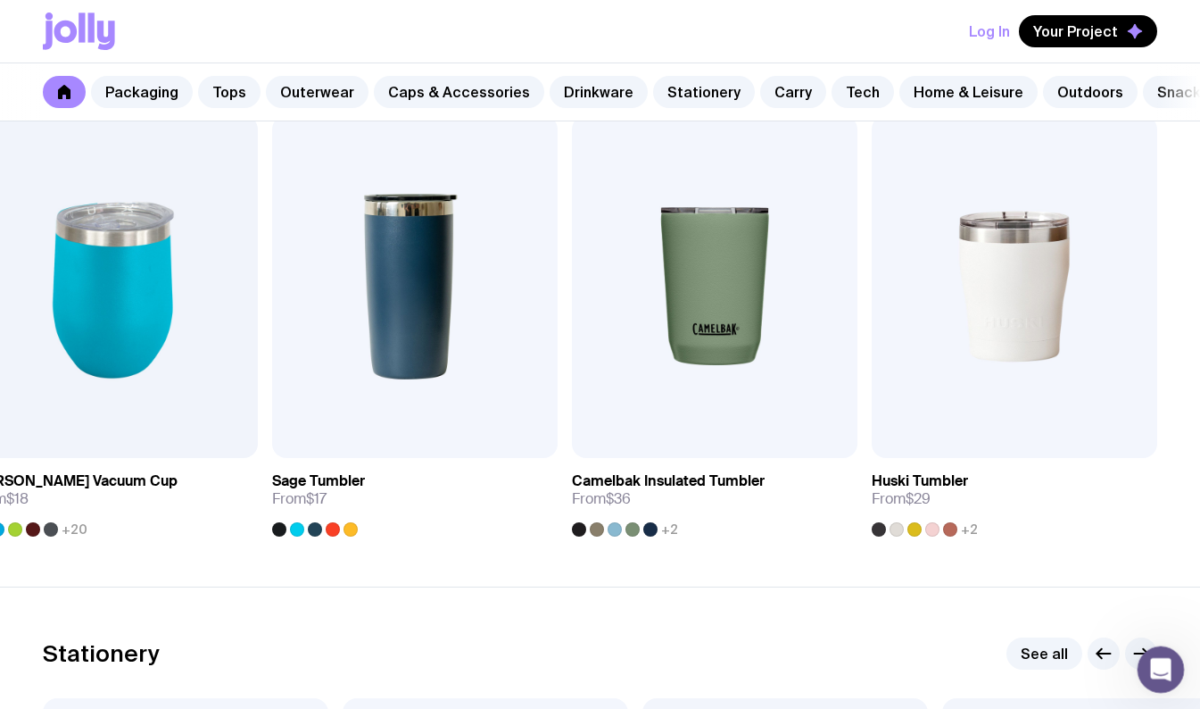
click at [1169, 663] on icon "Open Intercom Messenger" at bounding box center [1158, 666] width 29 height 29
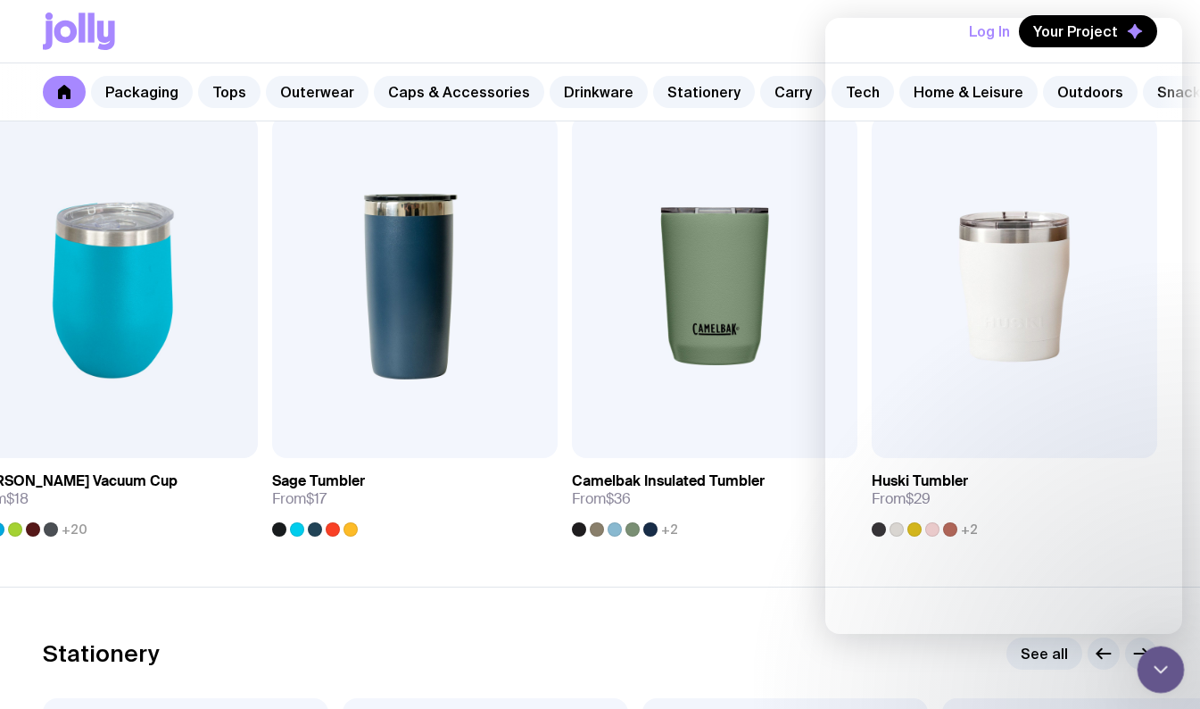
scroll to position [134, 0]
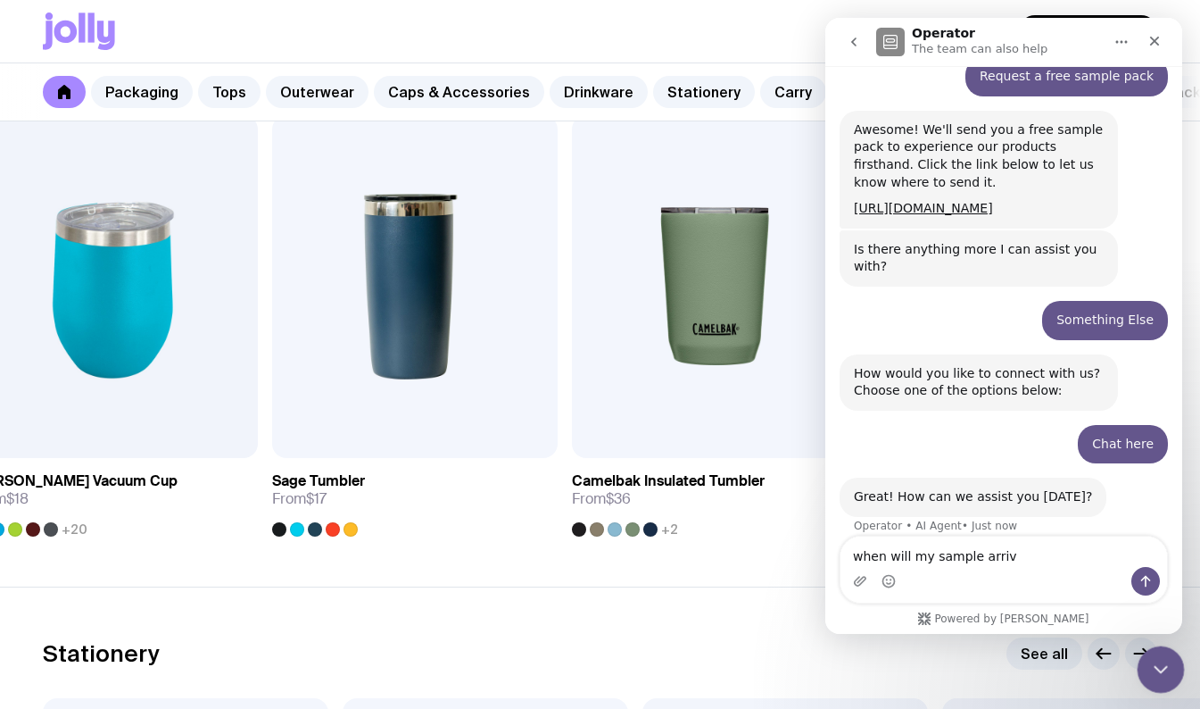
type textarea "when will my sample arrive"
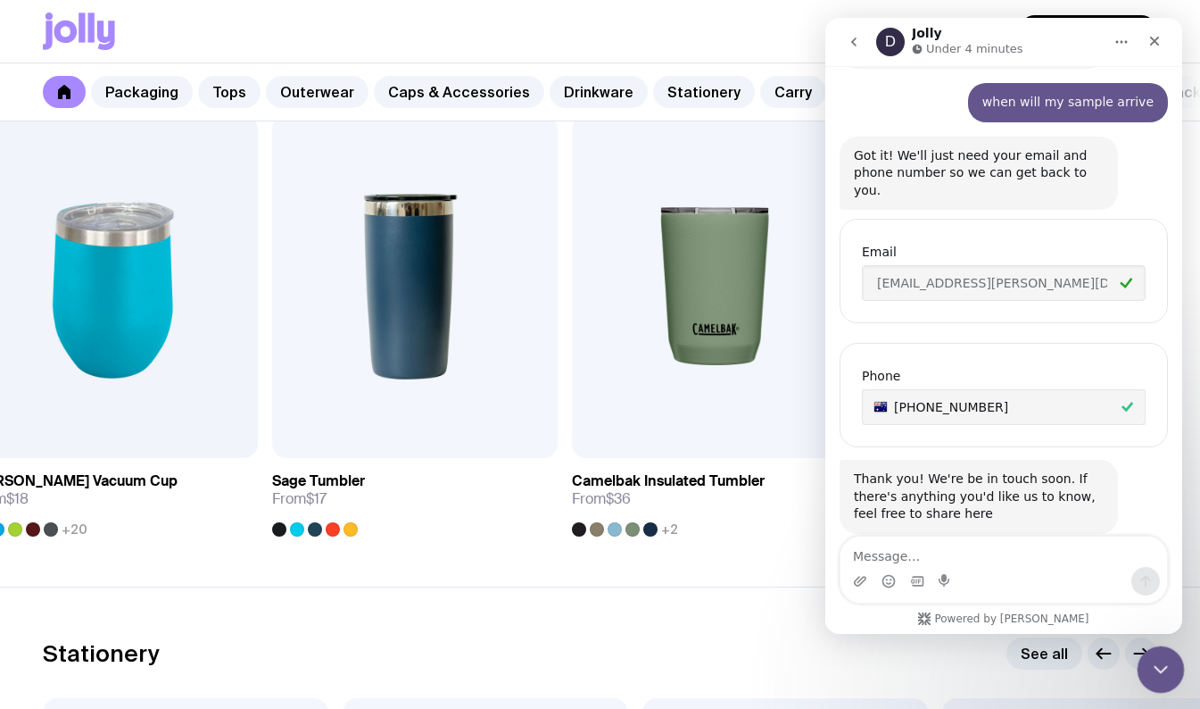
scroll to position [632, 0]
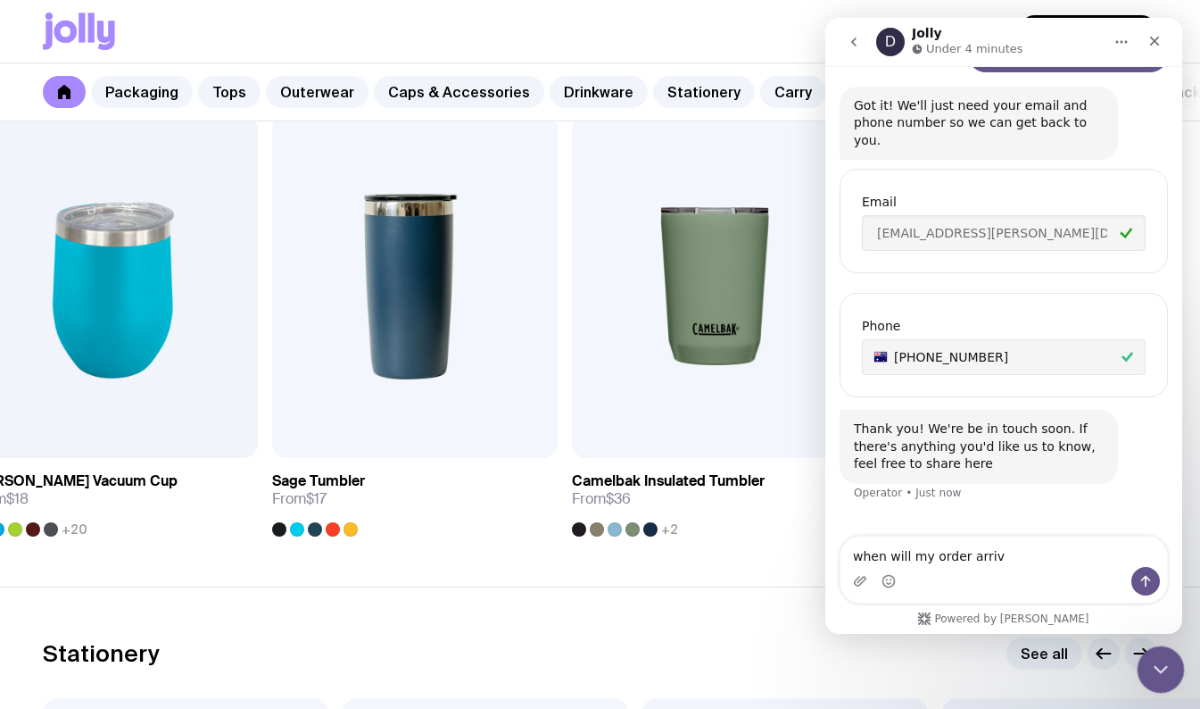
type textarea "when will my order arrive"
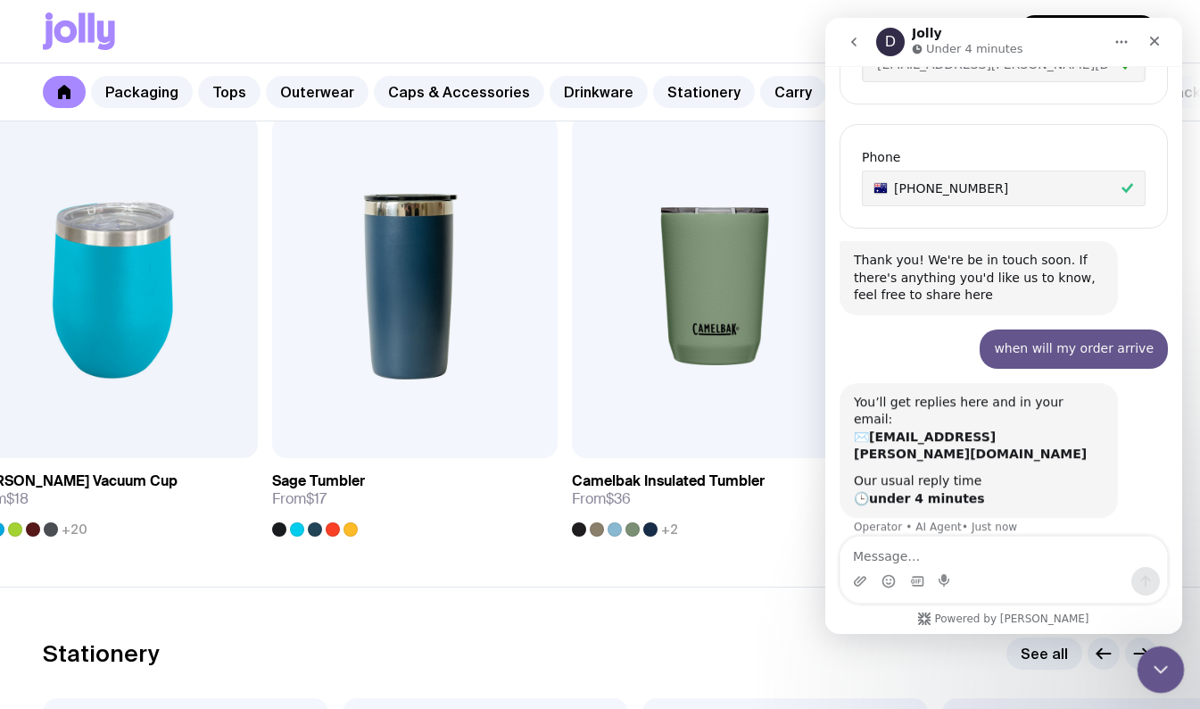
scroll to position [800, 0]
type textarea "p"
type textarea "ok"
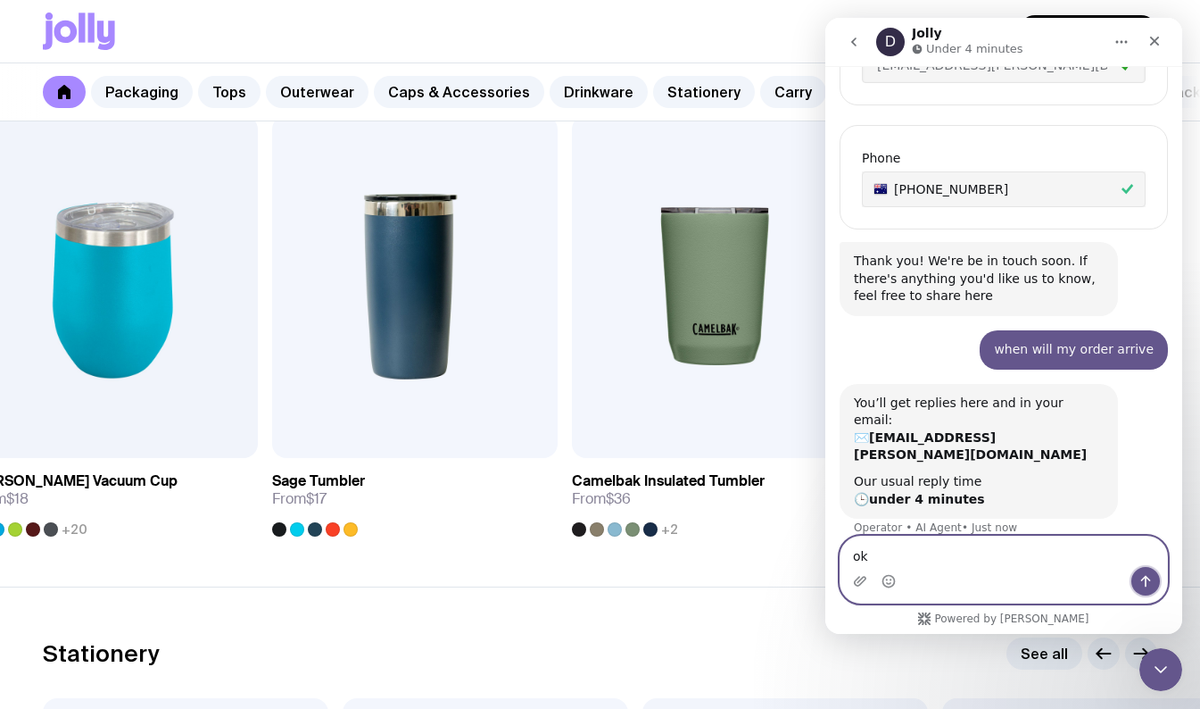
click at [1141, 590] on button "Send a message…" at bounding box center [1146, 581] width 29 height 29
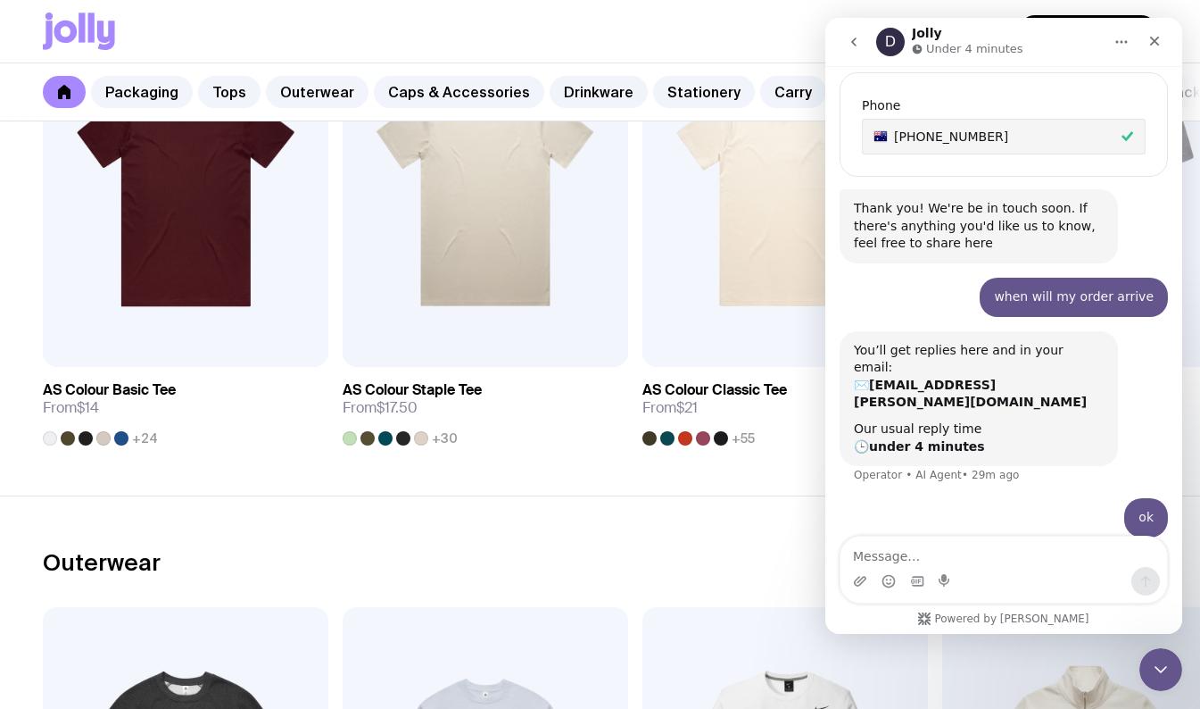
scroll to position [1033, 0]
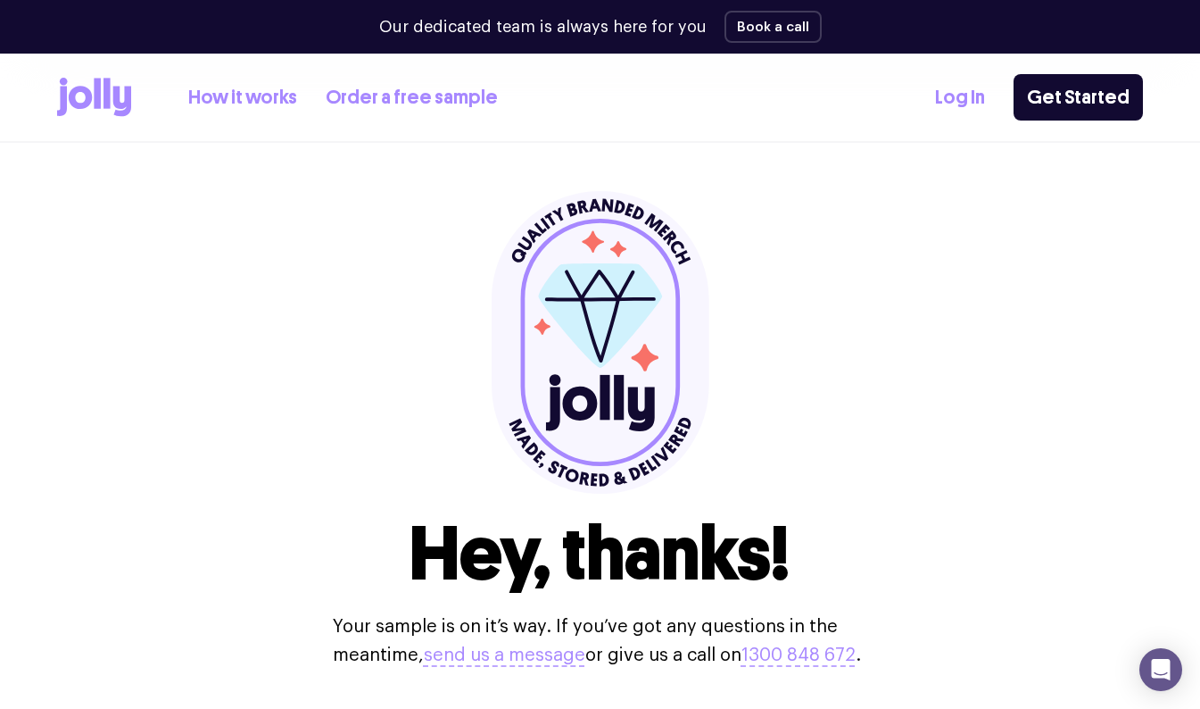
scroll to position [8, 0]
